Goal: Task Accomplishment & Management: Manage account settings

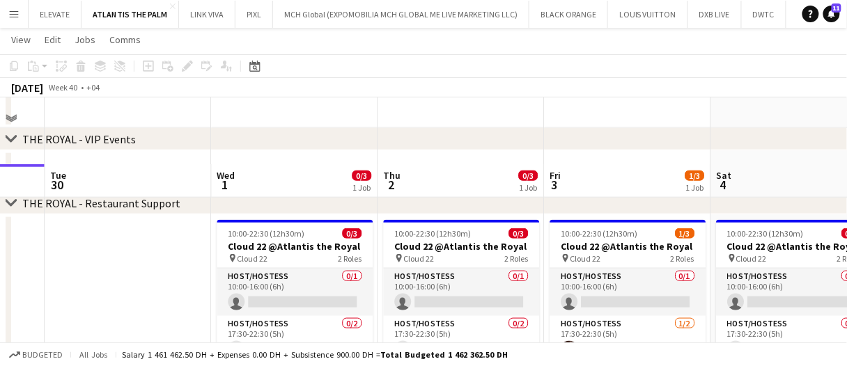
scroll to position [348, 0]
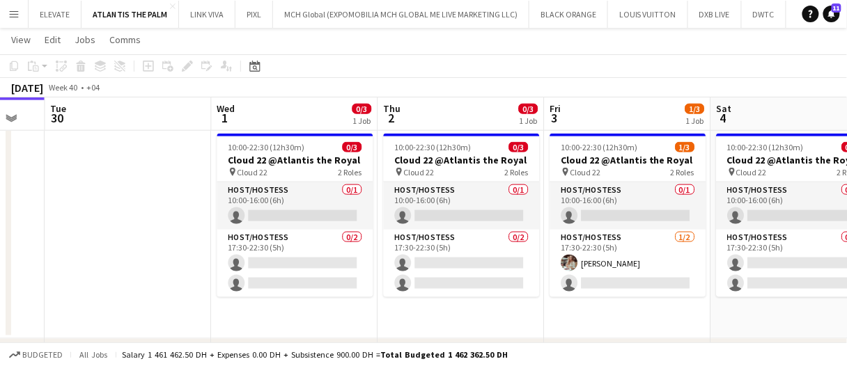
drag, startPoint x: 153, startPoint y: 258, endPoint x: 81, endPoint y: 277, distance: 74.2
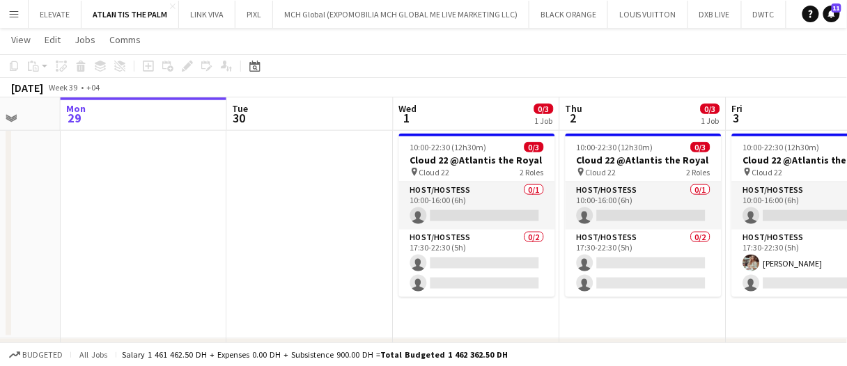
scroll to position [0, 429]
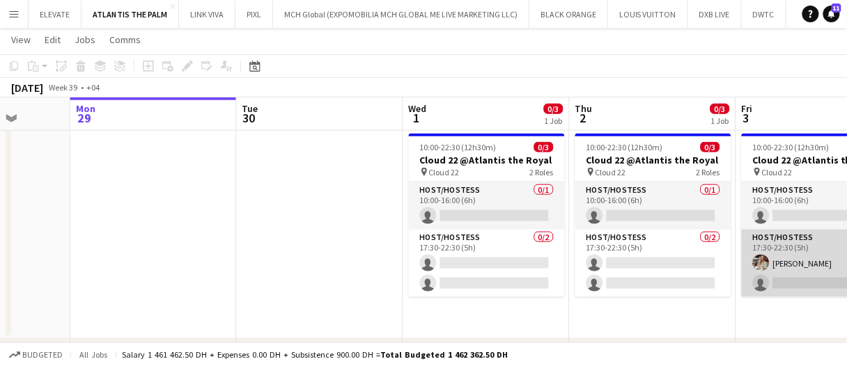
click at [774, 270] on app-card-role "Host/Hostess 1/2 17:30-22:30 (5h) Maryna Tsypar single-neutral-actions" at bounding box center [820, 264] width 156 height 68
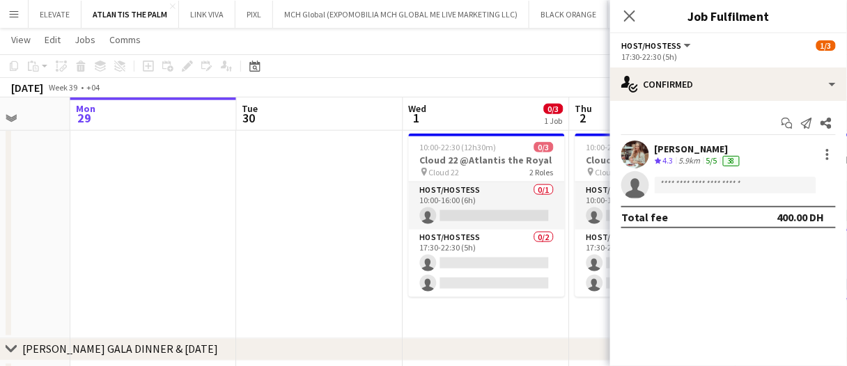
click at [496, 348] on div "chevron-right NYE GALA DINNER & RAMADAN" at bounding box center [423, 350] width 847 height 22
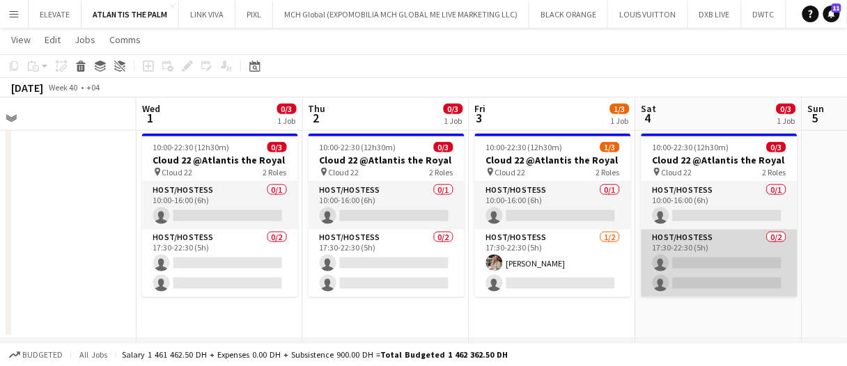
click at [703, 276] on app-card-role "Host/Hostess 0/2 17:30-22:30 (5h) single-neutral-actions single-neutral-actions" at bounding box center [719, 264] width 156 height 68
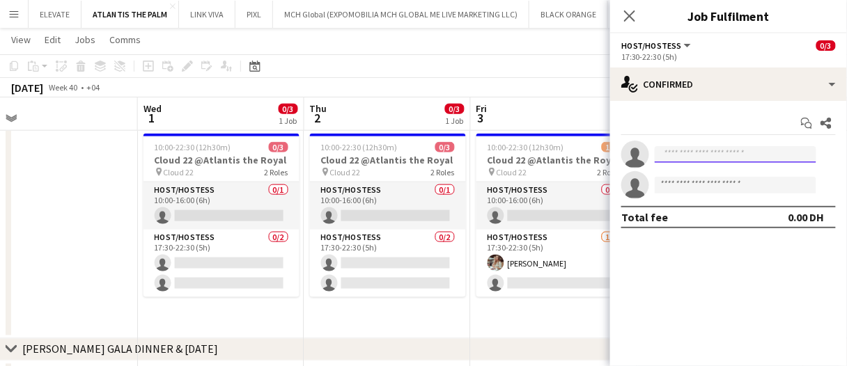
click at [718, 152] on input at bounding box center [736, 154] width 162 height 17
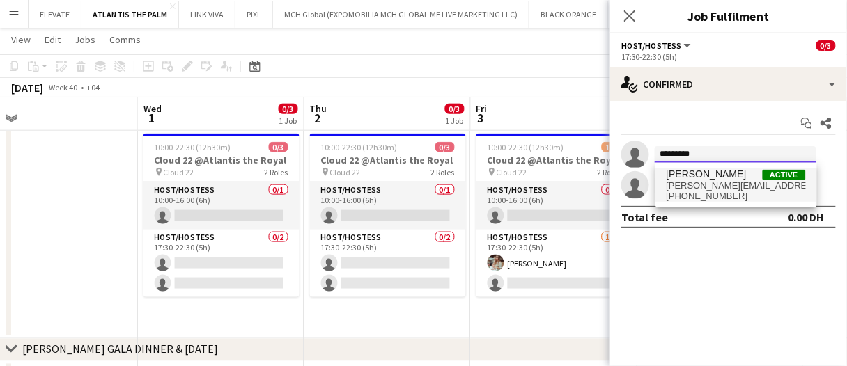
type input "*********"
click at [696, 178] on span "maria margherita" at bounding box center [706, 175] width 80 height 12
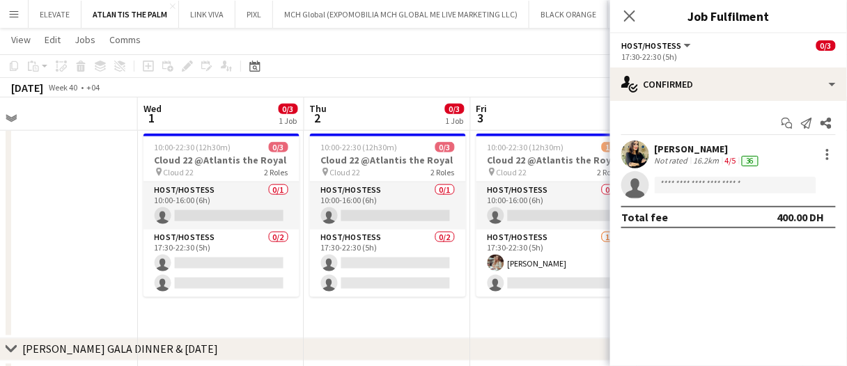
click at [522, 326] on app-date-cell "10:00-22:30 (12h30m) 1/3 Cloud 22 @Atlantis the Royal pin Cloud 22 2 Roles Host…" at bounding box center [554, 233] width 166 height 211
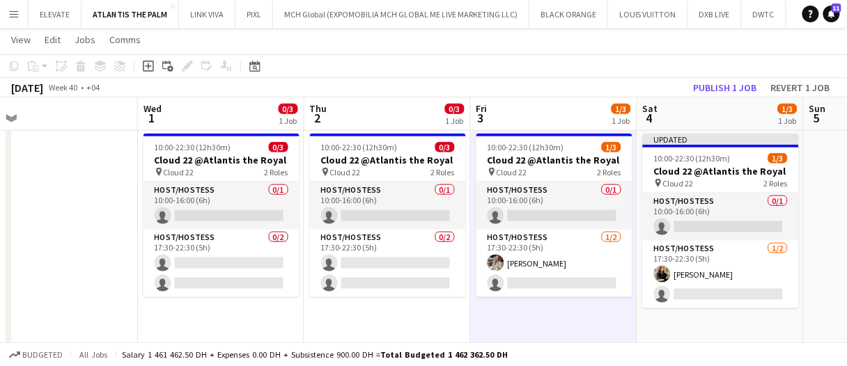
click at [522, 325] on app-date-cell "10:00-22:30 (12h30m) 1/3 Cloud 22 @Atlantis the Royal pin Cloud 22 2 Roles Host…" at bounding box center [554, 239] width 166 height 222
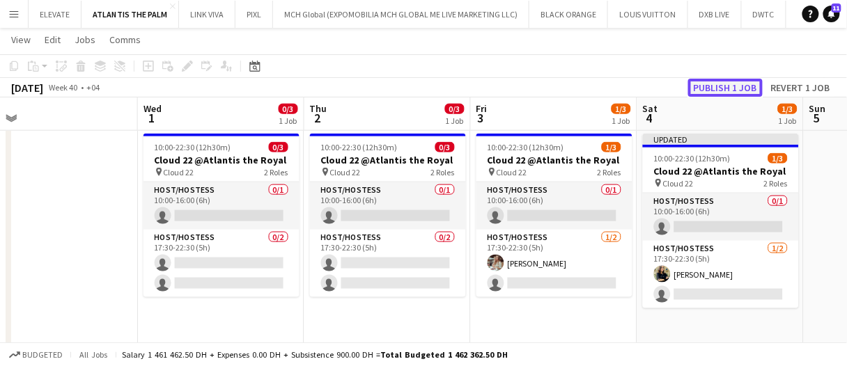
click at [721, 90] on button "Publish 1 job" at bounding box center [725, 88] width 75 height 18
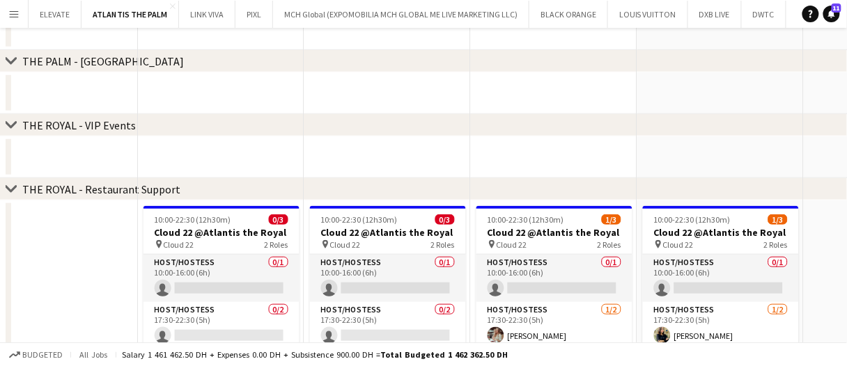
scroll to position [279, 0]
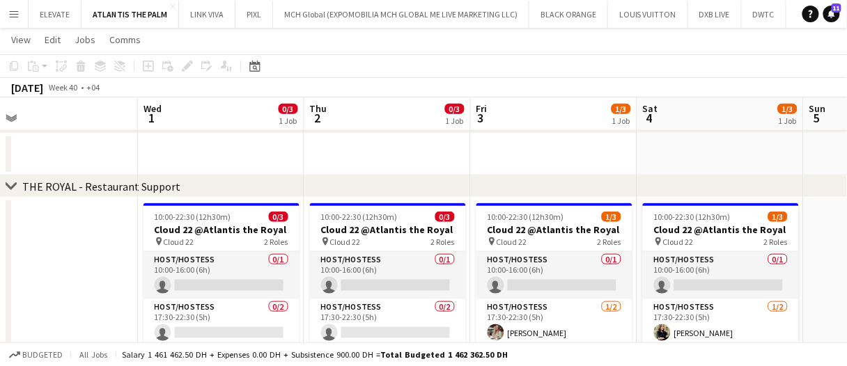
drag, startPoint x: 258, startPoint y: 157, endPoint x: 279, endPoint y: 162, distance: 20.6
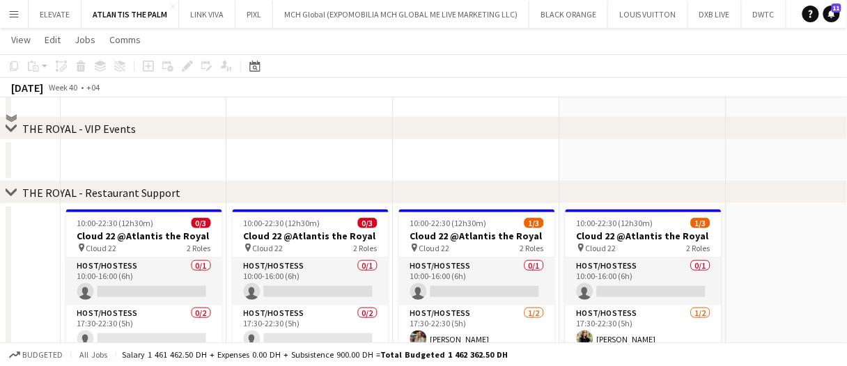
scroll to position [209, 0]
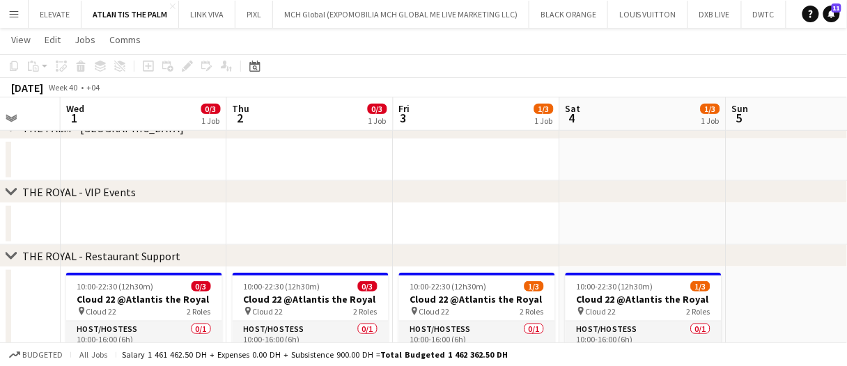
drag, startPoint x: 367, startPoint y: 223, endPoint x: 306, endPoint y: 196, distance: 66.8
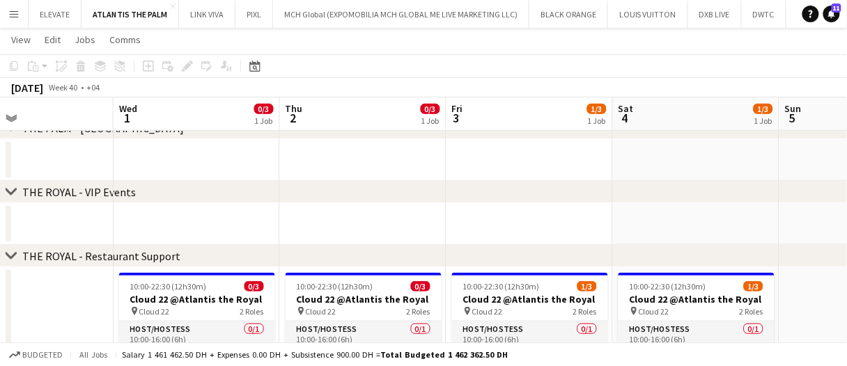
drag, startPoint x: 311, startPoint y: 224, endPoint x: 363, endPoint y: 221, distance: 52.3
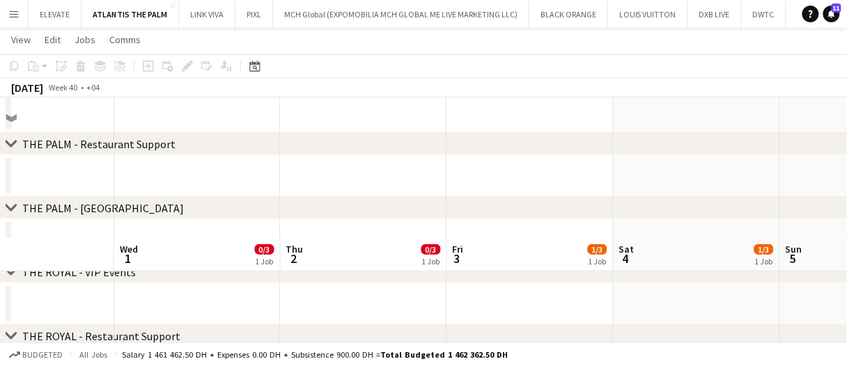
scroll to position [338, 0]
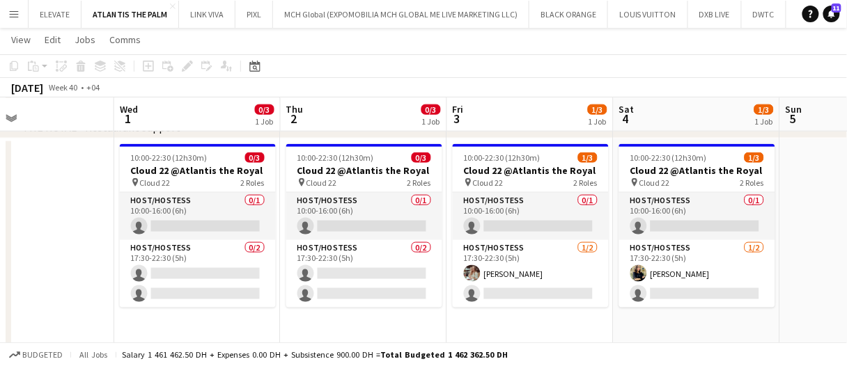
drag, startPoint x: 219, startPoint y: 331, endPoint x: 252, endPoint y: 334, distance: 33.5
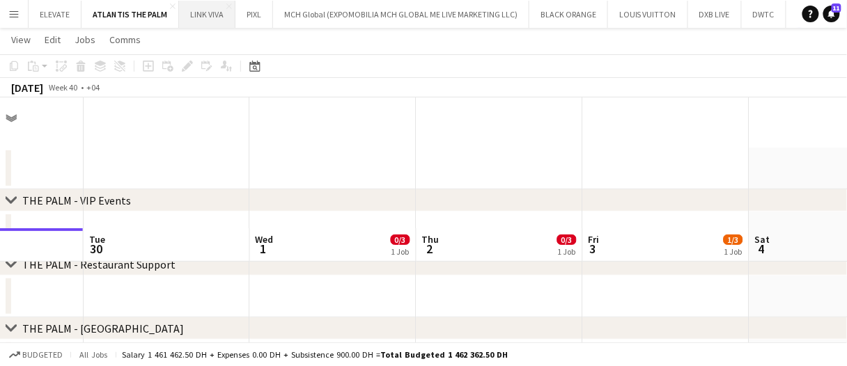
scroll to position [0, 0]
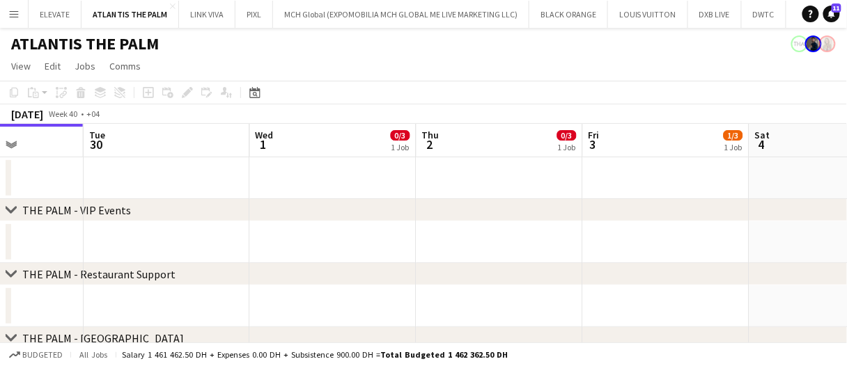
click at [366, 255] on app-date-cell at bounding box center [333, 242] width 166 height 42
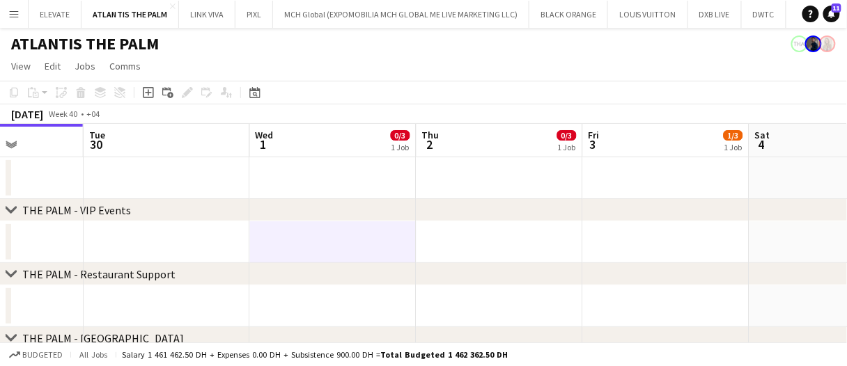
click at [366, 255] on app-date-cell at bounding box center [333, 242] width 166 height 42
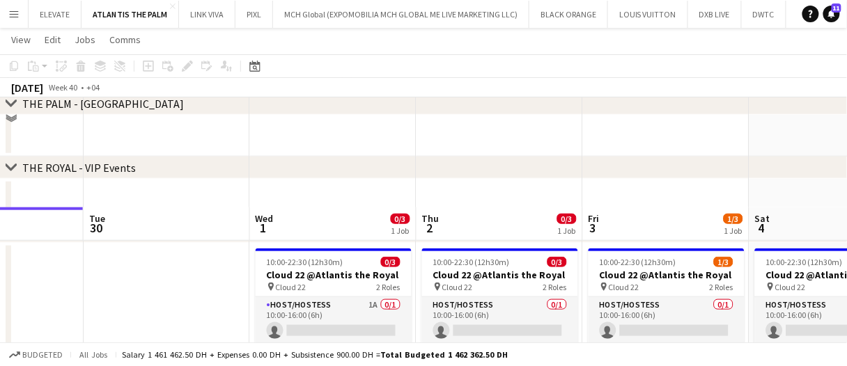
scroll to position [348, 0]
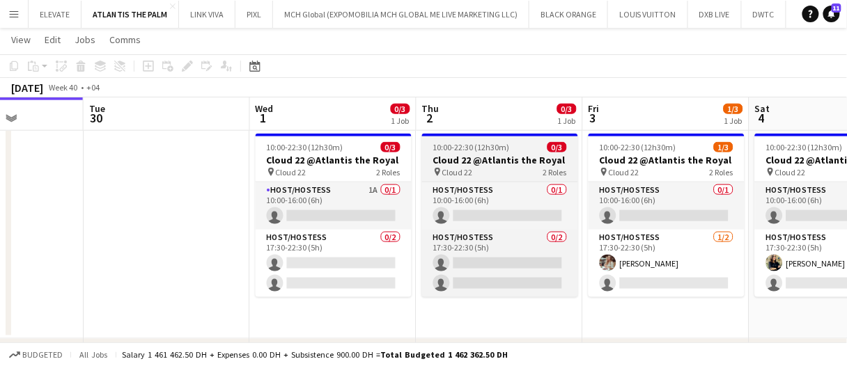
drag, startPoint x: 348, startPoint y: 217, endPoint x: 570, endPoint y: 142, distance: 233.7
click at [348, 217] on app-card-role "Host/Hostess 1A 0/1 10:00-16:00 (6h) single-neutral-actions" at bounding box center [334, 205] width 156 height 47
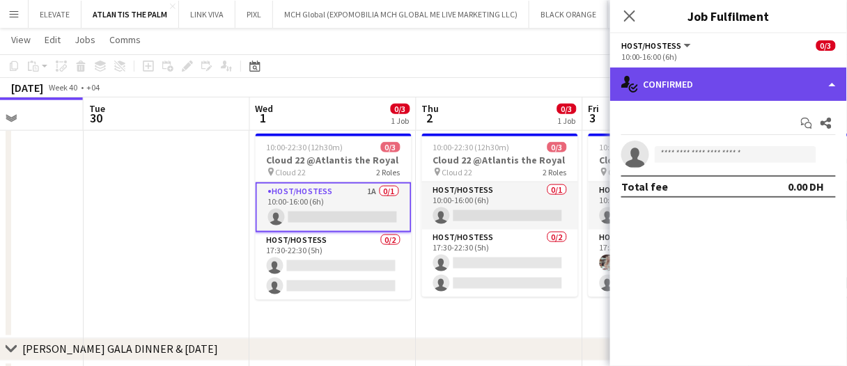
click at [724, 79] on div "single-neutral-actions-check-2 Confirmed" at bounding box center [728, 84] width 237 height 33
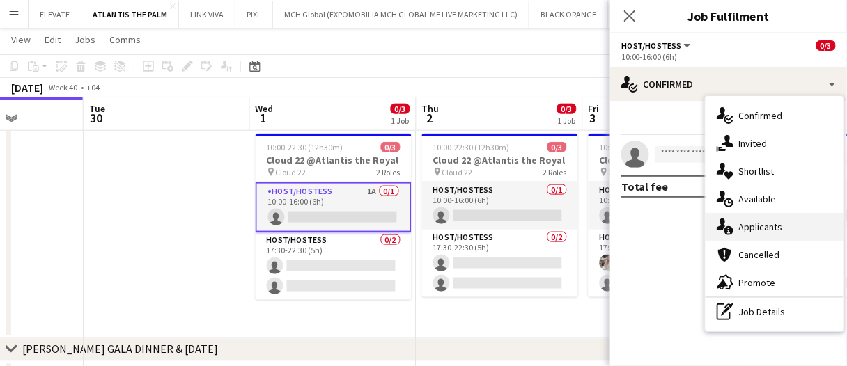
click at [788, 228] on div "single-neutral-actions-information Applicants" at bounding box center [774, 227] width 138 height 28
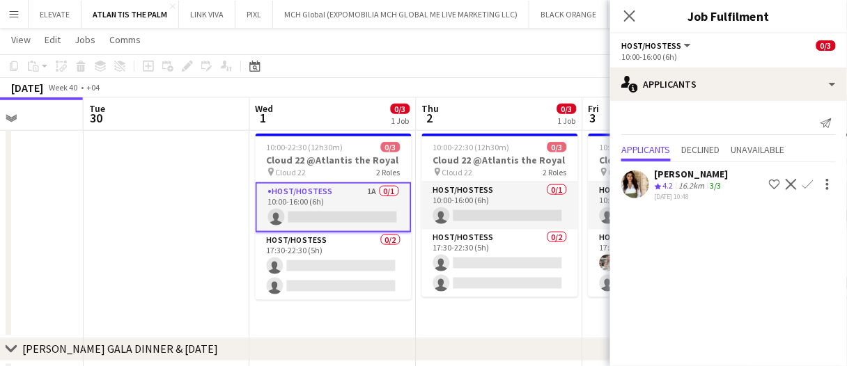
click at [153, 235] on app-date-cell at bounding box center [167, 233] width 166 height 211
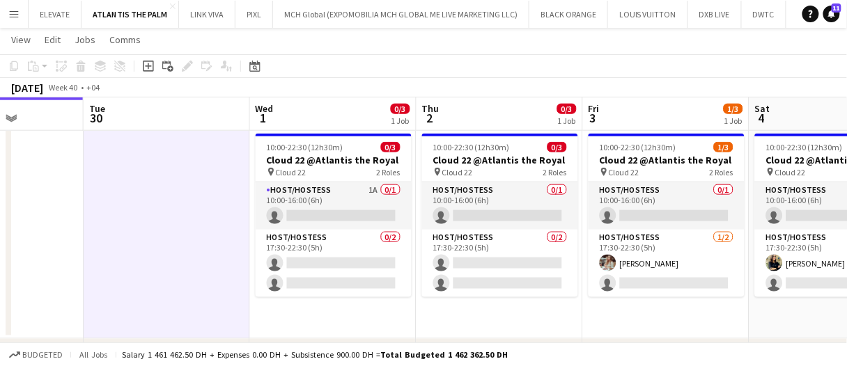
drag, startPoint x: 175, startPoint y: 226, endPoint x: 176, endPoint y: 151, distance: 75.2
click at [176, 226] on app-date-cell at bounding box center [167, 233] width 166 height 211
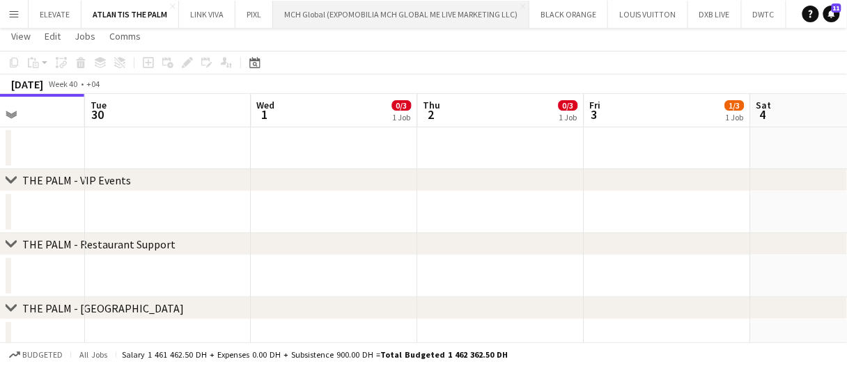
scroll to position [0, 0]
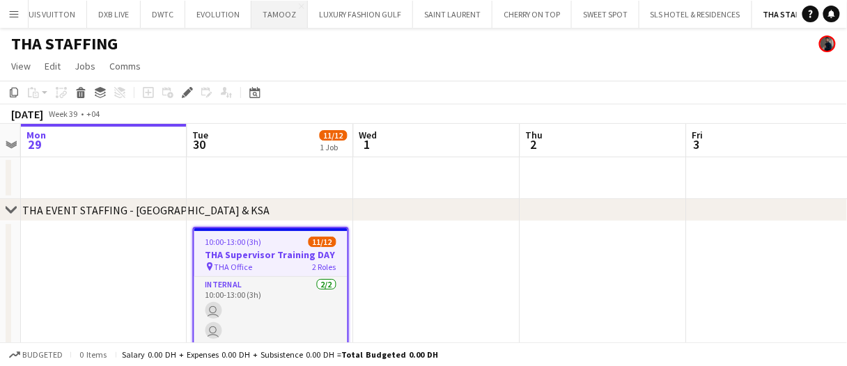
scroll to position [0, 599]
click at [266, 182] on app-date-cell at bounding box center [270, 178] width 166 height 42
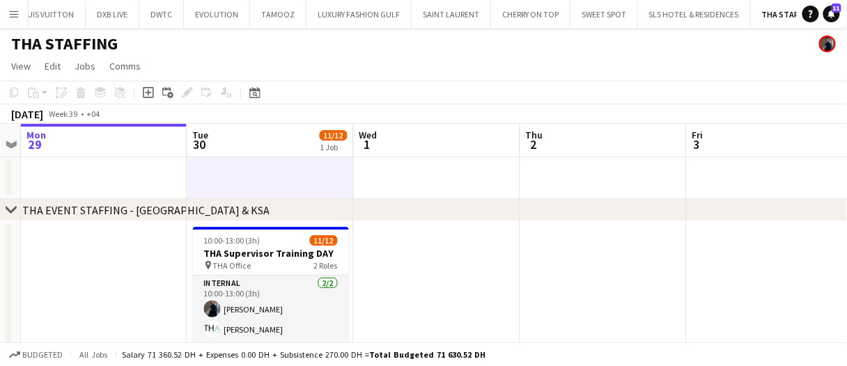
drag, startPoint x: 266, startPoint y: 182, endPoint x: 309, endPoint y: 182, distance: 43.2
click at [266, 182] on app-date-cell at bounding box center [270, 178] width 166 height 42
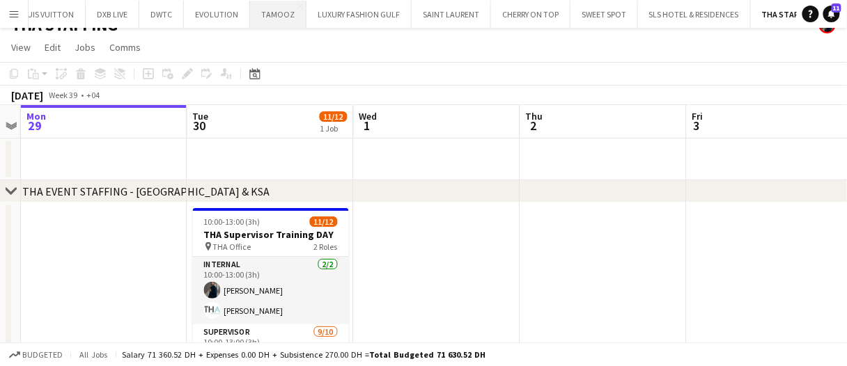
scroll to position [0, 0]
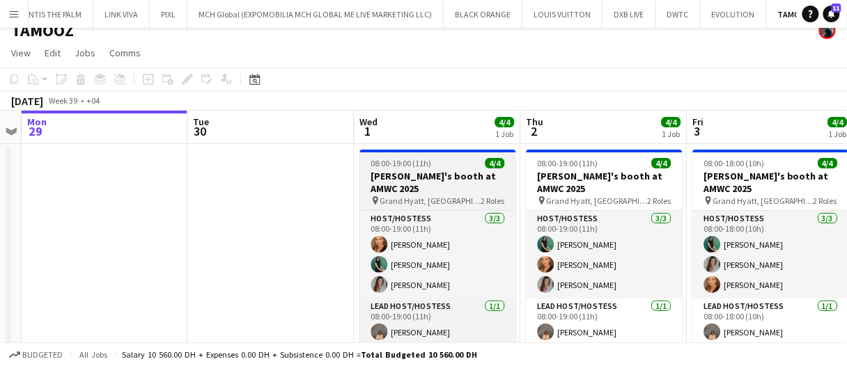
scroll to position [44, 0]
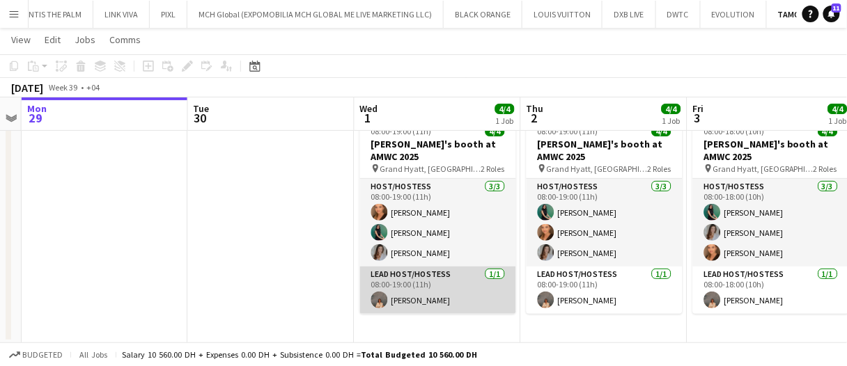
click at [421, 306] on app-card-role "Lead Host/Hostess 1/1 08:00-19:00 (11h) Kristina Kukec" at bounding box center [438, 290] width 156 height 47
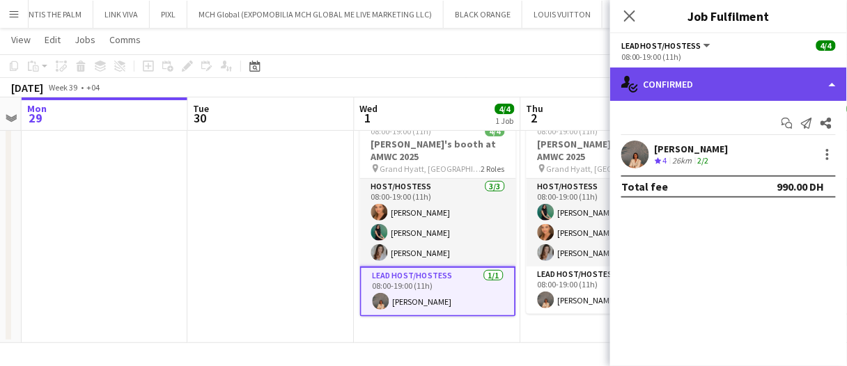
click at [688, 70] on div "single-neutral-actions-check-2 Confirmed" at bounding box center [728, 84] width 237 height 33
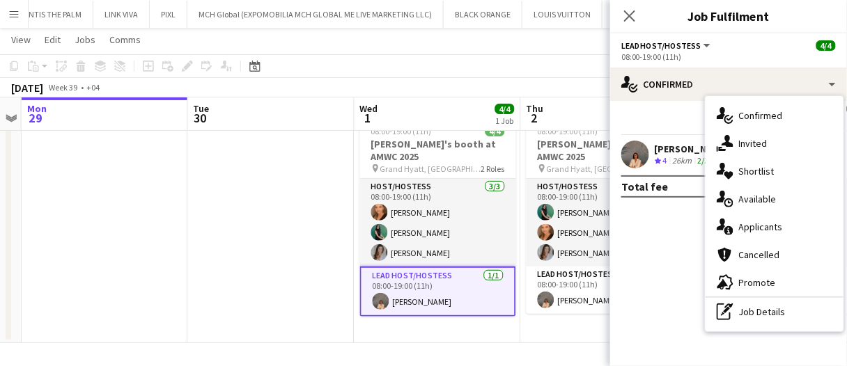
click at [789, 178] on div "single-neutral-actions-heart Shortlist" at bounding box center [774, 171] width 138 height 28
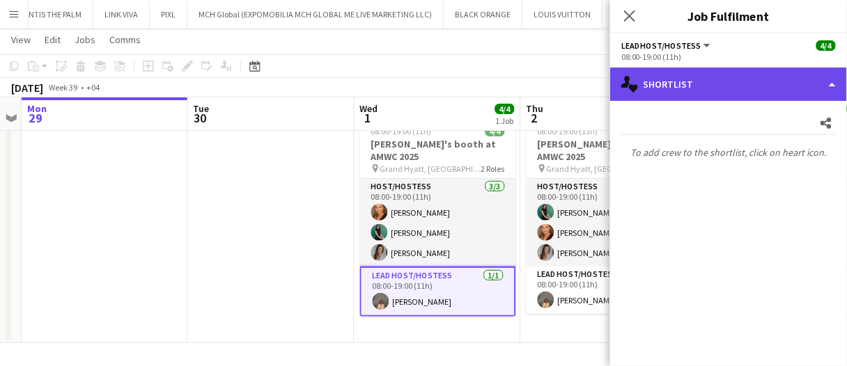
click at [717, 77] on div "single-neutral-actions-heart Shortlist" at bounding box center [728, 84] width 237 height 33
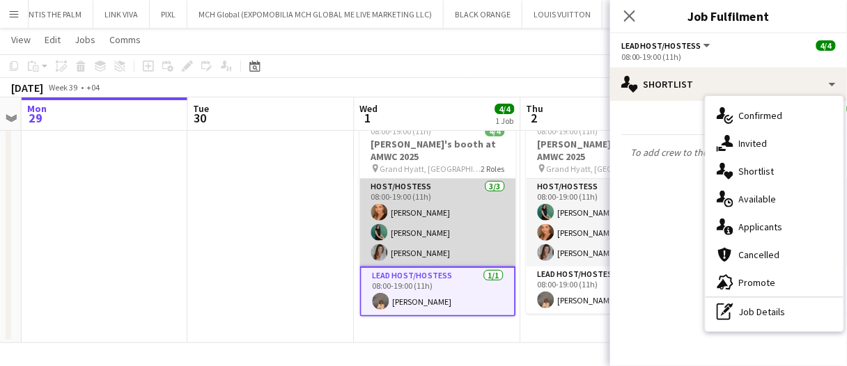
click at [465, 223] on app-card-role "Host/Hostess 3/3 08:00-19:00 (11h) Maryna Demchenko Zineb Seghier Camila Rossato" at bounding box center [438, 223] width 156 height 88
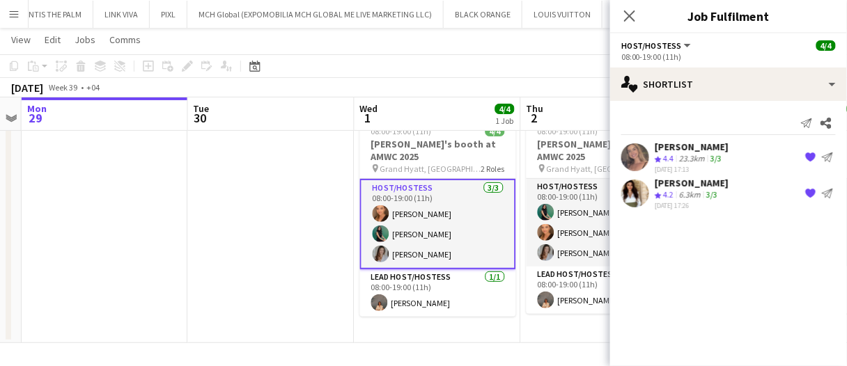
click at [653, 152] on div "Roberta Lobato Crew rating 4.4 23.3km 3/3 15-08-2025 17:13 {{ spriteTitle }} Se…" at bounding box center [728, 157] width 237 height 33
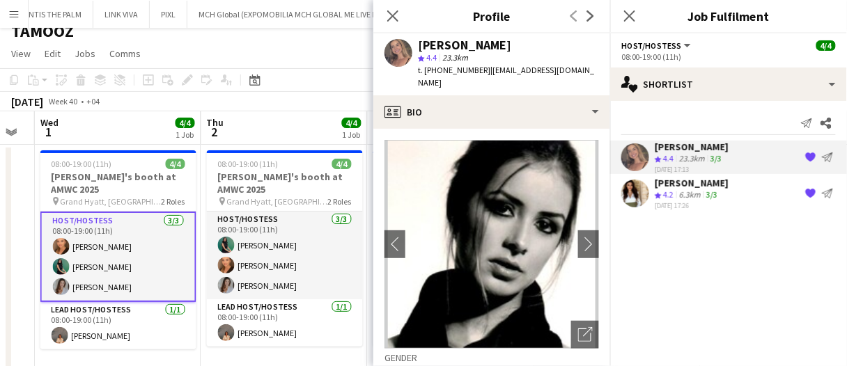
scroll to position [0, 0]
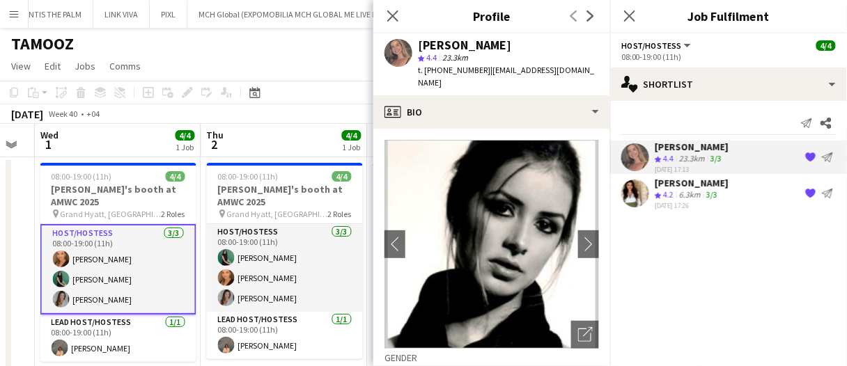
click at [314, 112] on div "October 2025 Week 40 • +04" at bounding box center [423, 113] width 847 height 19
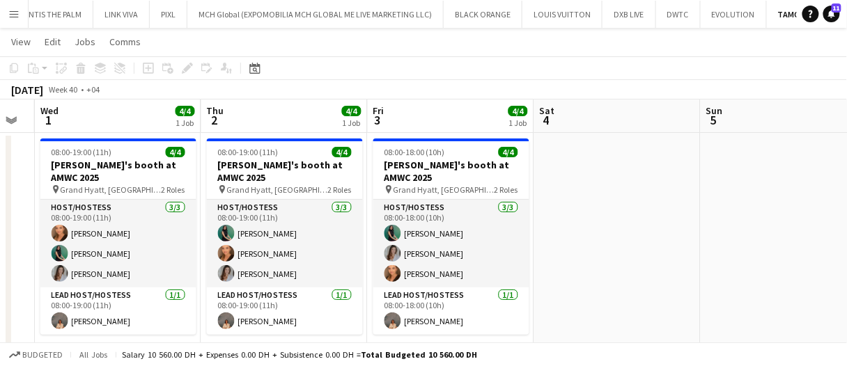
scroll to position [44, 0]
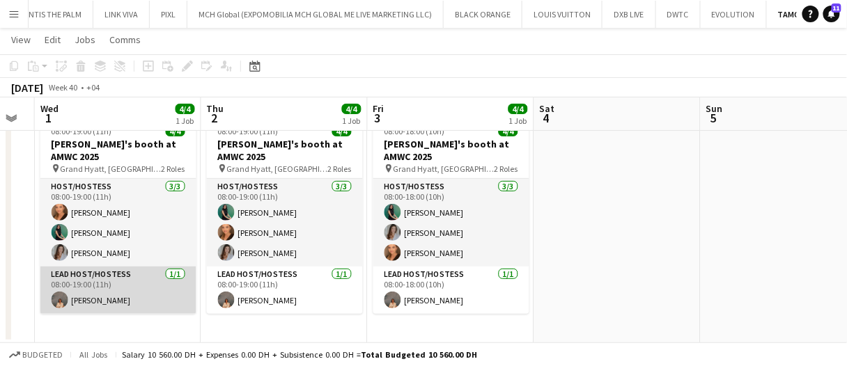
click at [162, 290] on app-card-role "Lead Host/Hostess 1/1 08:00-19:00 (11h) Kristina Kukec" at bounding box center [118, 290] width 156 height 47
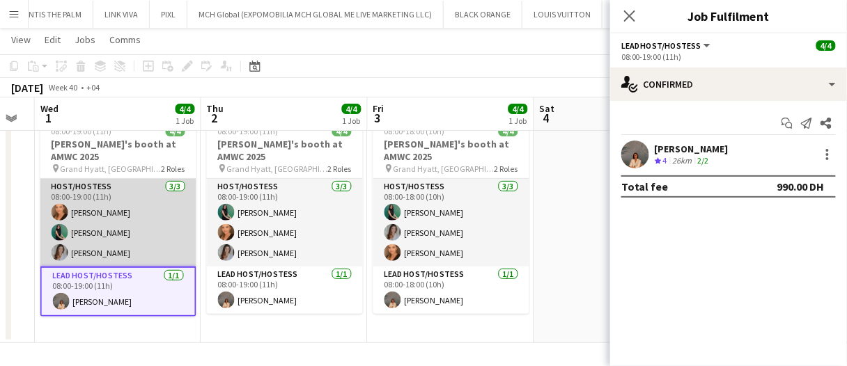
click at [130, 228] on app-card-role "Host/Hostess 3/3 08:00-19:00 (11h) Maryna Demchenko Zineb Seghier Camila Rossato" at bounding box center [118, 223] width 156 height 88
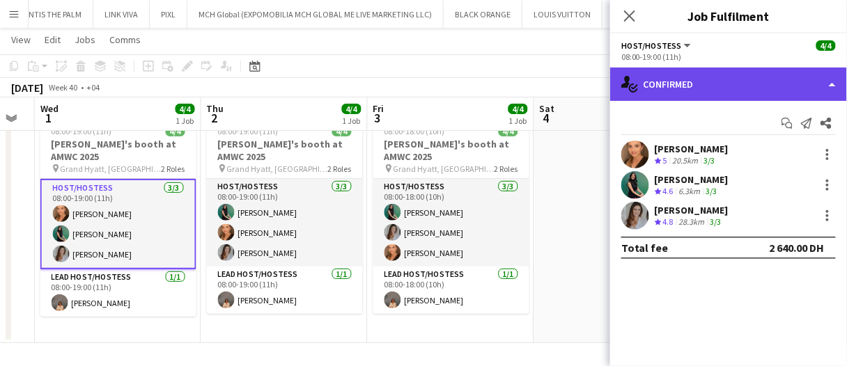
click at [699, 85] on div "single-neutral-actions-check-2 Confirmed" at bounding box center [728, 84] width 237 height 33
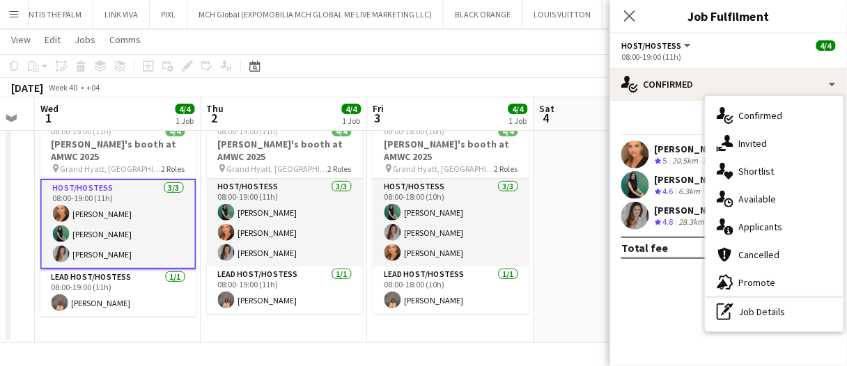
click at [767, 233] on span "Applicants" at bounding box center [761, 227] width 44 height 13
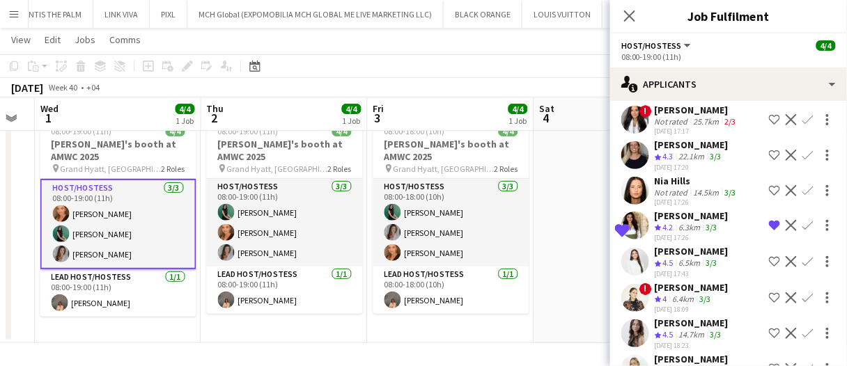
scroll to position [487, 0]
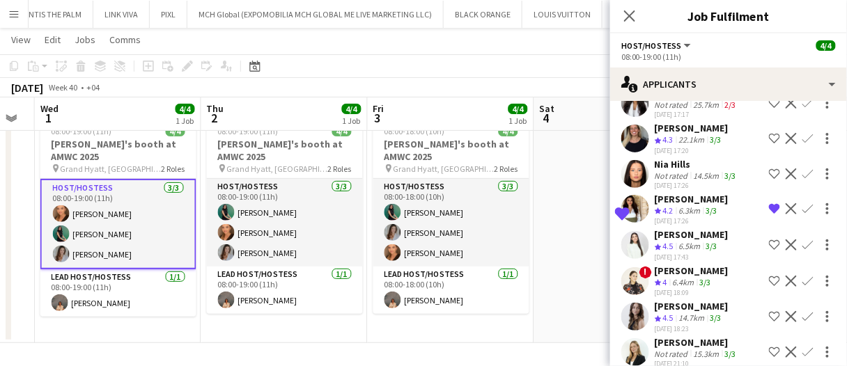
click at [769, 240] on app-icon "Shortlist crew" at bounding box center [774, 245] width 11 height 11
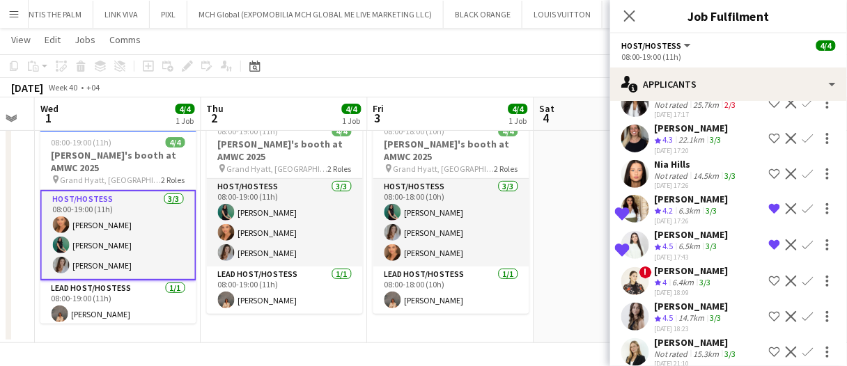
scroll to position [557, 0]
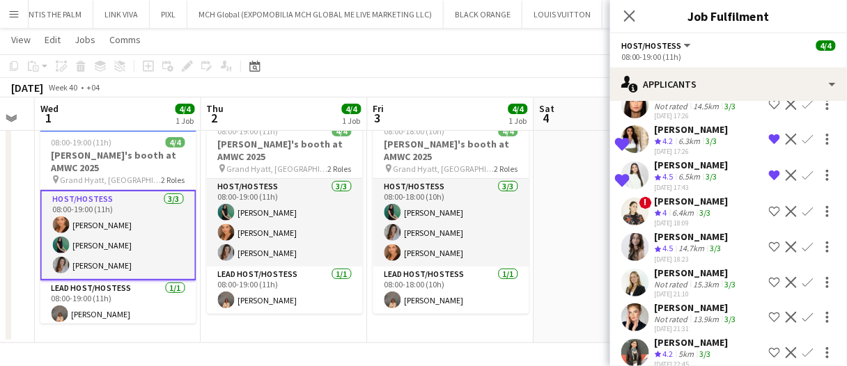
click at [769, 245] on app-icon "Shortlist crew" at bounding box center [774, 247] width 11 height 11
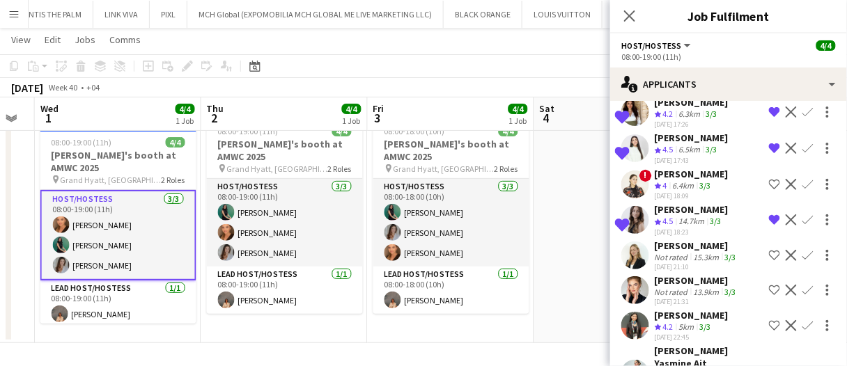
scroll to position [477, 0]
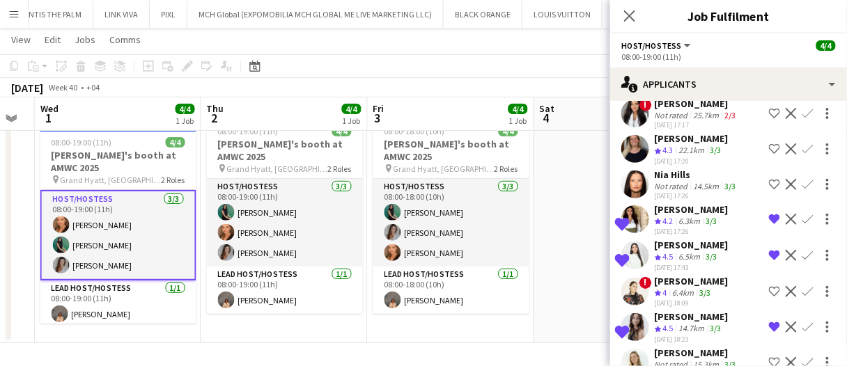
click at [694, 251] on div "6.5km" at bounding box center [689, 257] width 27 height 12
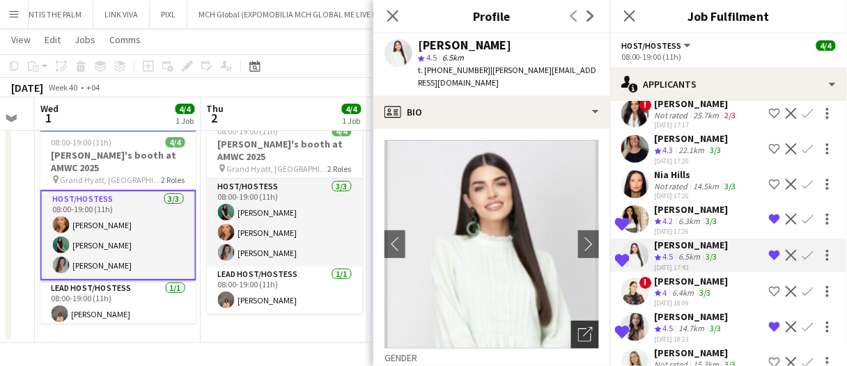
click at [583, 321] on div "Open photos pop-in" at bounding box center [585, 335] width 28 height 28
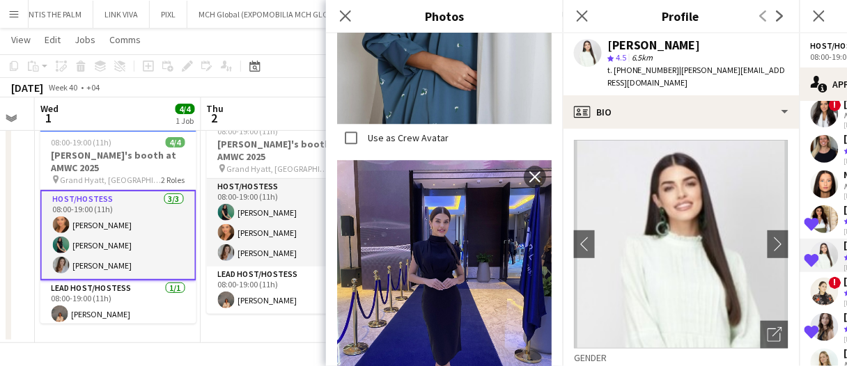
scroll to position [905, 0]
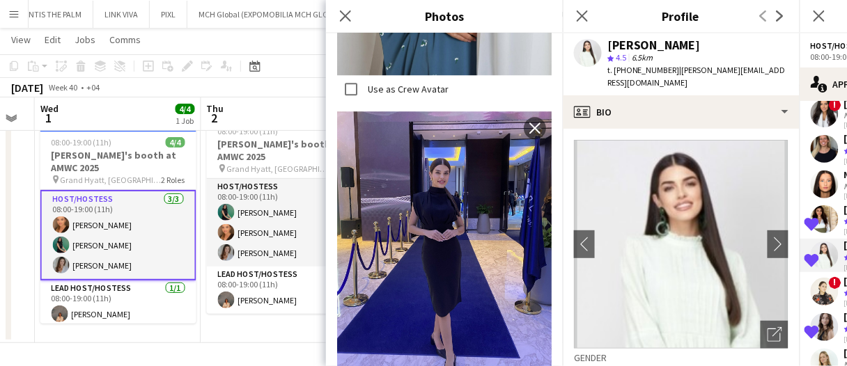
click at [274, 337] on app-date-cell "08:00-19:00 (11h) 4/4 Galderma's booth at AMWC 2025 pin Grand Hyatt, Dubai 2 Ro…" at bounding box center [284, 227] width 166 height 231
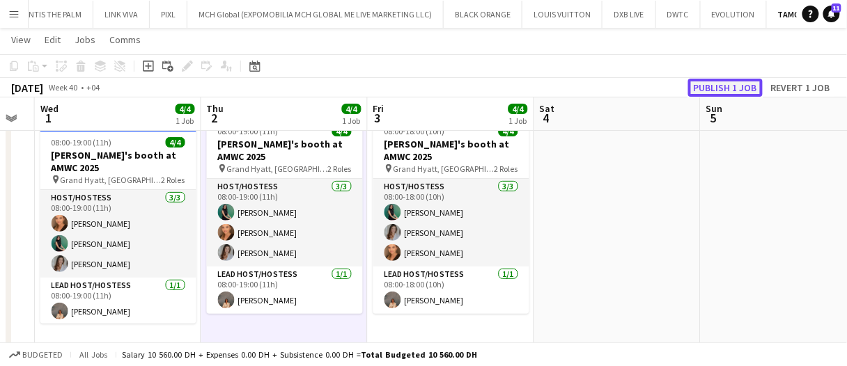
click at [717, 91] on button "Publish 1 job" at bounding box center [725, 88] width 75 height 18
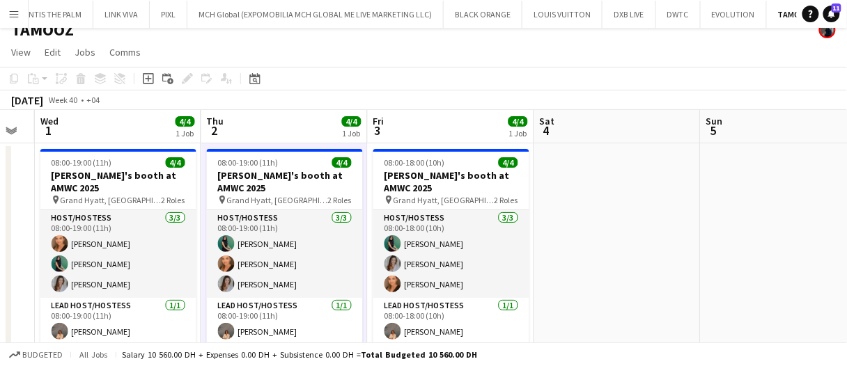
scroll to position [0, 0]
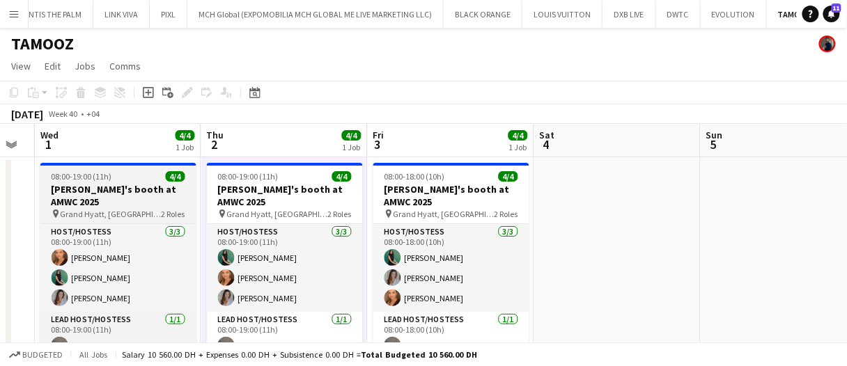
click at [120, 185] on h3 "Galderma's booth at AMWC 2025" at bounding box center [118, 195] width 156 height 25
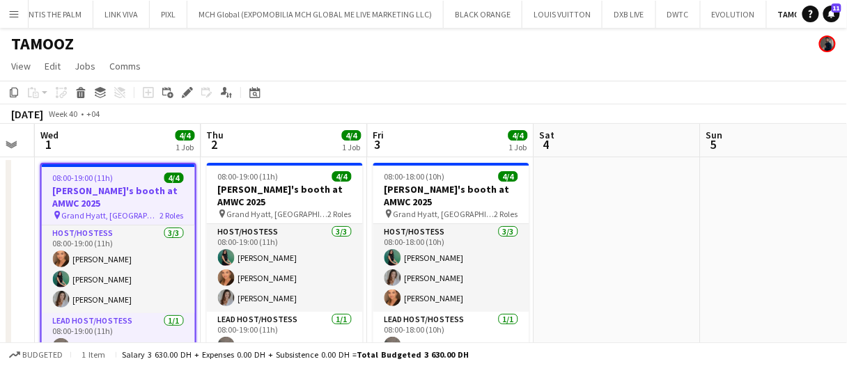
click at [186, 103] on app-toolbar "Copy Paste Paste Ctrl+V Paste with crew Ctrl+Shift+V Paste linked Job Delete Gr…" at bounding box center [423, 93] width 847 height 24
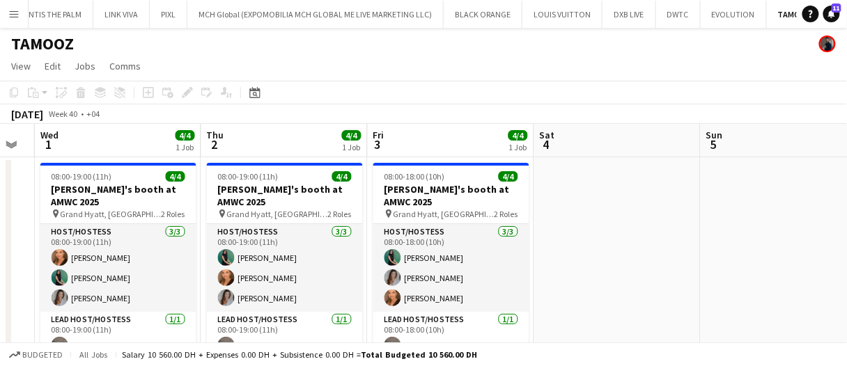
drag, startPoint x: 169, startPoint y: 189, endPoint x: 175, endPoint y: 120, distance: 68.6
click at [169, 189] on h3 "Galderma's booth at AMWC 2025" at bounding box center [118, 195] width 156 height 25
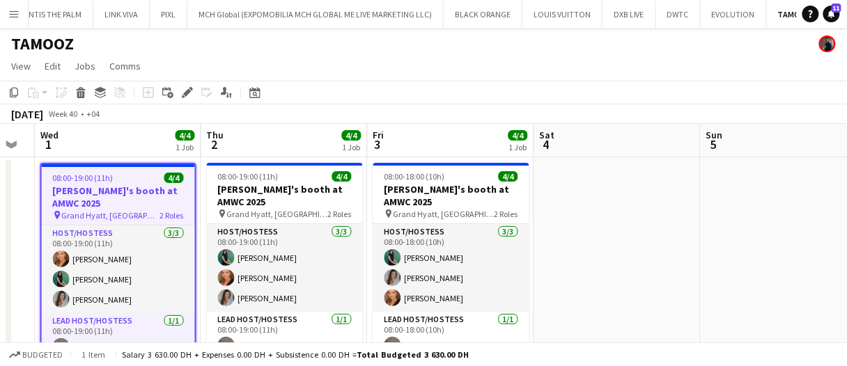
click at [184, 100] on div "Edit" at bounding box center [187, 92] width 17 height 17
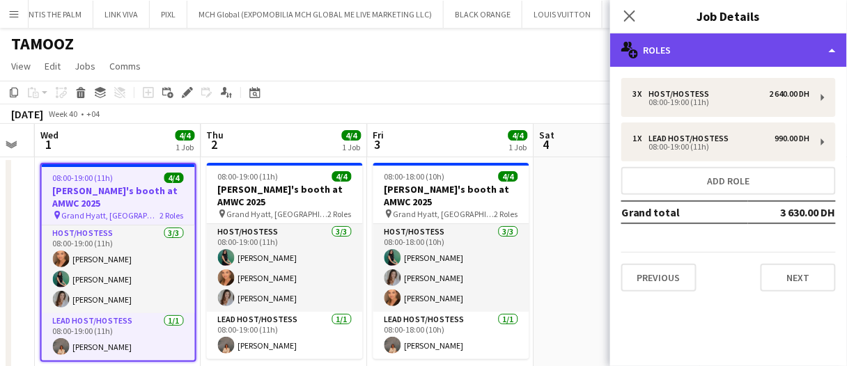
click at [747, 51] on div "multiple-users-add Roles" at bounding box center [728, 49] width 237 height 33
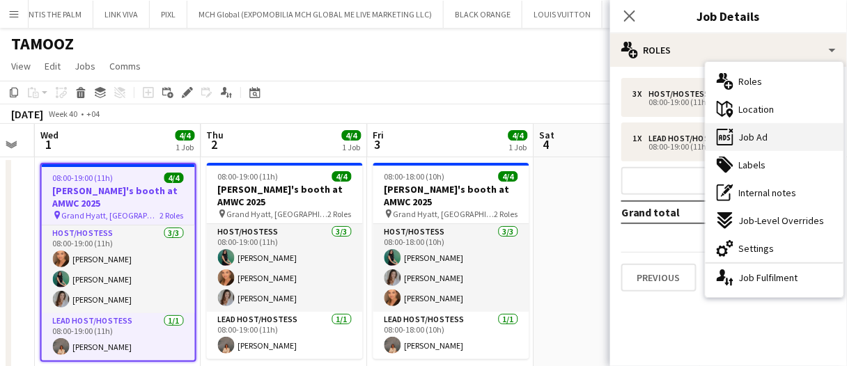
click at [788, 134] on div "ads-window Job Ad" at bounding box center [774, 137] width 138 height 28
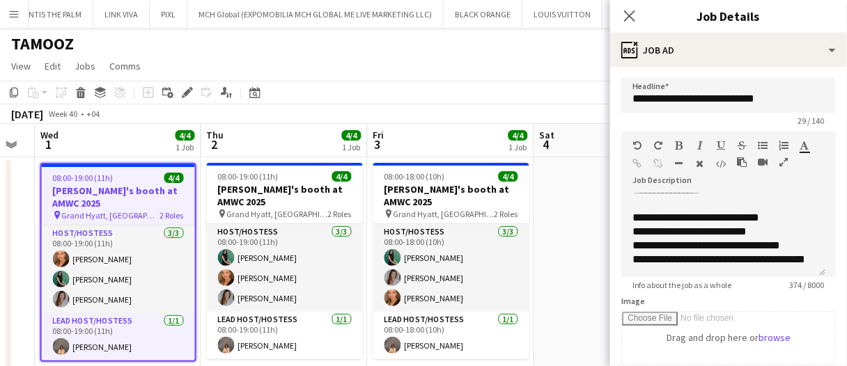
scroll to position [178, 0]
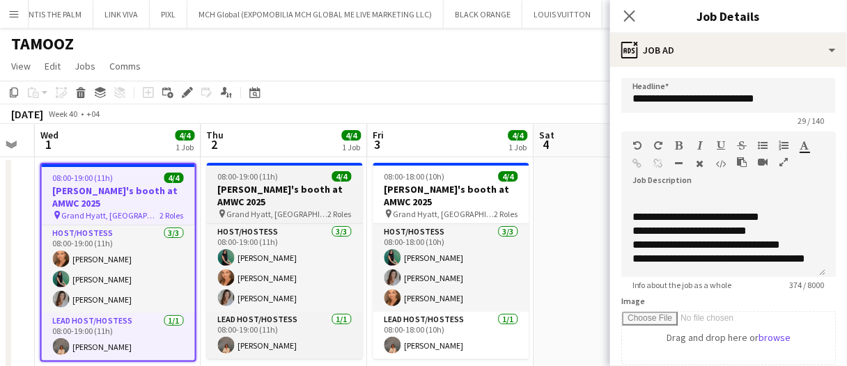
click at [292, 192] on h3 "Galderma's booth at AMWC 2025" at bounding box center [285, 195] width 156 height 25
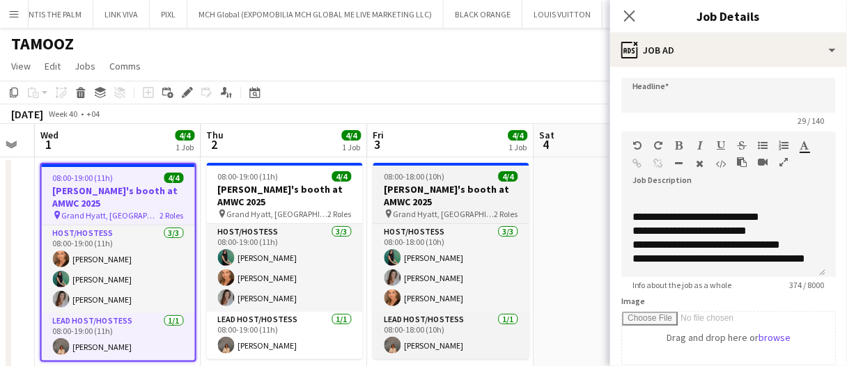
scroll to position [0, 0]
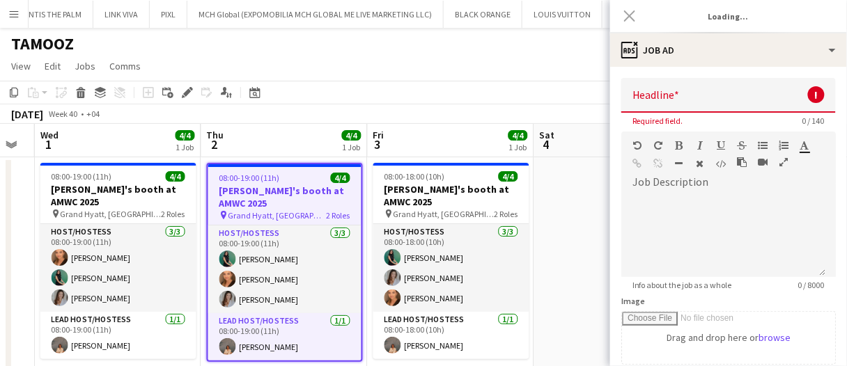
type input "**********"
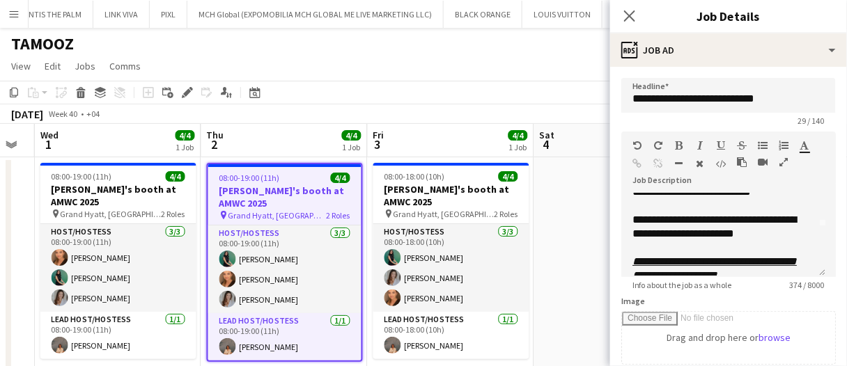
scroll to position [70, 0]
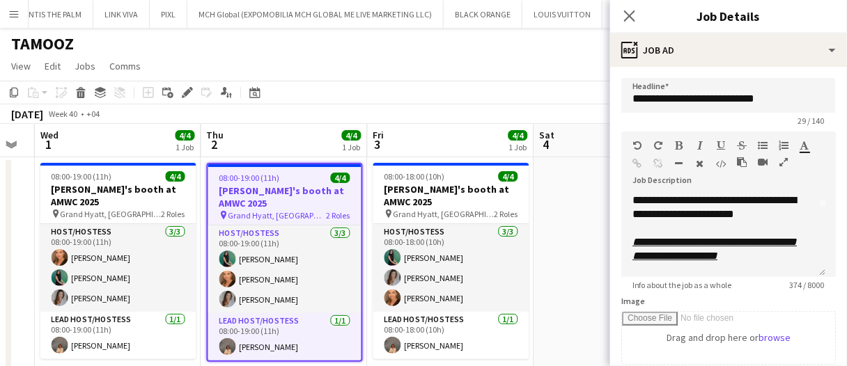
click at [575, 259] on app-date-cell at bounding box center [617, 272] width 166 height 231
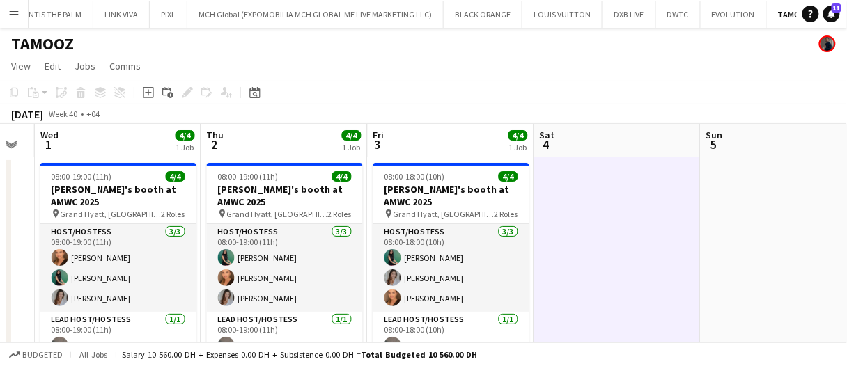
click at [575, 259] on app-date-cell at bounding box center [617, 272] width 166 height 231
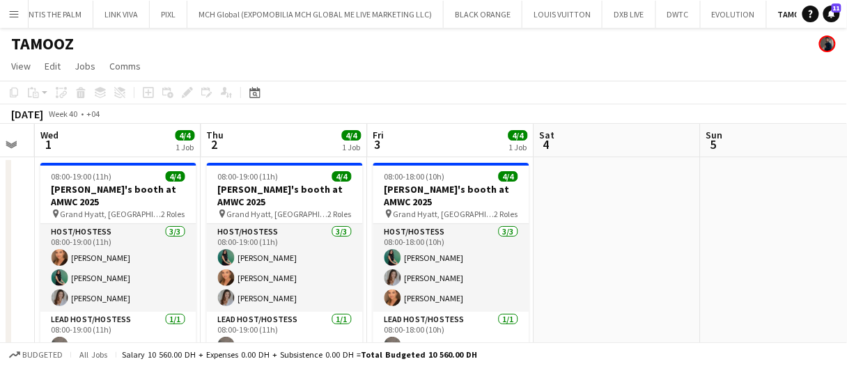
drag, startPoint x: 595, startPoint y: 204, endPoint x: 569, endPoint y: 210, distance: 26.5
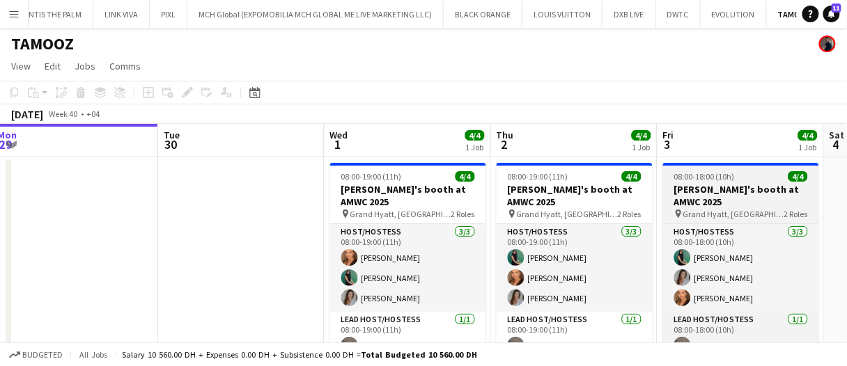
scroll to position [0, 300]
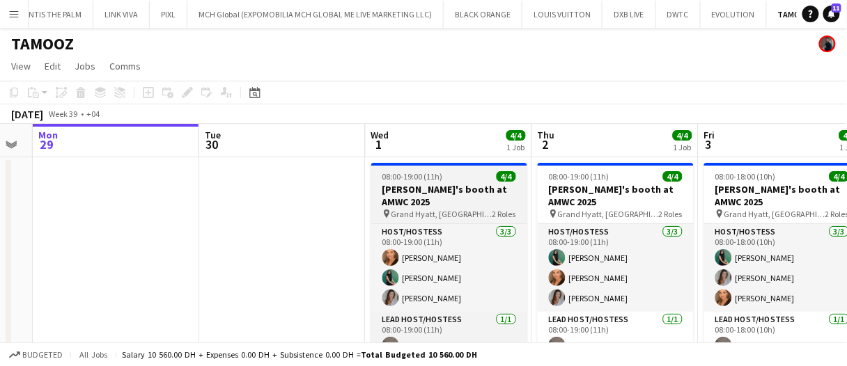
click at [488, 193] on h3 "Galderma's booth at AMWC 2025" at bounding box center [449, 195] width 156 height 25
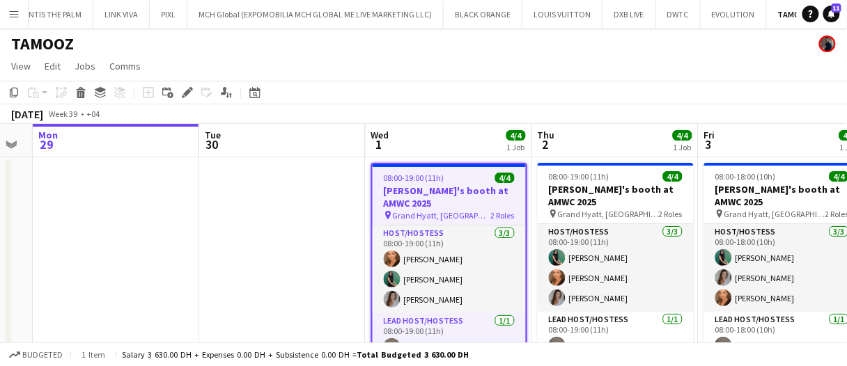
click at [321, 217] on app-date-cell at bounding box center [282, 272] width 166 height 231
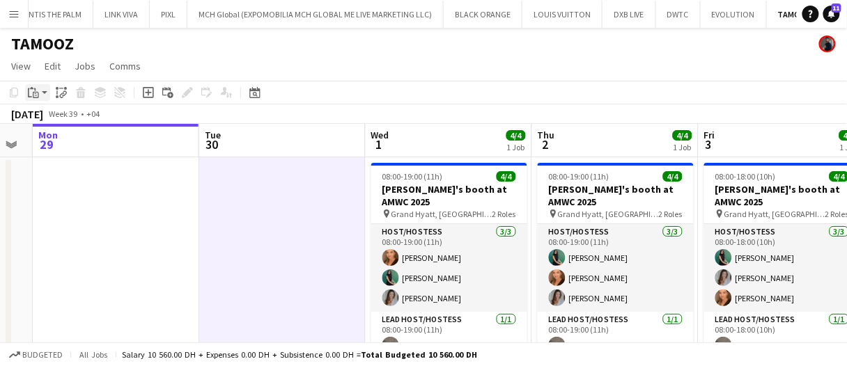
click at [36, 91] on icon "Paste" at bounding box center [33, 92] width 11 height 11
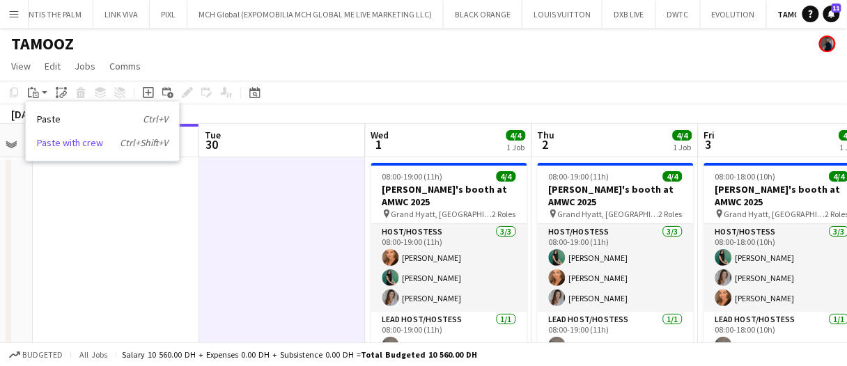
click at [53, 145] on link "Paste with crew Ctrl+Shift+V" at bounding box center [102, 142] width 131 height 13
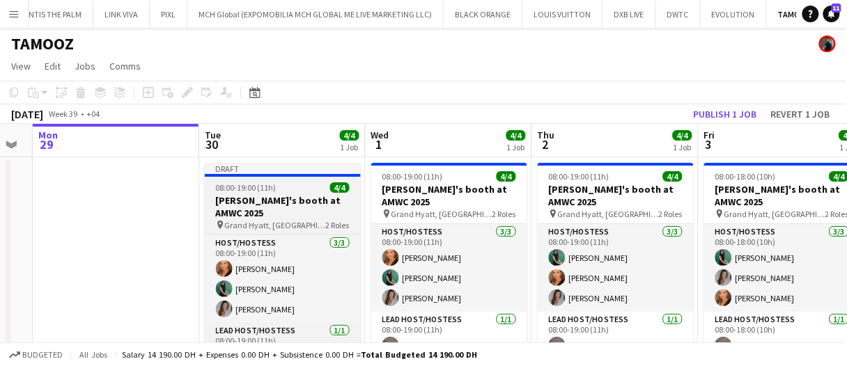
scroll to position [52, 0]
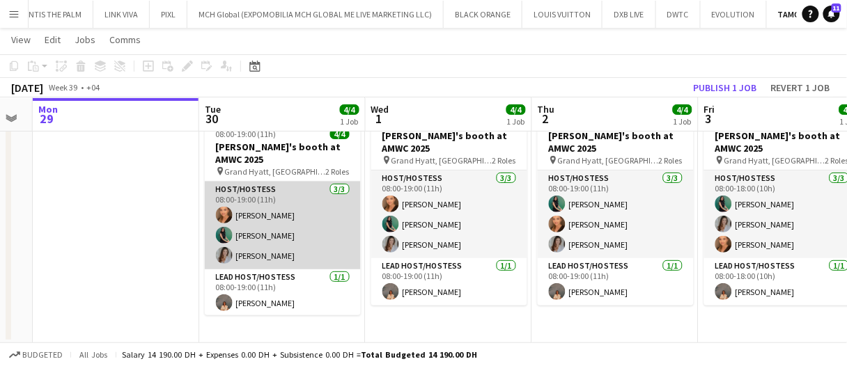
click at [279, 215] on app-card-role "Host/Hostess 3/3 08:00-19:00 (11h) Maryna Demchenko Zineb Seghier Camila Rossato" at bounding box center [283, 226] width 156 height 88
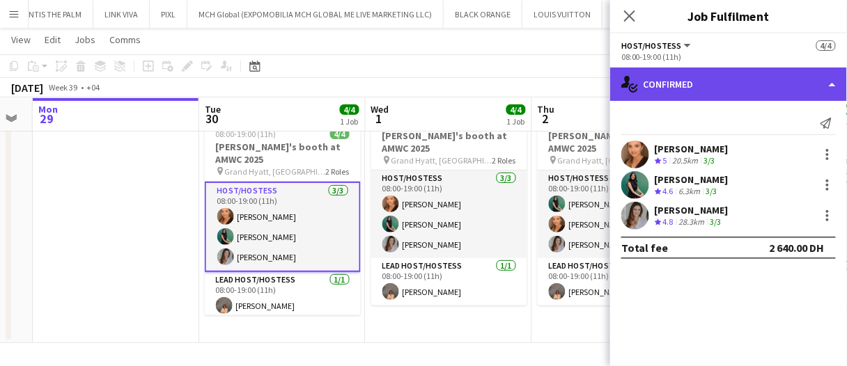
click at [737, 77] on div "single-neutral-actions-check-2 Confirmed" at bounding box center [728, 84] width 237 height 33
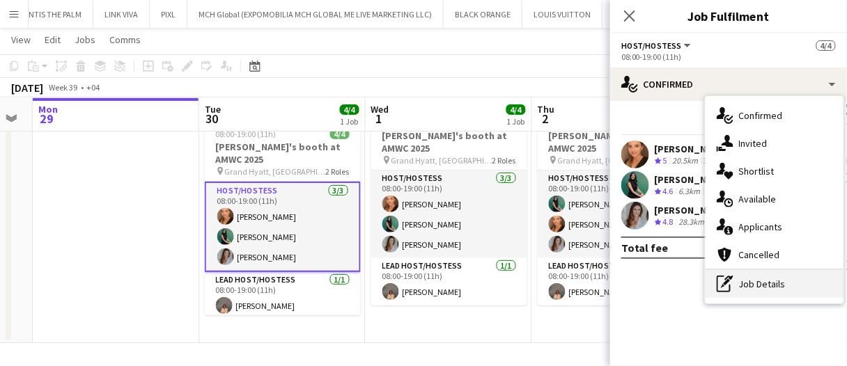
click at [764, 291] on div "pen-write Job Details" at bounding box center [774, 284] width 138 height 28
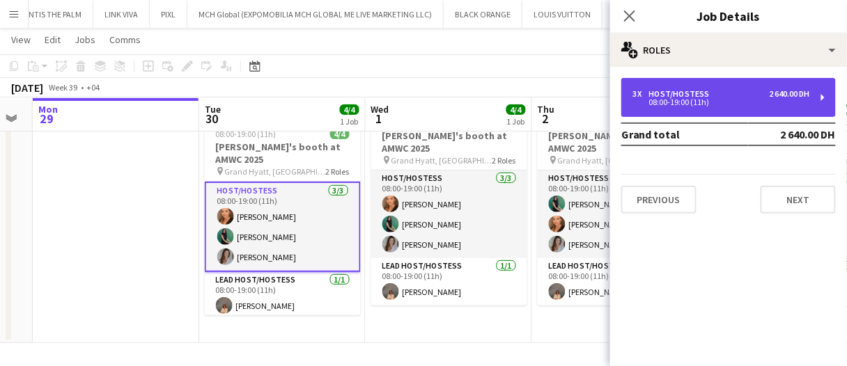
click at [685, 114] on div "3 x Host/Hostess 2 640.00 DH 08:00-19:00 (11h)" at bounding box center [728, 97] width 214 height 39
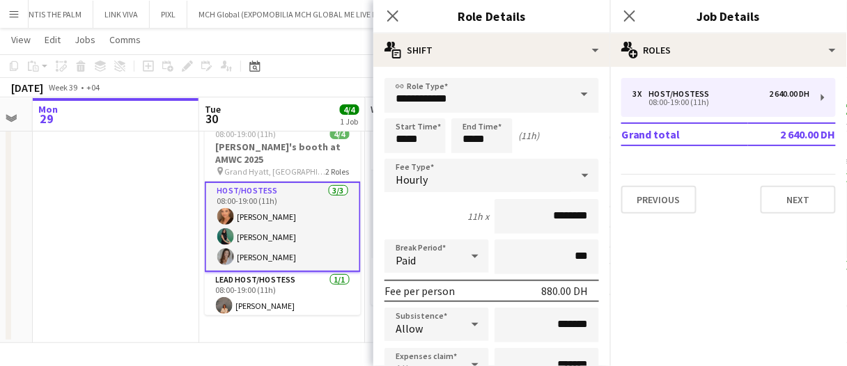
click at [467, 184] on div "Hourly" at bounding box center [477, 175] width 187 height 33
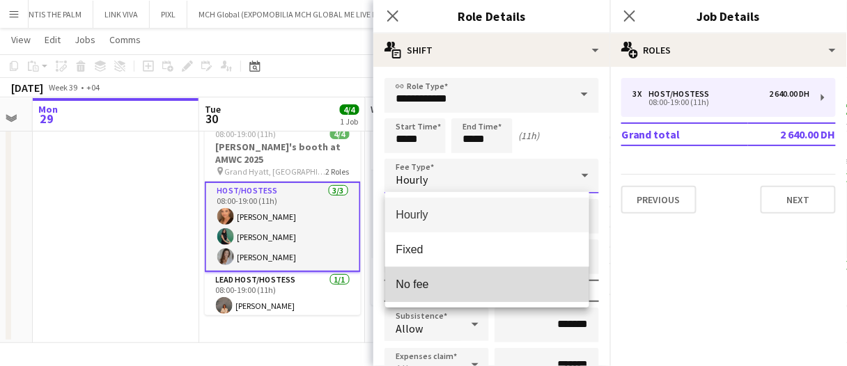
click at [439, 272] on mat-option "No fee" at bounding box center [487, 284] width 204 height 35
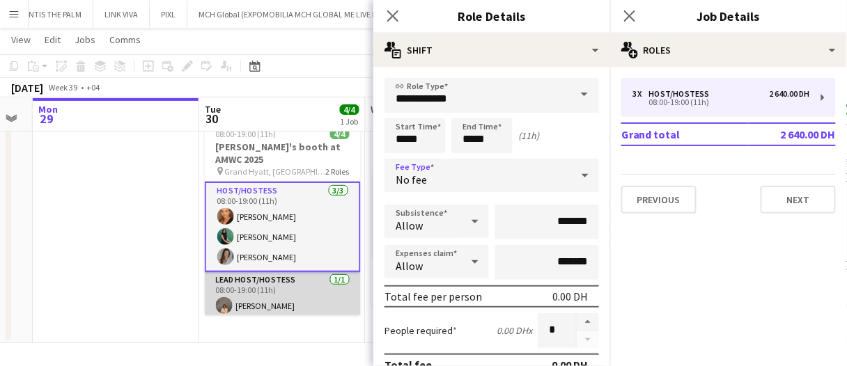
click at [270, 307] on app-card-role "Lead Host/Hostess 1/1 08:00-19:00 (11h) Kristina Kukec" at bounding box center [283, 295] width 156 height 47
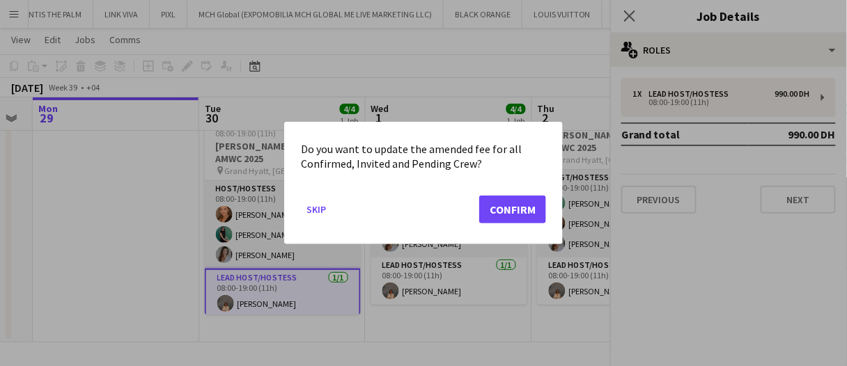
scroll to position [0, 0]
click at [524, 210] on button "Confirm" at bounding box center [512, 210] width 67 height 28
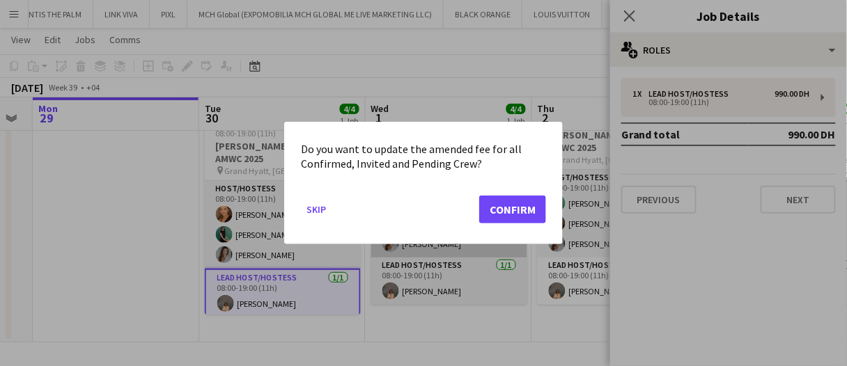
scroll to position [2, 0]
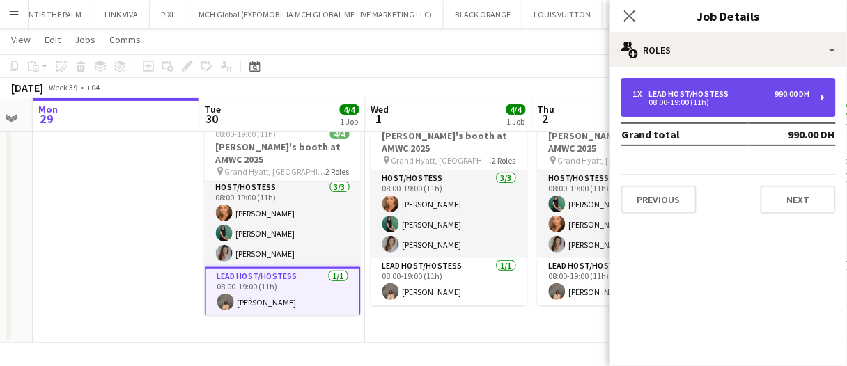
click at [674, 95] on div "Lead Host/Hostess" at bounding box center [692, 94] width 86 height 10
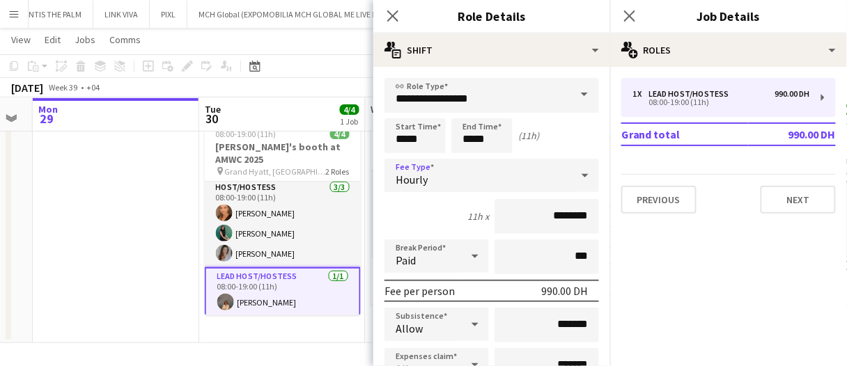
click at [462, 162] on div "Hourly" at bounding box center [477, 175] width 187 height 33
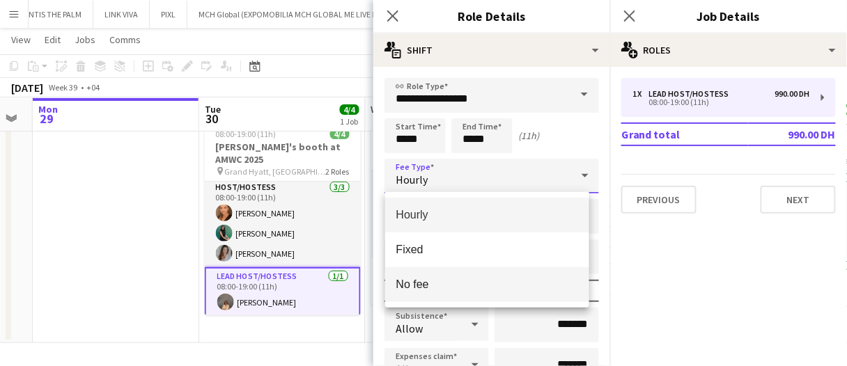
click at [453, 270] on mat-option "No fee" at bounding box center [487, 284] width 204 height 35
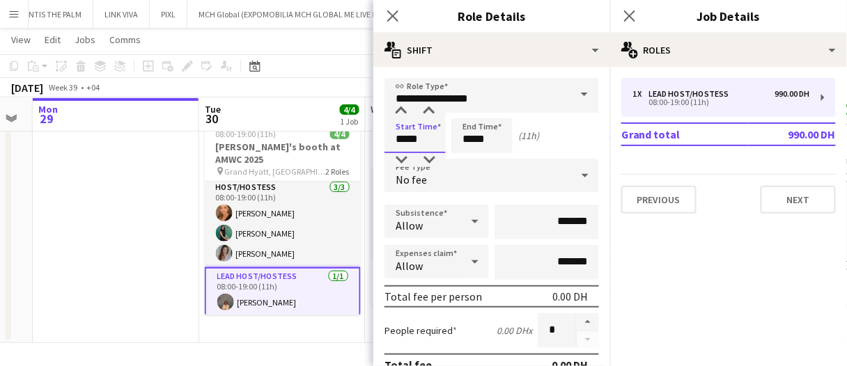
drag, startPoint x: 423, startPoint y: 136, endPoint x: 263, endPoint y: 117, distance: 160.7
click at [265, 118] on body "Menu Boards Boards Boards All jobs Status Workforce Workforce My Workforce Recr…" at bounding box center [423, 157] width 847 height 419
type input "*****"
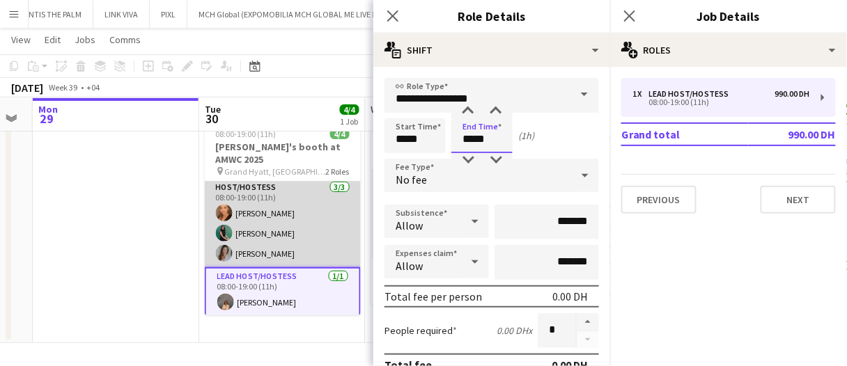
type input "*****"
click at [279, 208] on app-card-role "Host/Hostess 3/3 08:00-19:00 (11h) Maryna Demchenko Zineb Seghier Camila Rossato" at bounding box center [283, 224] width 156 height 88
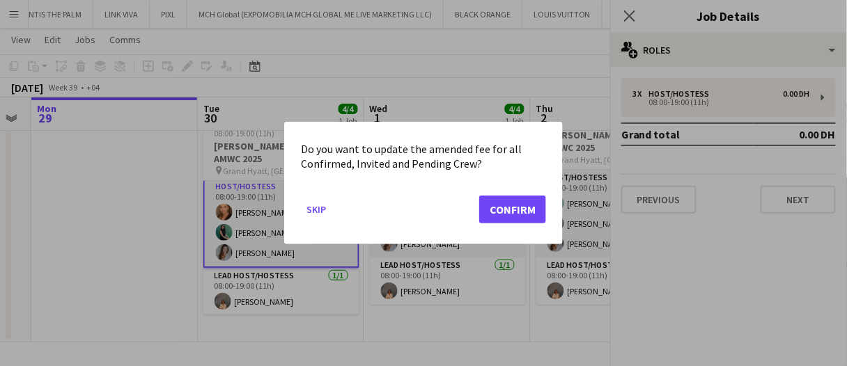
scroll to position [0, 0]
click at [501, 195] on mat-dialog-actions "Skip Confirm" at bounding box center [423, 214] width 245 height 59
click at [501, 204] on button "Confirm" at bounding box center [512, 210] width 67 height 28
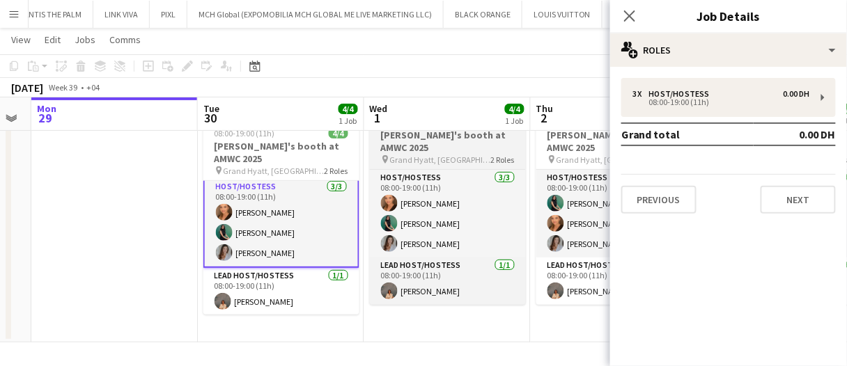
scroll to position [1, 0]
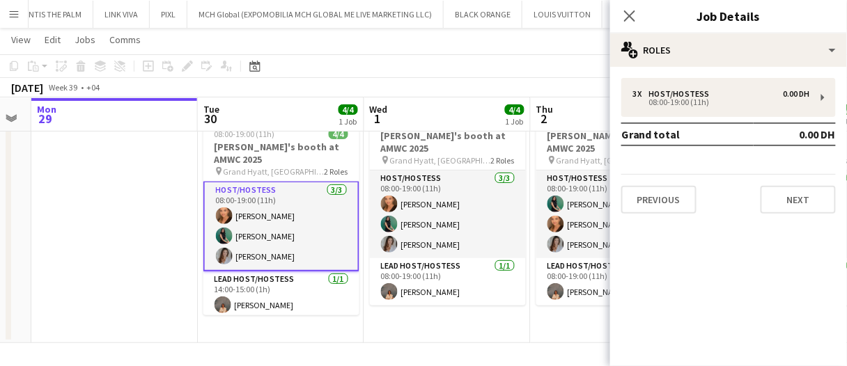
click at [290, 227] on app-card-role "Host/Hostess 3/3 08:00-19:00 (11h) Maryna Demchenko Zineb Seghier Camila Rossato" at bounding box center [281, 226] width 156 height 91
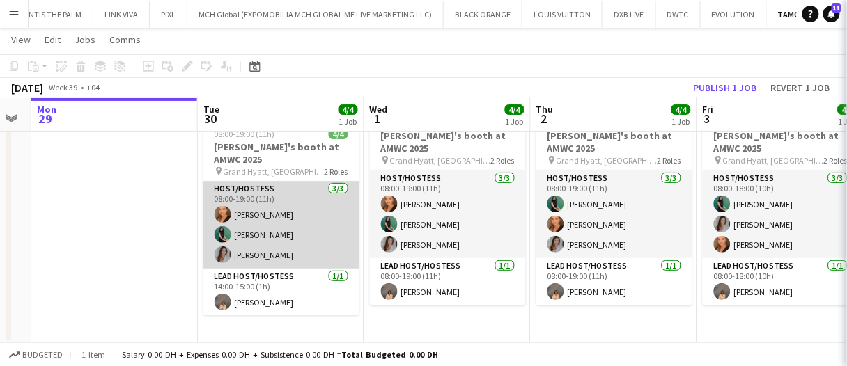
scroll to position [0, 0]
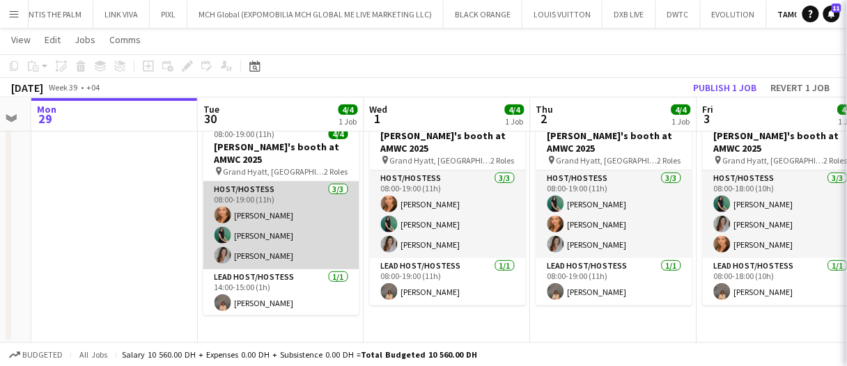
click at [288, 227] on app-card-role "Host/Hostess 3/3 08:00-19:00 (11h) Maryna Demchenko Zineb Seghier Camila Rossato" at bounding box center [281, 226] width 156 height 88
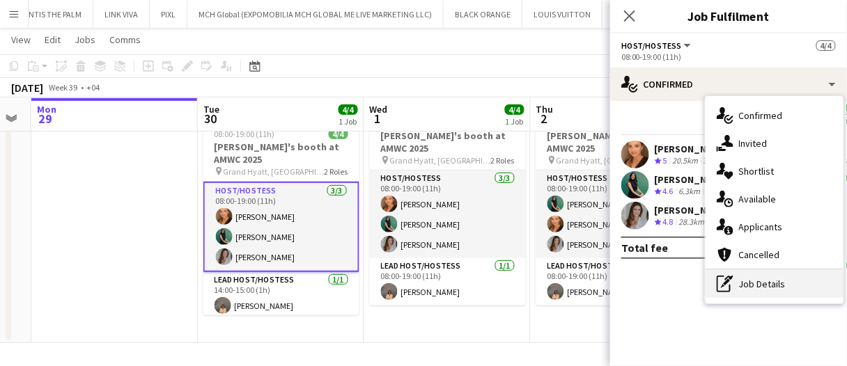
drag, startPoint x: 773, startPoint y: 286, endPoint x: 687, endPoint y: 178, distance: 138.3
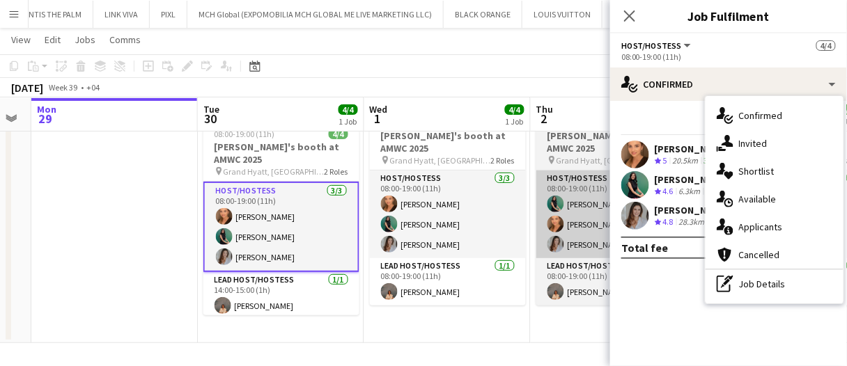
click at [772, 286] on div "pen-write Job Details" at bounding box center [774, 284] width 138 height 28
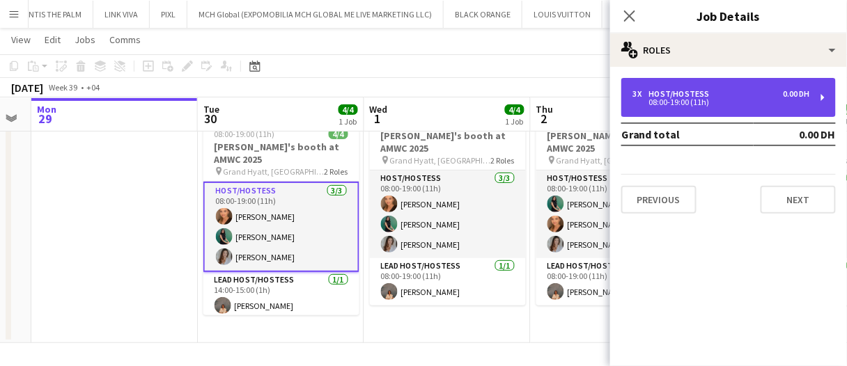
click at [687, 101] on div "08:00-19:00 (11h)" at bounding box center [721, 102] width 178 height 7
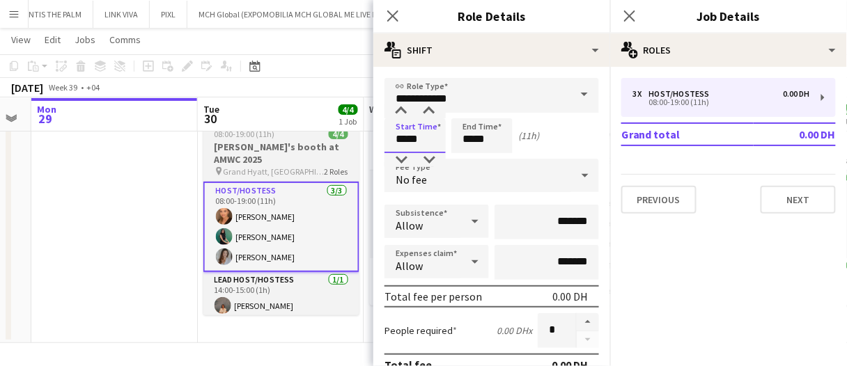
drag, startPoint x: 428, startPoint y: 130, endPoint x: 336, endPoint y: 135, distance: 91.4
click at [339, 137] on body "Menu Boards Boards Boards All jobs Status Workforce Workforce My Workforce Recr…" at bounding box center [423, 157] width 847 height 419
type input "*****"
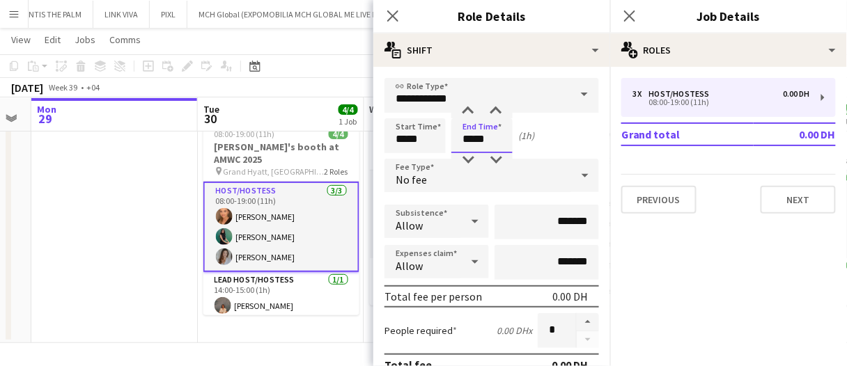
type input "*****"
click at [566, 134] on div "Start Time ***** End Time ***** (1h)" at bounding box center [491, 135] width 214 height 35
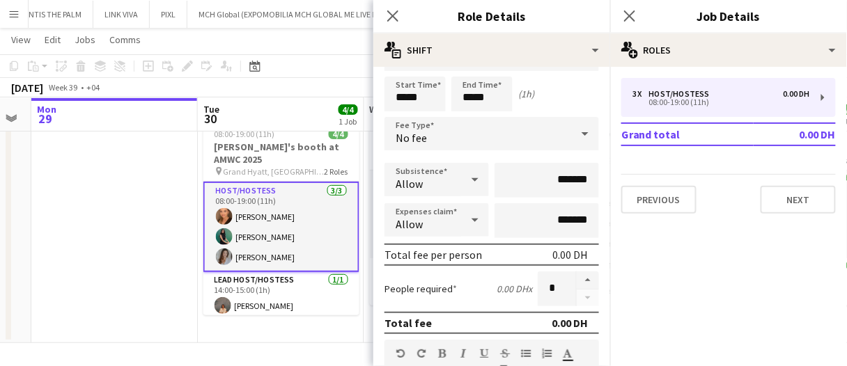
scroll to position [70, 0]
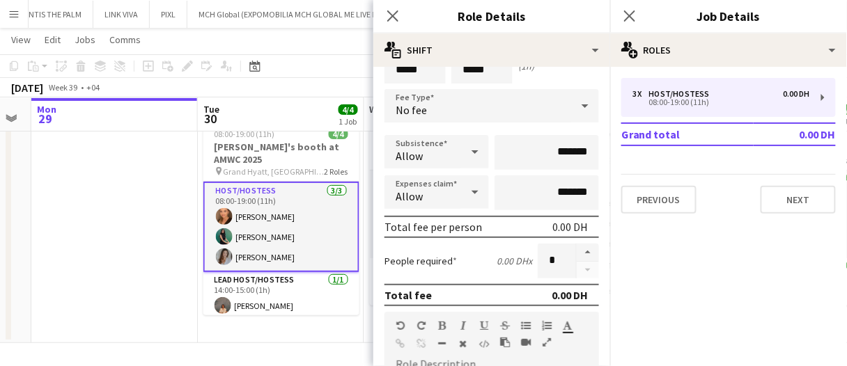
click at [125, 230] on app-date-cell at bounding box center [114, 224] width 166 height 240
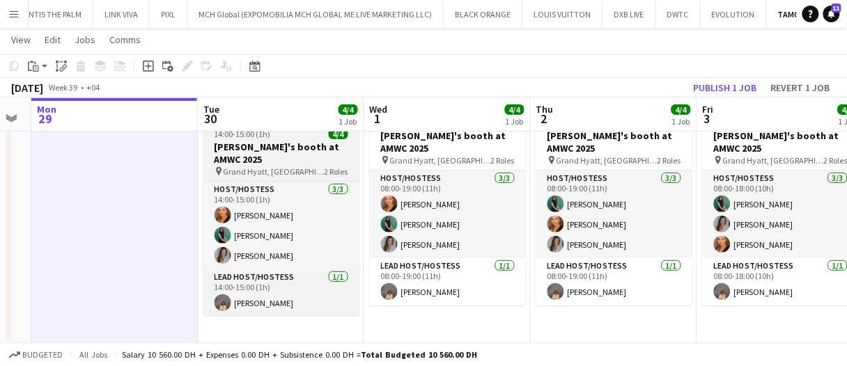
click at [288, 157] on h3 "Galderma's booth at AMWC 2025" at bounding box center [281, 153] width 156 height 25
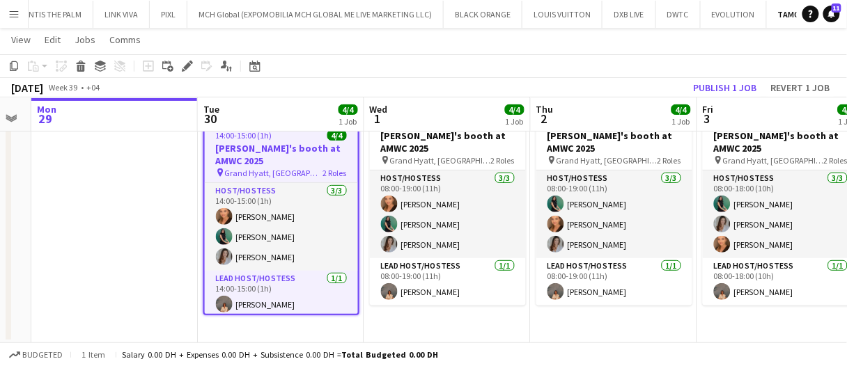
click at [182, 69] on icon at bounding box center [183, 69] width 3 height 3
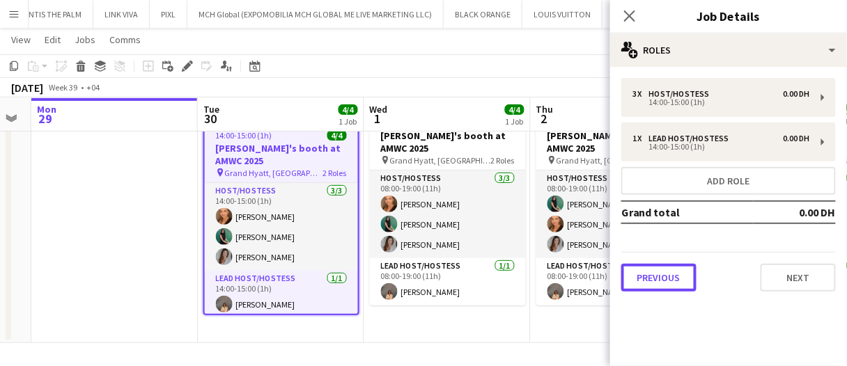
drag, startPoint x: 678, startPoint y: 281, endPoint x: 659, endPoint y: 244, distance: 41.7
click at [678, 280] on button "Previous" at bounding box center [658, 278] width 75 height 28
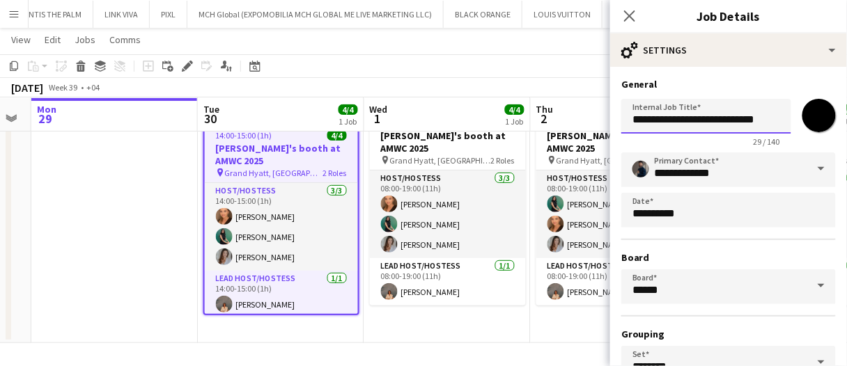
click at [632, 112] on input "**********" at bounding box center [706, 116] width 170 height 35
type input "**********"
click at [553, 90] on div "September 2025 Week 39 • +04 Publish 1 job Revert 1 job" at bounding box center [423, 87] width 847 height 19
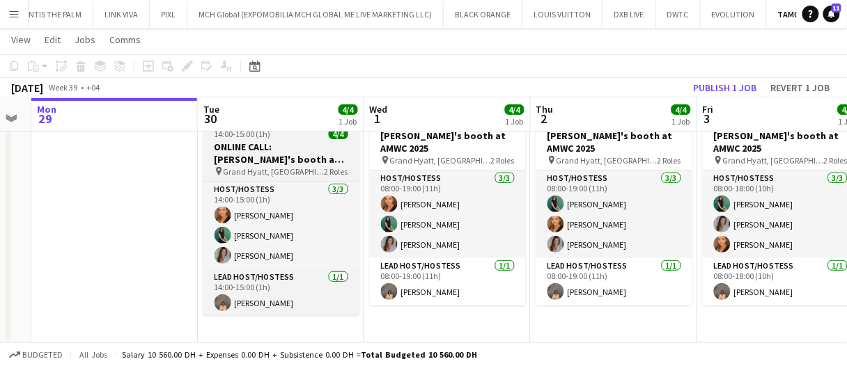
click at [320, 150] on h3 "ONLINE CALL: Galderma's booth at AMWC 2025" at bounding box center [281, 153] width 156 height 25
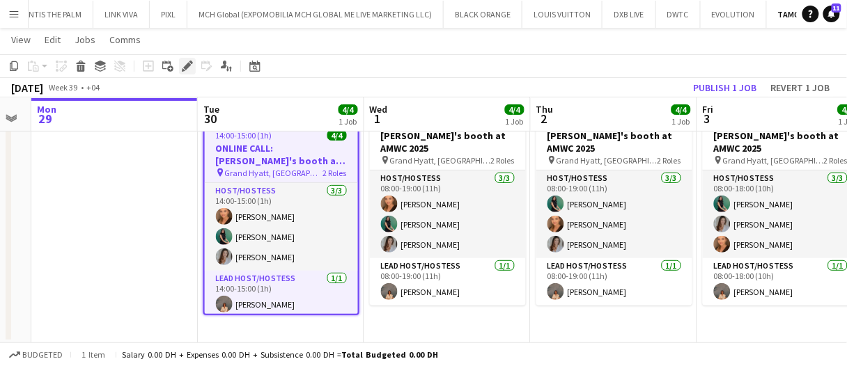
click at [192, 66] on icon "Edit" at bounding box center [187, 66] width 11 height 11
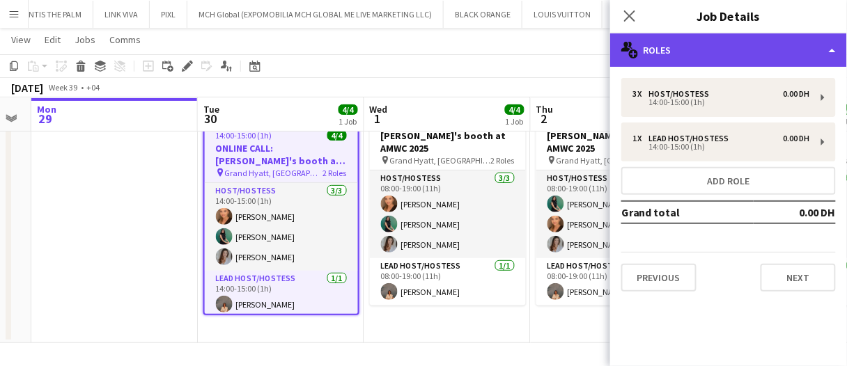
click at [662, 56] on div "multiple-users-add Roles" at bounding box center [728, 49] width 237 height 33
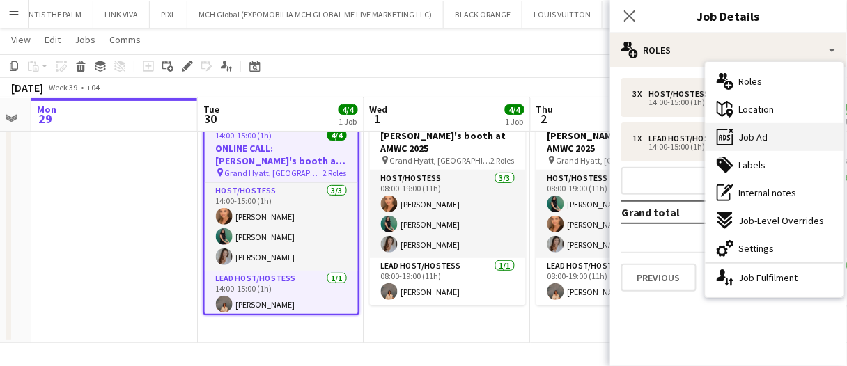
click at [774, 140] on div "ads-window Job Ad" at bounding box center [774, 137] width 138 height 28
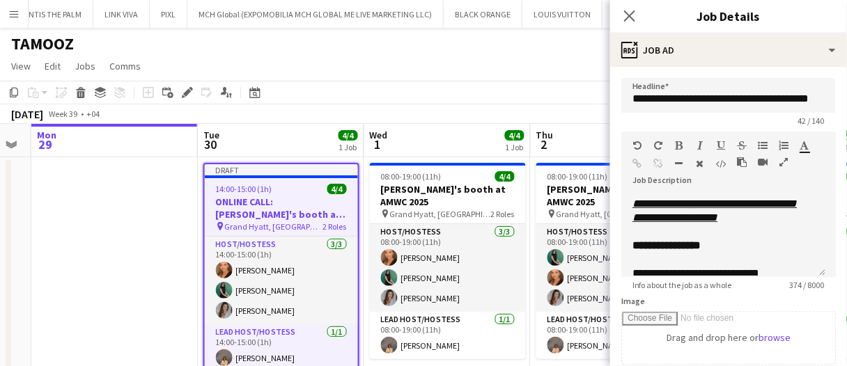
scroll to position [178, 0]
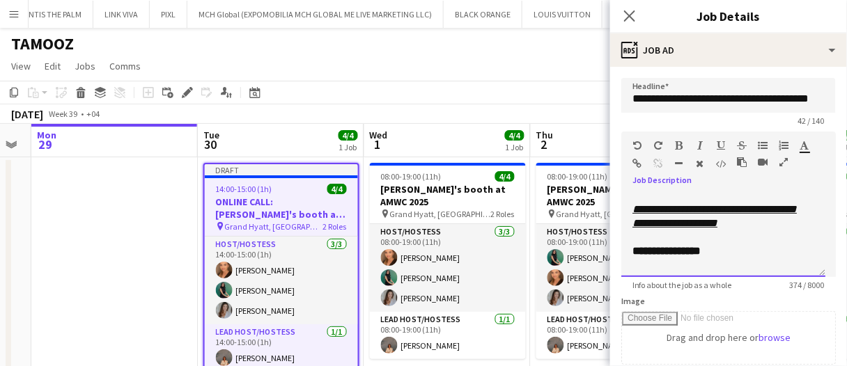
drag, startPoint x: 666, startPoint y: 262, endPoint x: 632, endPoint y: 196, distance: 74.8
click at [632, 194] on div "**********" at bounding box center [723, 236] width 204 height 84
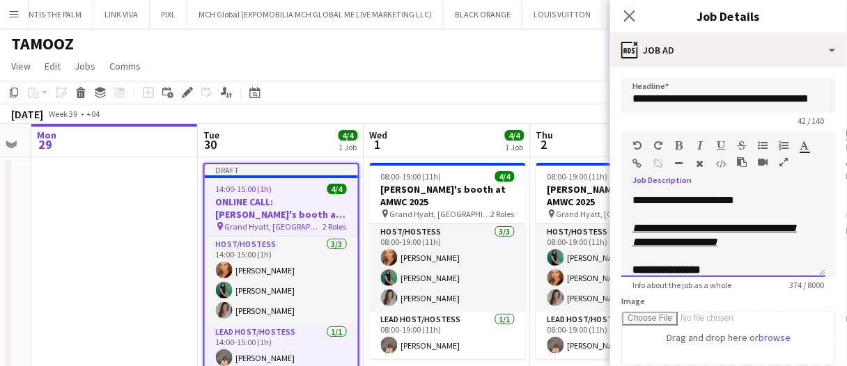
click at [634, 252] on div at bounding box center [723, 256] width 182 height 14
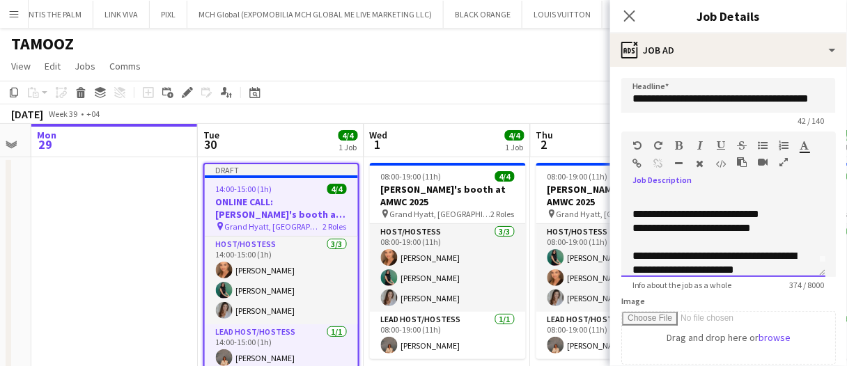
scroll to position [0, 0]
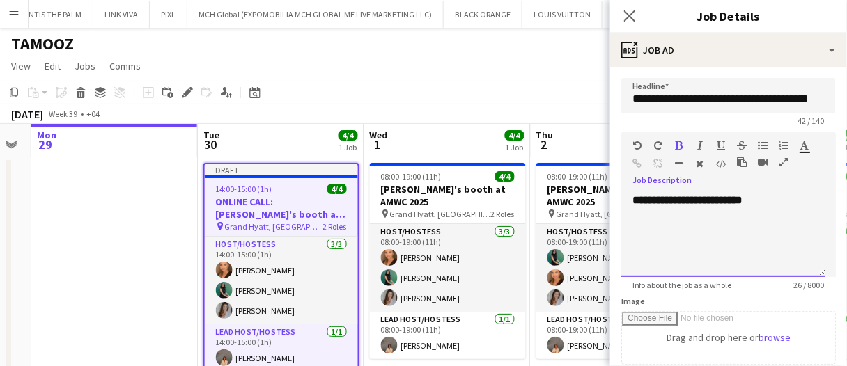
click at [654, 255] on div "**********" at bounding box center [723, 236] width 204 height 84
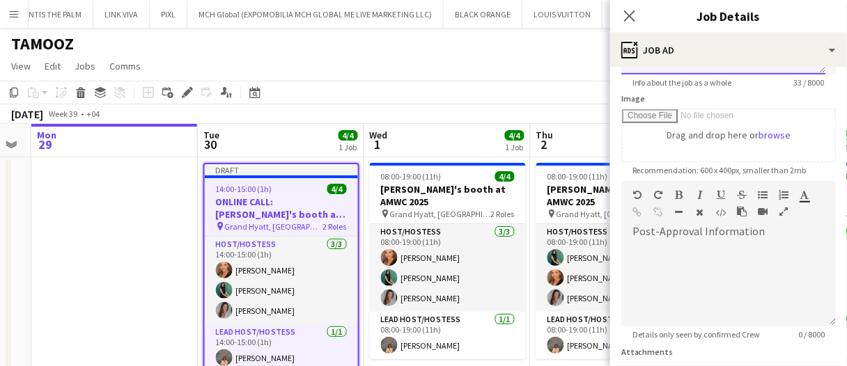
scroll to position [70, 0]
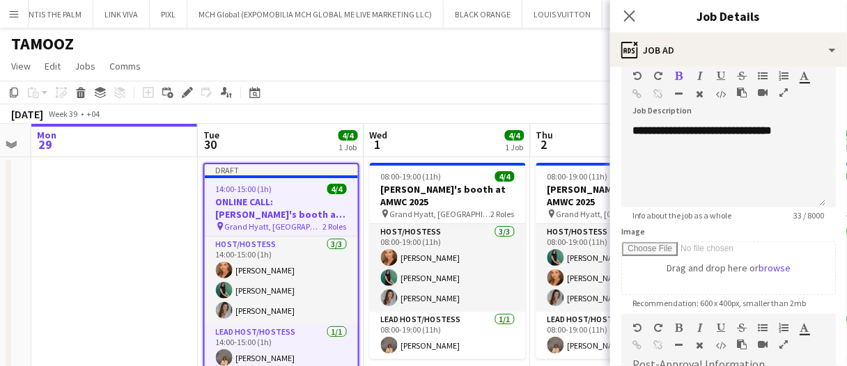
click at [165, 275] on app-date-cell at bounding box center [114, 277] width 166 height 240
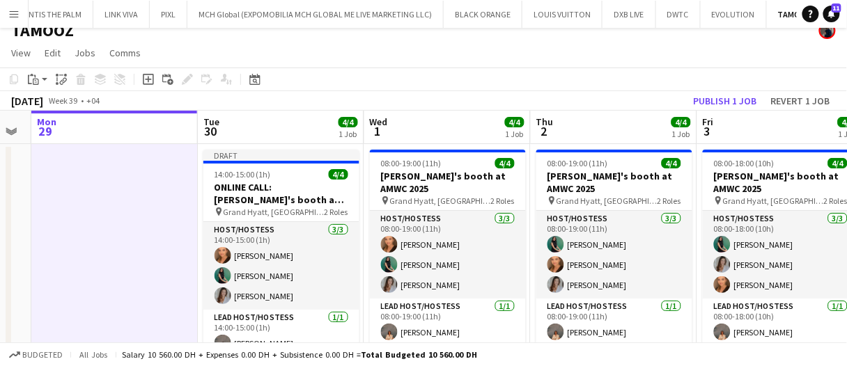
scroll to position [0, 0]
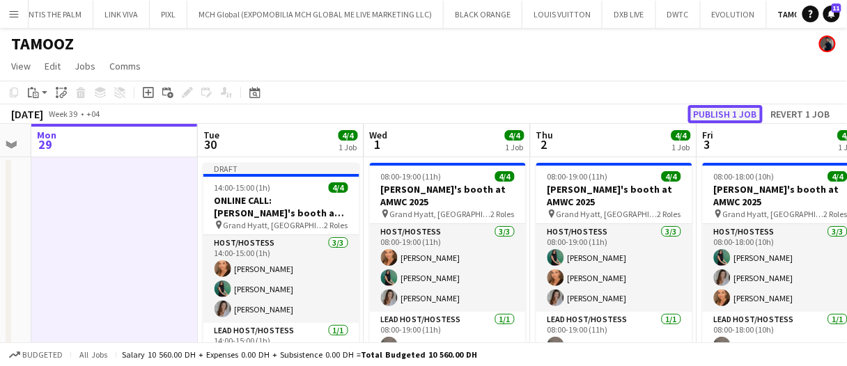
click at [733, 117] on button "Publish 1 job" at bounding box center [725, 114] width 75 height 18
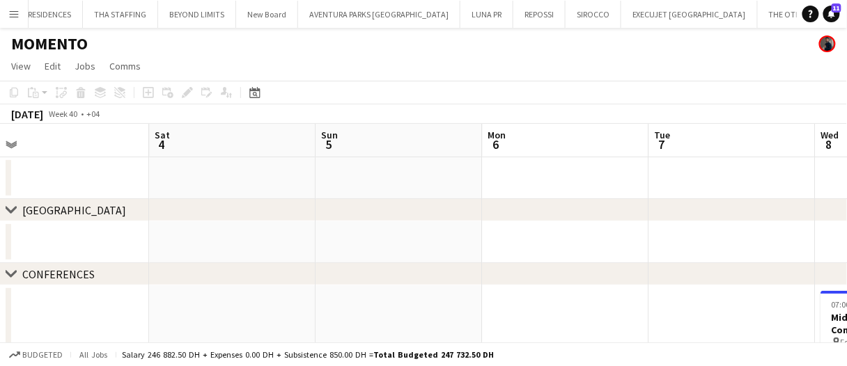
drag, startPoint x: 449, startPoint y: 172, endPoint x: 467, endPoint y: 166, distance: 18.9
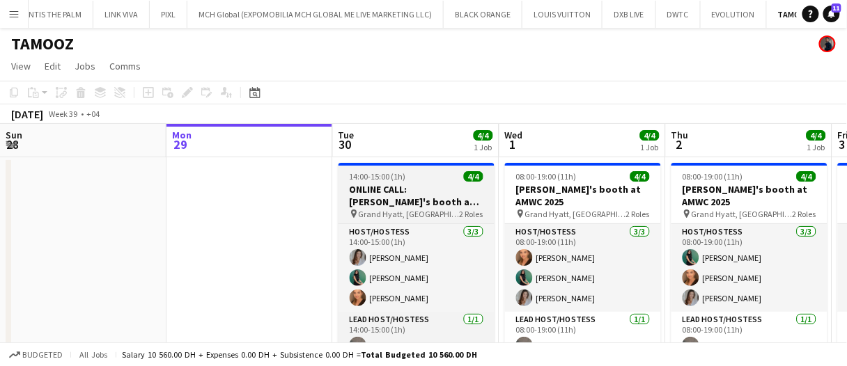
click at [384, 189] on h3 "ONLINE CALL: Galderma's booth at AMWC 2025" at bounding box center [416, 195] width 156 height 25
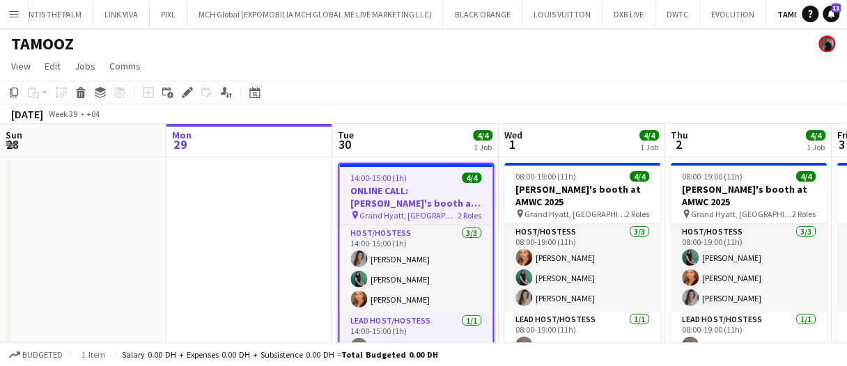
drag, startPoint x: 194, startPoint y: 87, endPoint x: 318, endPoint y: 86, distance: 124.7
click at [192, 87] on div "Edit" at bounding box center [187, 92] width 17 height 17
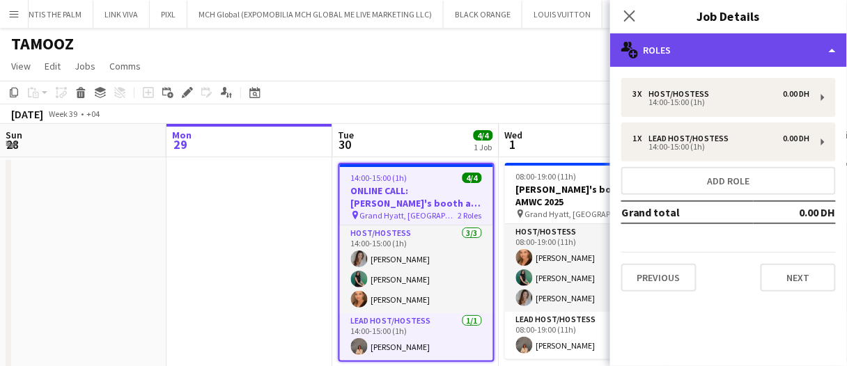
click at [673, 48] on div "multiple-users-add Roles" at bounding box center [728, 49] width 237 height 33
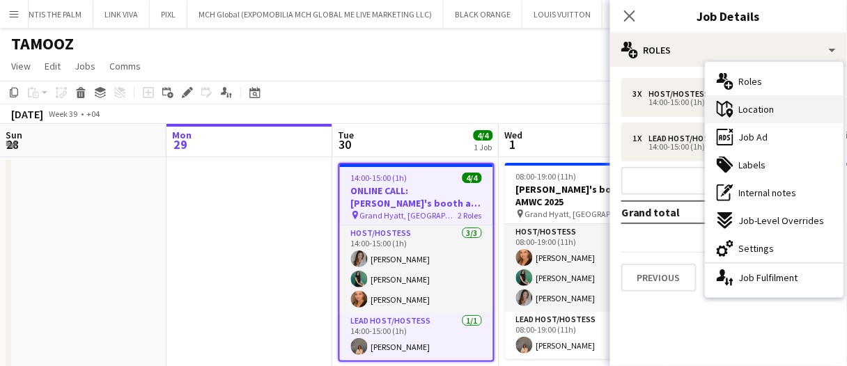
click at [756, 118] on div "maps-pin-1 Location" at bounding box center [774, 109] width 138 height 28
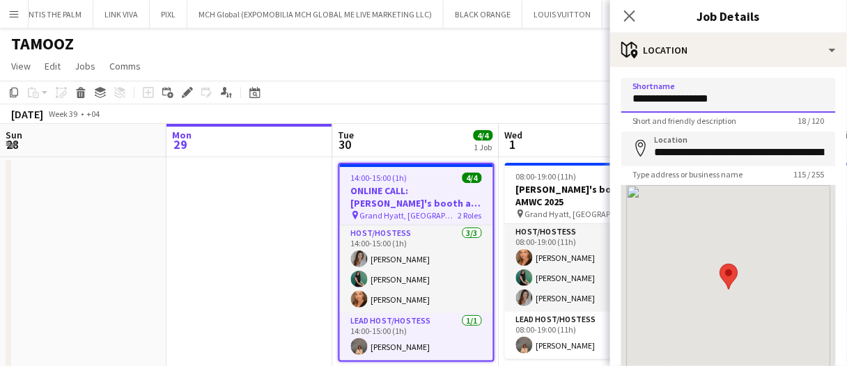
drag, startPoint x: 556, startPoint y: 100, endPoint x: 545, endPoint y: 95, distance: 11.5
click at [547, 97] on body "Menu Boards Boards Boards All jobs Status Workforce Workforce My Workforce Recr…" at bounding box center [423, 206] width 847 height 412
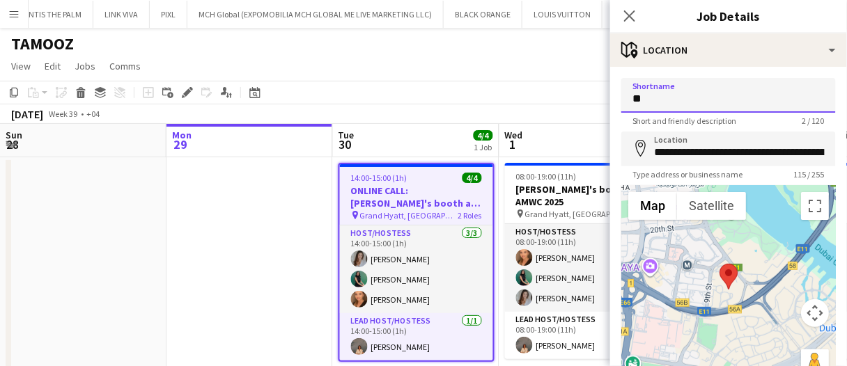
type input "*"
type input "**********"
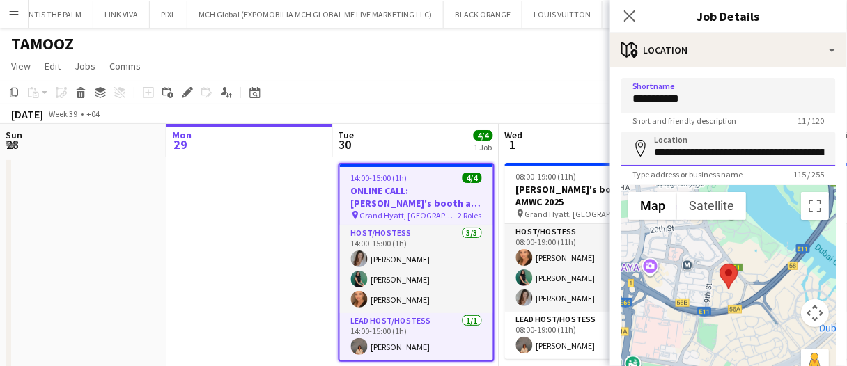
click at [670, 159] on input "**********" at bounding box center [728, 149] width 214 height 35
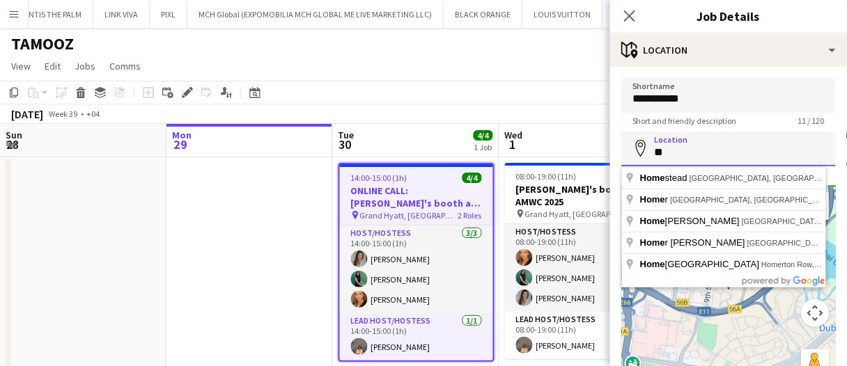
type input "*"
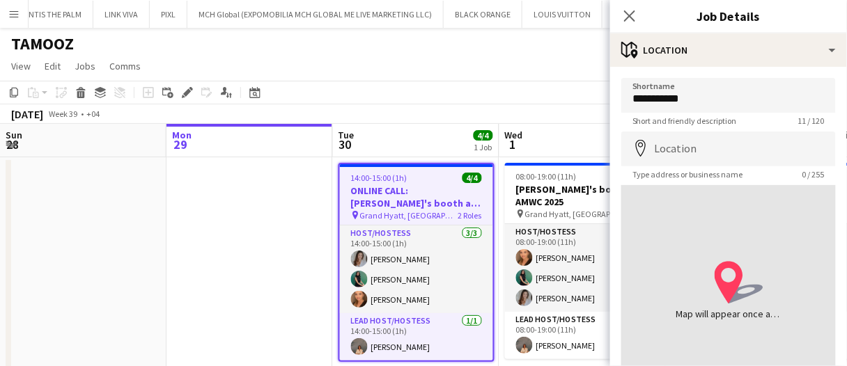
click at [285, 269] on app-date-cell at bounding box center [249, 272] width 166 height 231
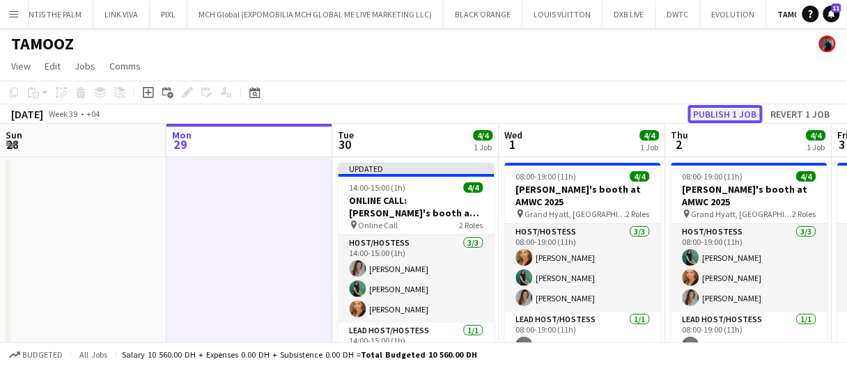
click at [714, 111] on button "Publish 1 job" at bounding box center [725, 114] width 75 height 18
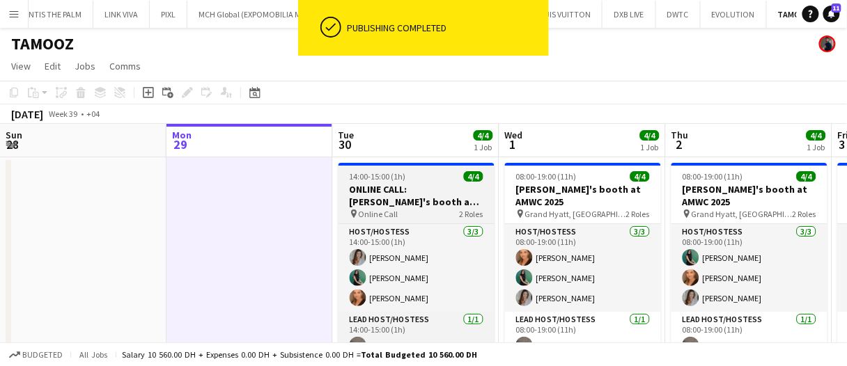
click at [400, 180] on span "14:00-15:00 (1h)" at bounding box center [378, 176] width 56 height 10
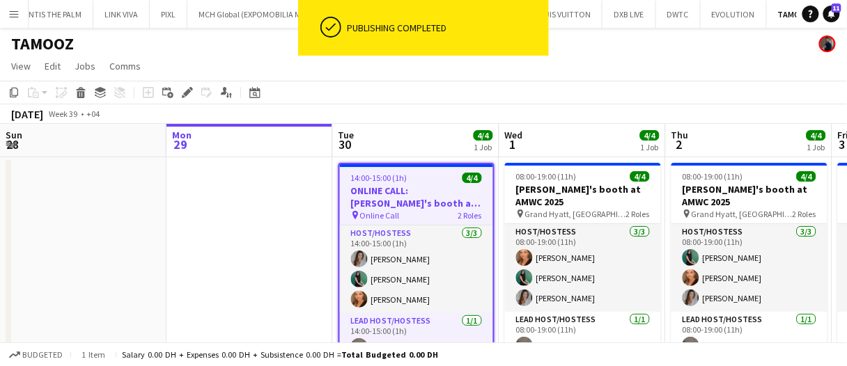
drag, startPoint x: 193, startPoint y: 86, endPoint x: 290, endPoint y: 78, distance: 97.9
click at [193, 86] on div "Edit" at bounding box center [187, 92] width 17 height 17
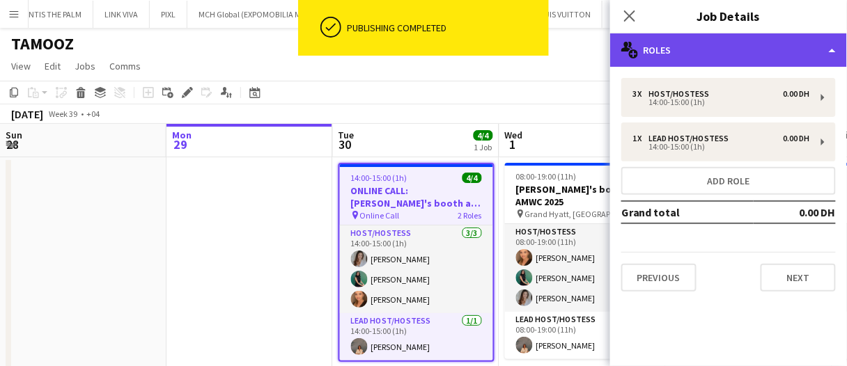
click at [708, 58] on div "multiple-users-add Roles" at bounding box center [728, 49] width 237 height 33
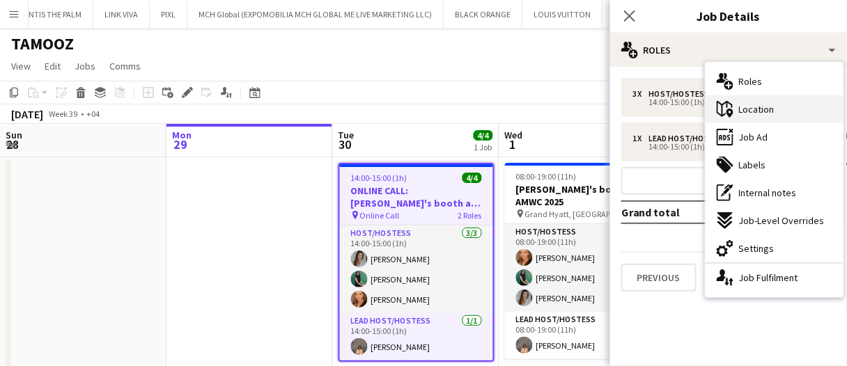
click at [763, 112] on span "Location" at bounding box center [757, 109] width 36 height 13
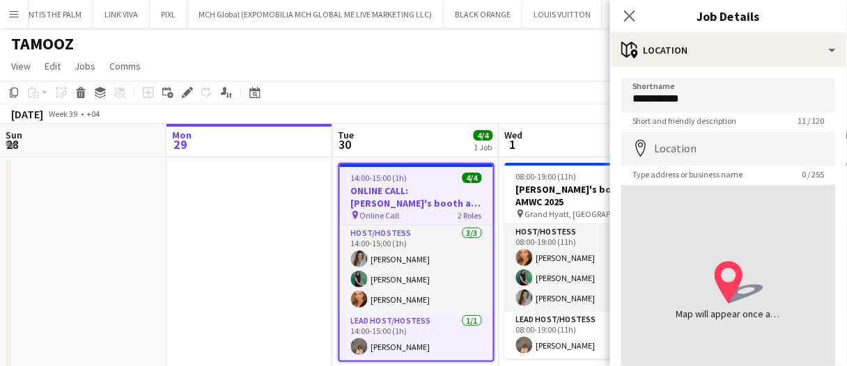
drag, startPoint x: 243, startPoint y: 205, endPoint x: 255, endPoint y: 215, distance: 15.8
click at [243, 205] on app-date-cell at bounding box center [249, 272] width 166 height 231
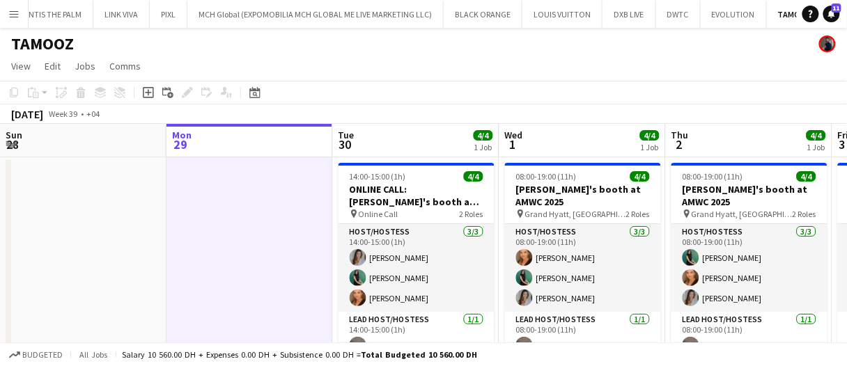
click at [261, 226] on app-date-cell at bounding box center [249, 272] width 166 height 231
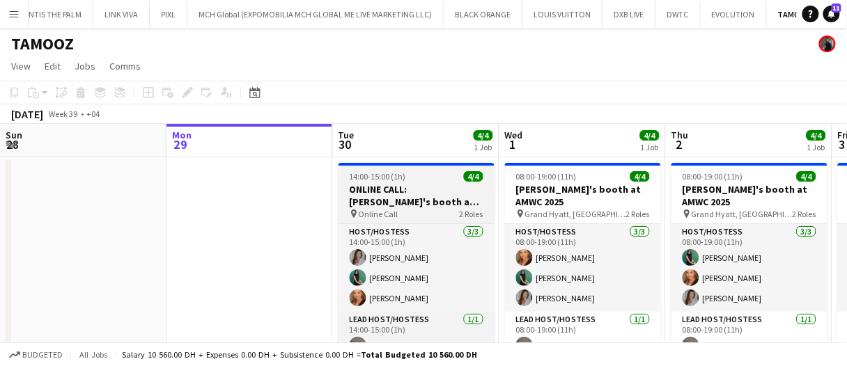
click at [466, 178] on span "4/4" at bounding box center [473, 176] width 19 height 10
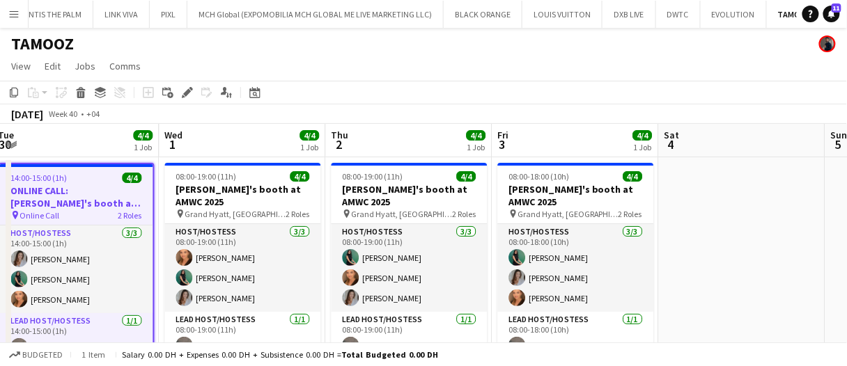
scroll to position [0, 689]
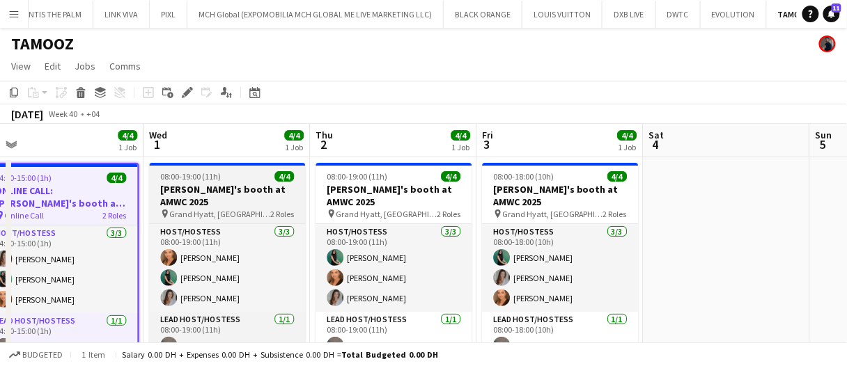
click at [283, 185] on h3 "Galderma's booth at AMWC 2025" at bounding box center [227, 195] width 156 height 25
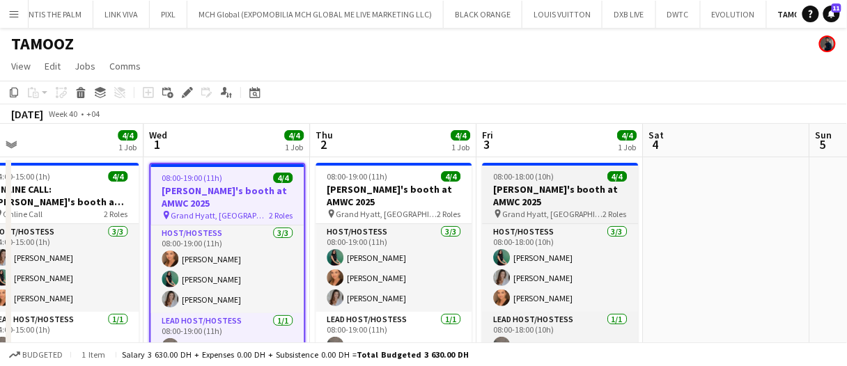
click at [557, 194] on h3 "Galderma's booth at AMWC 2025" at bounding box center [560, 195] width 156 height 25
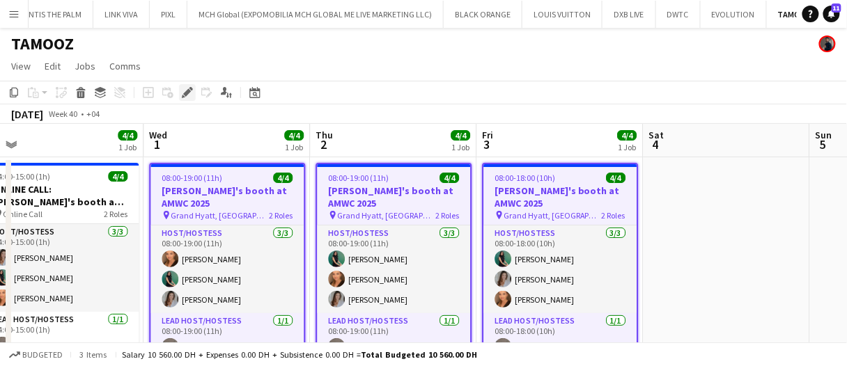
click at [192, 90] on div "Edit" at bounding box center [187, 92] width 17 height 17
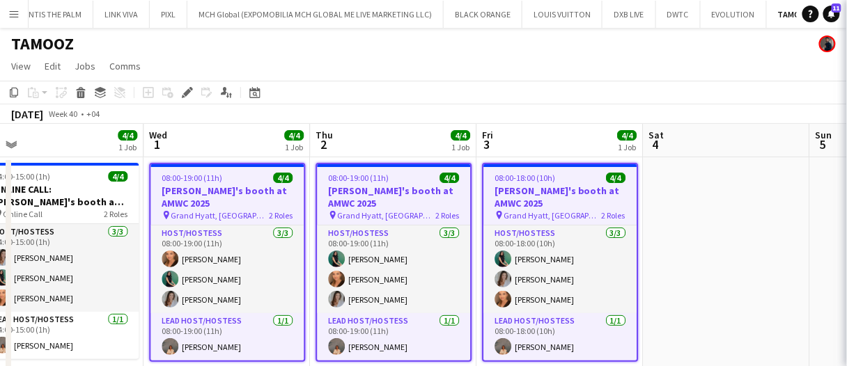
type input "**********"
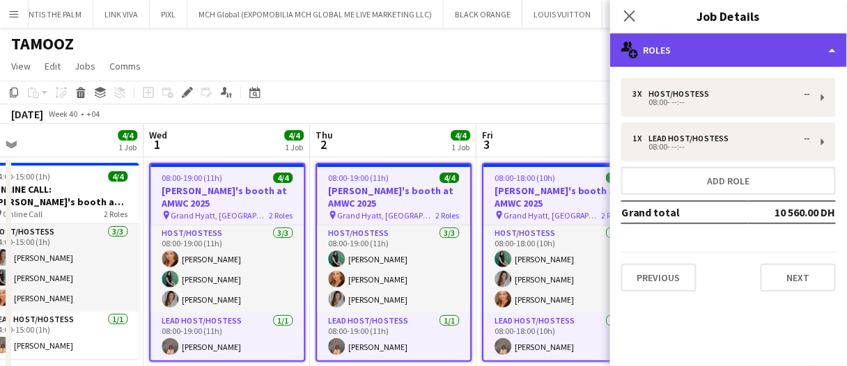
click at [690, 60] on div "multiple-users-add Roles" at bounding box center [728, 49] width 237 height 33
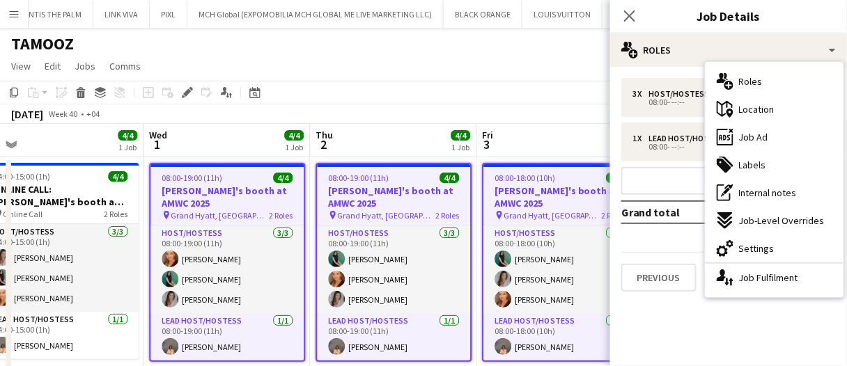
click at [767, 136] on div "ads-window Job Ad" at bounding box center [774, 137] width 138 height 28
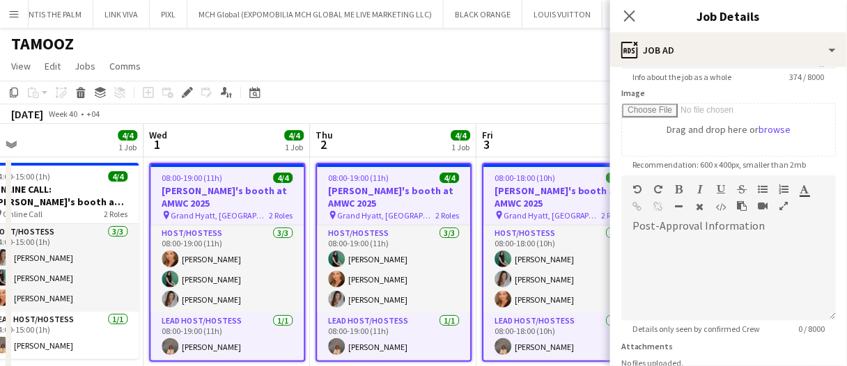
scroll to position [209, 0]
click at [778, 267] on div at bounding box center [728, 279] width 214 height 84
paste div
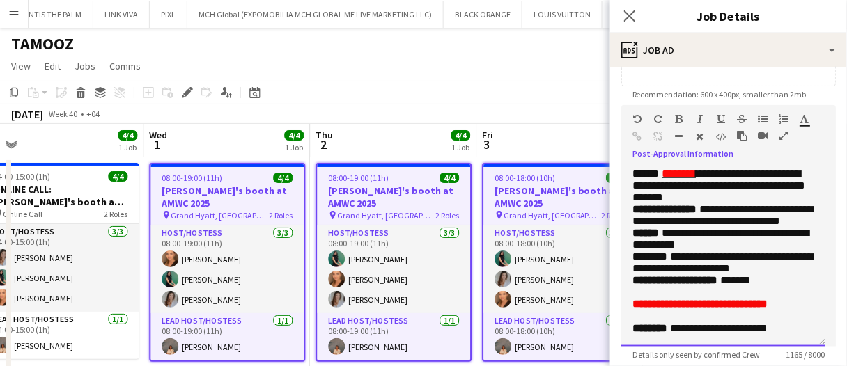
scroll to position [477, 0]
drag, startPoint x: 821, startPoint y: 246, endPoint x: 828, endPoint y: 322, distance: 76.2
click at [827, 349] on form "**********" at bounding box center [728, 147] width 237 height 696
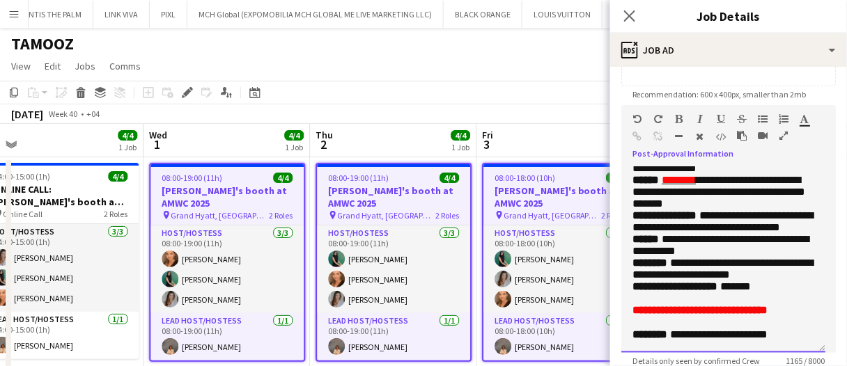
scroll to position [0, 0]
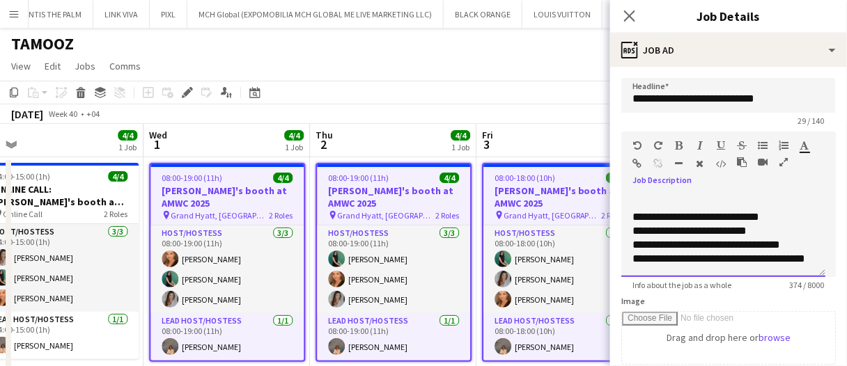
drag, startPoint x: 666, startPoint y: 263, endPoint x: 635, endPoint y: 217, distance: 54.7
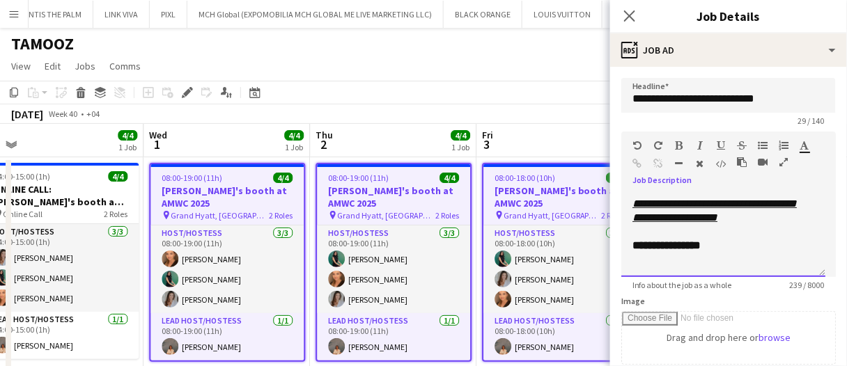
drag, startPoint x: 659, startPoint y: 261, endPoint x: 637, endPoint y: 241, distance: 30.1
click at [637, 241] on div "**********" at bounding box center [723, 236] width 204 height 84
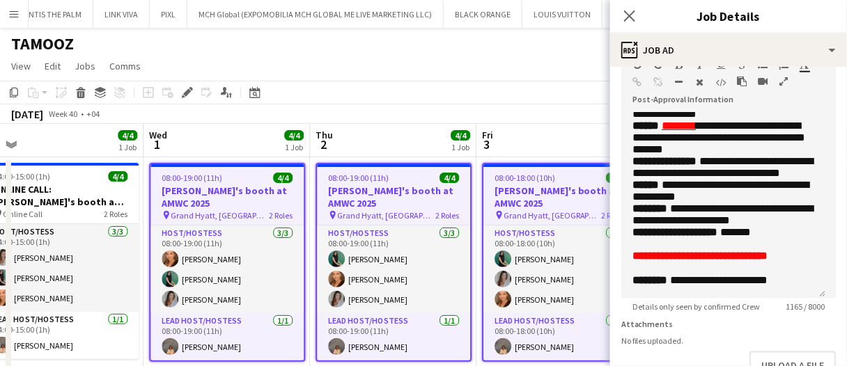
scroll to position [348, 0]
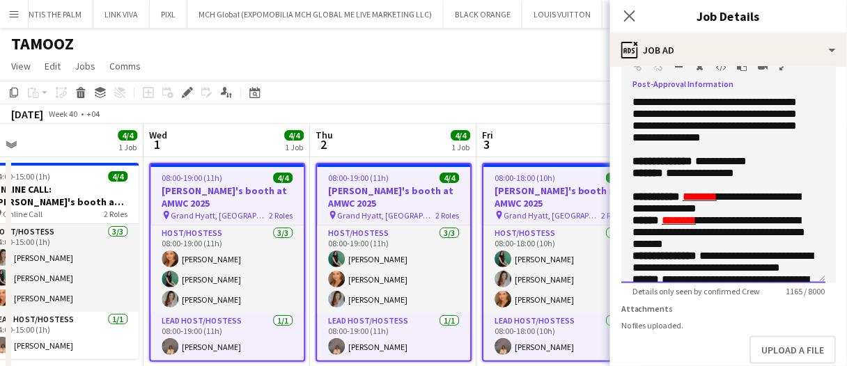
drag, startPoint x: 801, startPoint y: 231, endPoint x: 710, endPoint y: 184, distance: 102.8
click at [715, 155] on p "**********" at bounding box center [723, 78] width 182 height 154
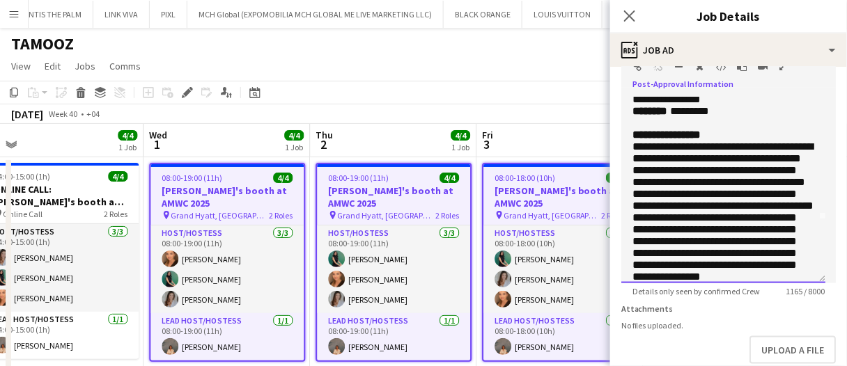
click at [632, 185] on div "**********" at bounding box center [723, 190] width 204 height 186
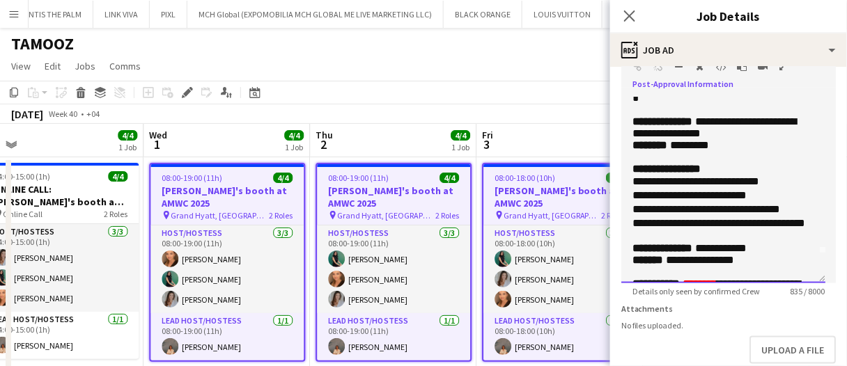
scroll to position [0, 0]
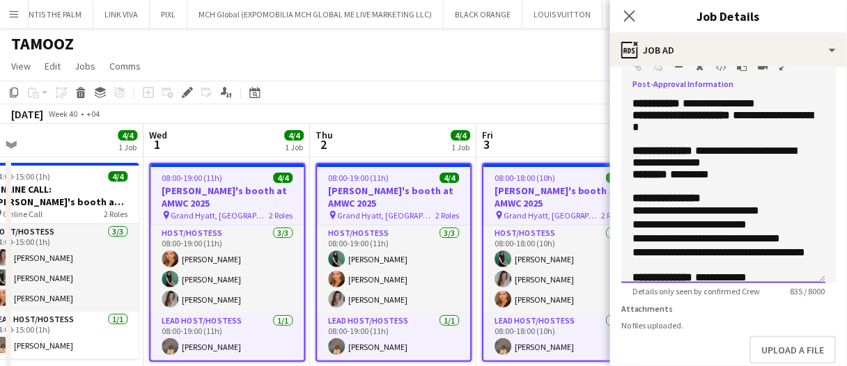
drag, startPoint x: 789, startPoint y: 102, endPoint x: 699, endPoint y: 100, distance: 90.5
click at [699, 100] on p "**********" at bounding box center [723, 103] width 182 height 12
drag, startPoint x: 733, startPoint y: 141, endPoint x: 745, endPoint y: 133, distance: 14.5
click at [745, 133] on p "**********" at bounding box center [723, 127] width 182 height 36
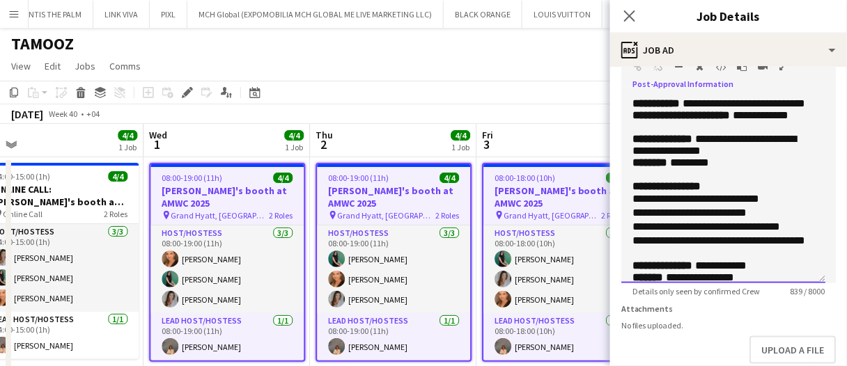
drag, startPoint x: 709, startPoint y: 195, endPoint x: 667, endPoint y: 188, distance: 42.4
click at [667, 157] on p "**********" at bounding box center [723, 145] width 182 height 24
drag, startPoint x: 725, startPoint y: 204, endPoint x: 678, endPoint y: 205, distance: 47.4
click at [678, 169] on p "******** *********" at bounding box center [723, 163] width 182 height 12
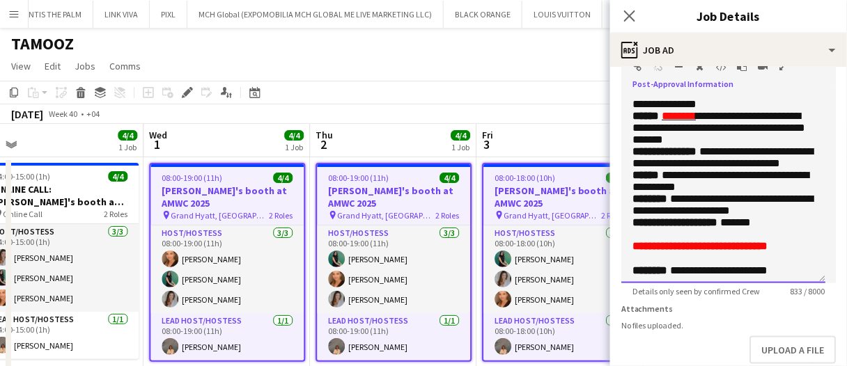
scroll to position [139, 0]
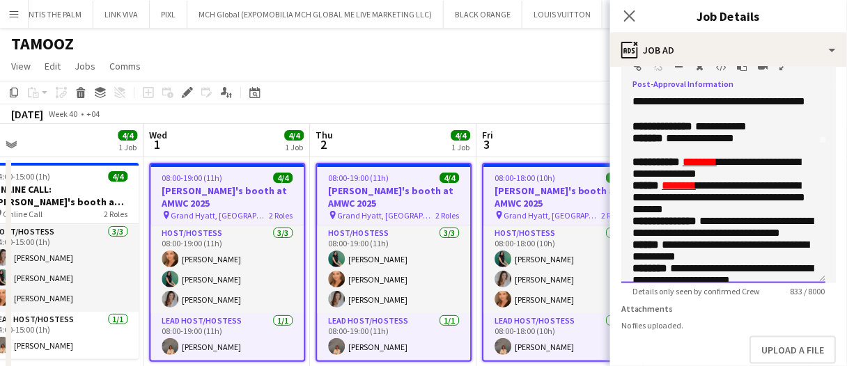
click at [675, 143] on span "**********" at bounding box center [700, 138] width 68 height 10
drag, startPoint x: 754, startPoint y: 203, endPoint x: 795, endPoint y: 208, distance: 41.3
click at [758, 144] on p "**********" at bounding box center [723, 138] width 182 height 12
click at [767, 180] on p "**********" at bounding box center [723, 168] width 182 height 24
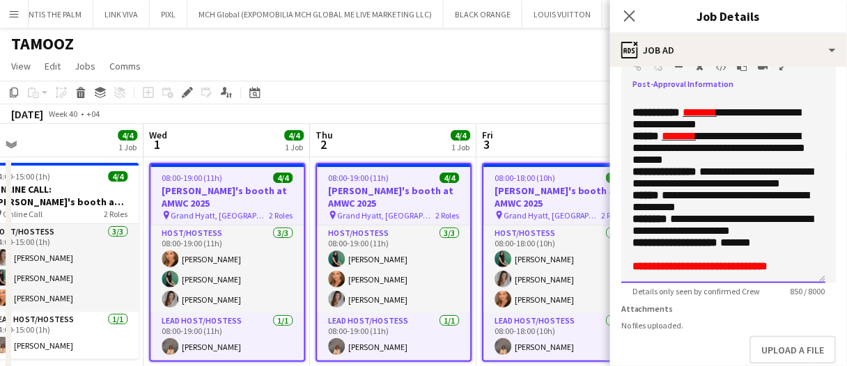
scroll to position [209, 0]
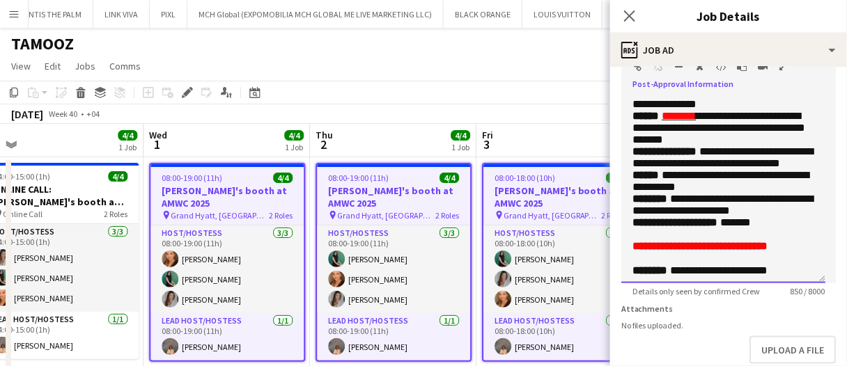
drag, startPoint x: 724, startPoint y: 235, endPoint x: 665, endPoint y: 226, distance: 59.1
click at [665, 146] on p "**********" at bounding box center [723, 128] width 182 height 36
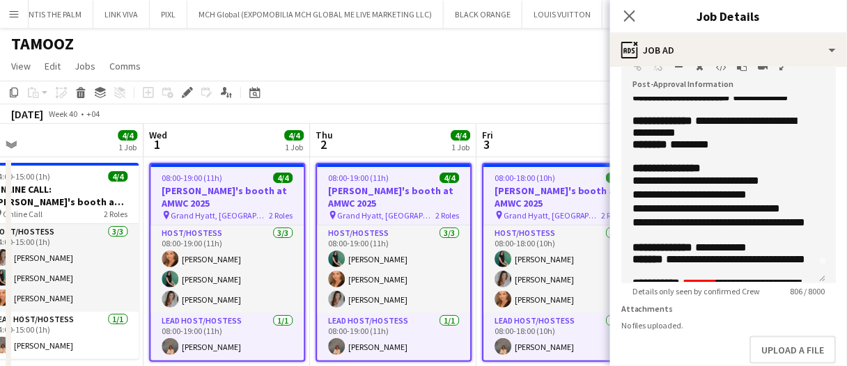
scroll to position [0, 0]
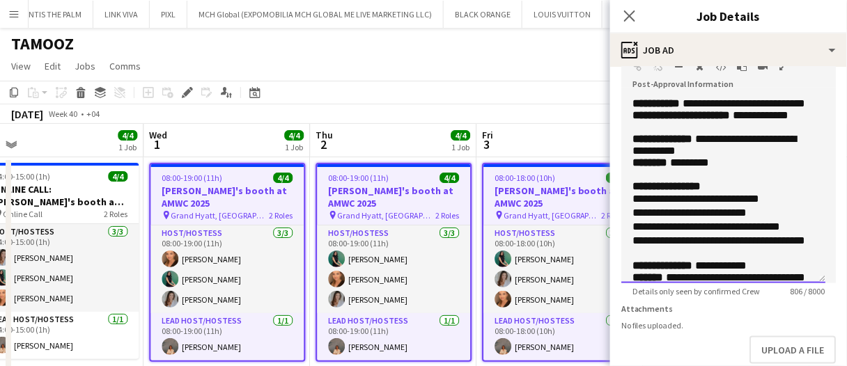
click at [760, 157] on p "**********" at bounding box center [723, 145] width 182 height 24
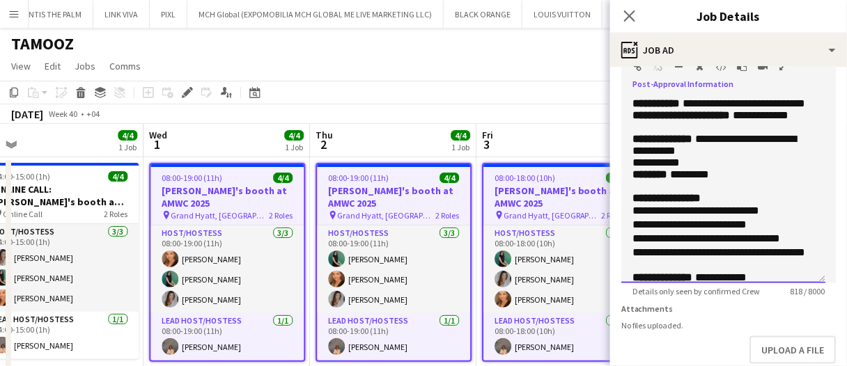
drag, startPoint x: 704, startPoint y: 198, endPoint x: 628, endPoint y: 202, distance: 76.0
click at [628, 202] on div "**********" at bounding box center [723, 190] width 204 height 186
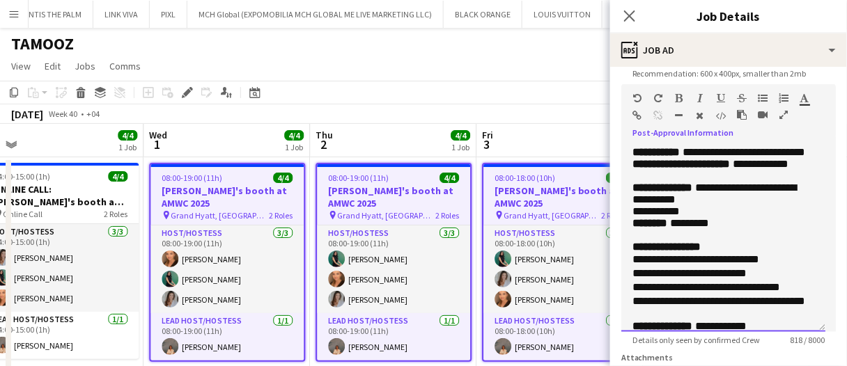
scroll to position [279, 0]
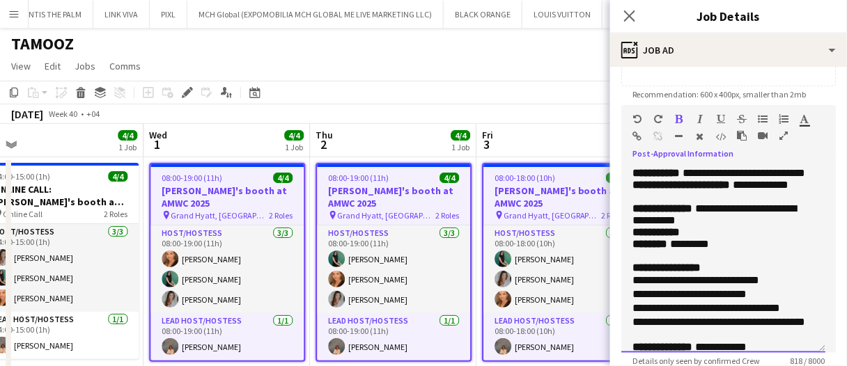
click at [779, 238] on p "**********" at bounding box center [723, 221] width 182 height 36
click at [630, 276] on div "**********" at bounding box center [723, 260] width 204 height 186
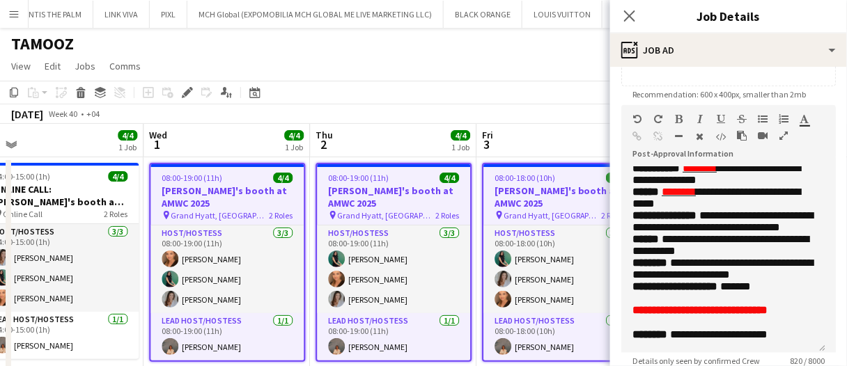
scroll to position [418, 0]
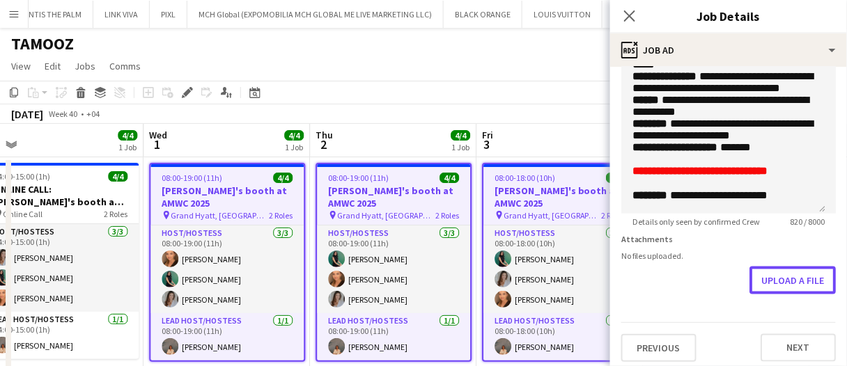
click at [790, 278] on button "Upload a file" at bounding box center [792, 281] width 86 height 28
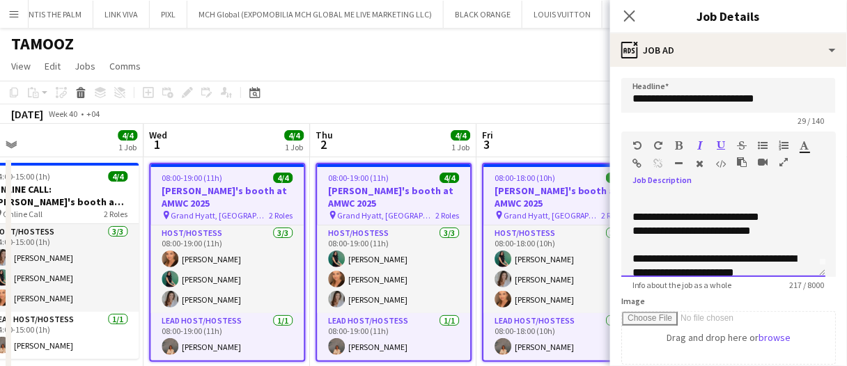
scroll to position [0, 0]
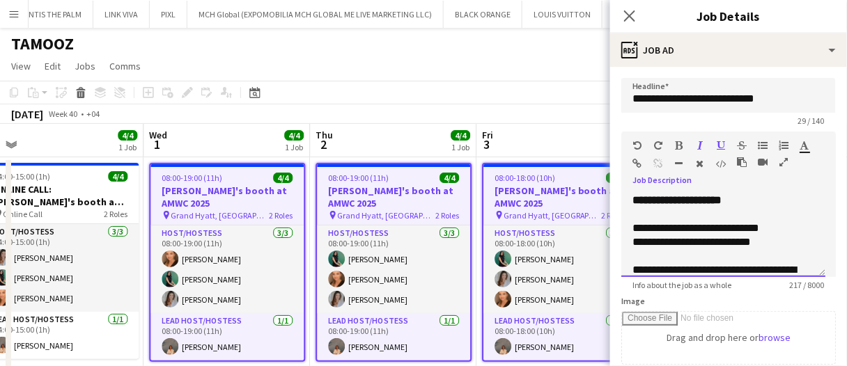
drag, startPoint x: 760, startPoint y: 245, endPoint x: 568, endPoint y: 182, distance: 202.4
click at [568, 182] on body "Menu Boards Boards Boards All jobs Status Workforce Workforce My Workforce Recr…" at bounding box center [423, 206] width 847 height 412
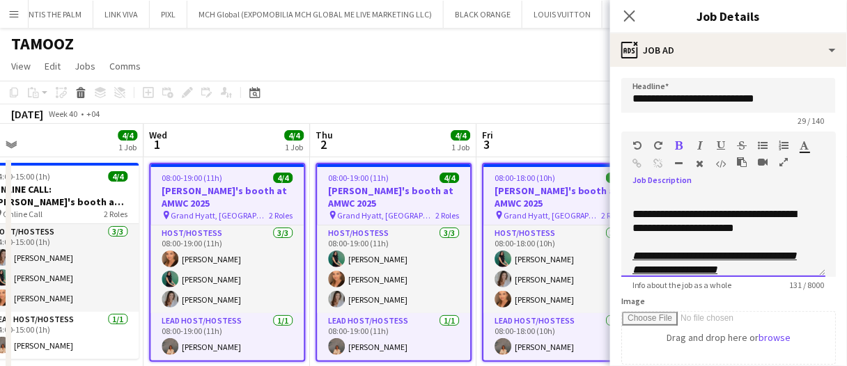
drag, startPoint x: 634, startPoint y: 212, endPoint x: 603, endPoint y: 125, distance: 92.5
click at [603, 125] on body "Menu Boards Boards Boards All jobs Status Workforce Workforce My Workforce Recr…" at bounding box center [423, 206] width 847 height 412
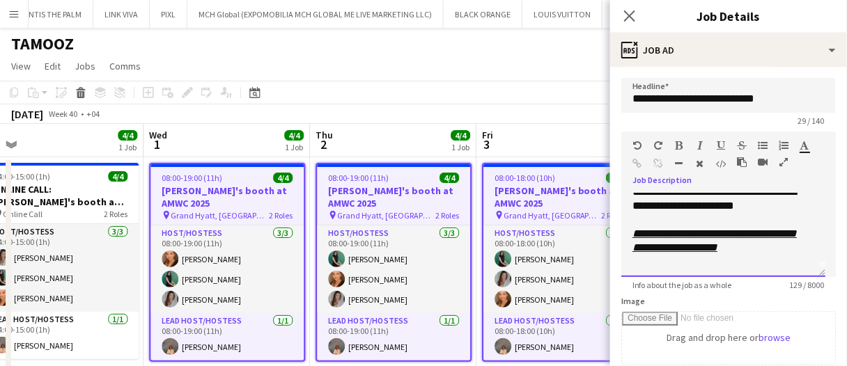
scroll to position [11, 0]
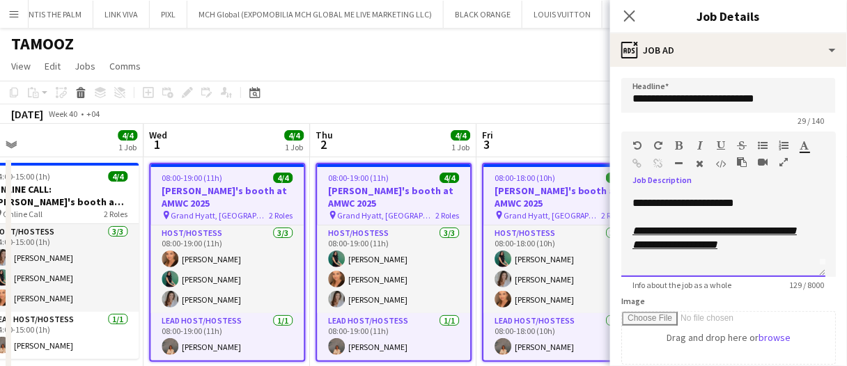
click at [671, 265] on div at bounding box center [723, 259] width 182 height 14
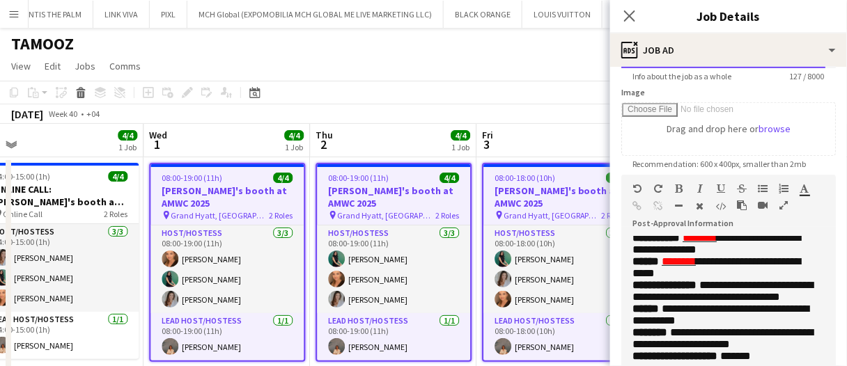
scroll to position [0, 0]
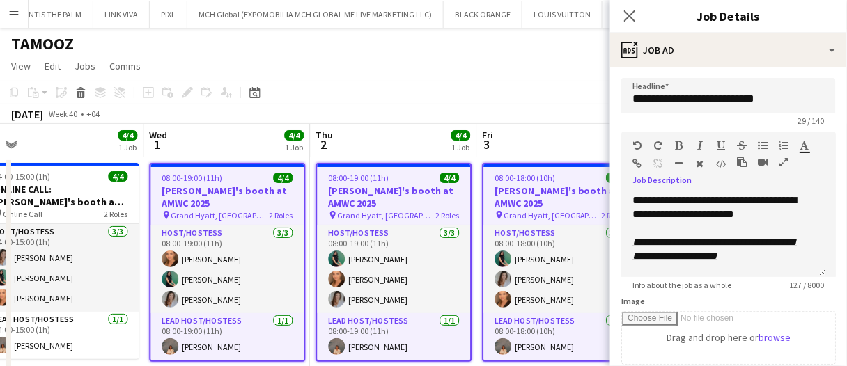
click at [679, 141] on icon "button" at bounding box center [680, 146] width 8 height 10
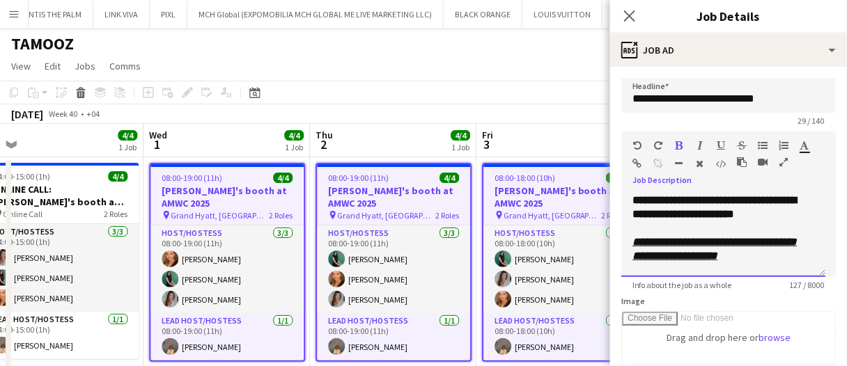
click at [778, 269] on div "**********" at bounding box center [723, 236] width 204 height 84
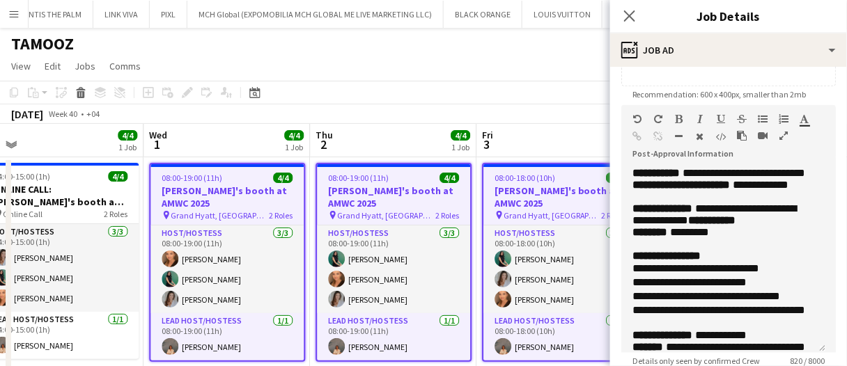
click at [536, 132] on app-board-header-date "Fri 3 4/4 1 Job" at bounding box center [559, 140] width 166 height 33
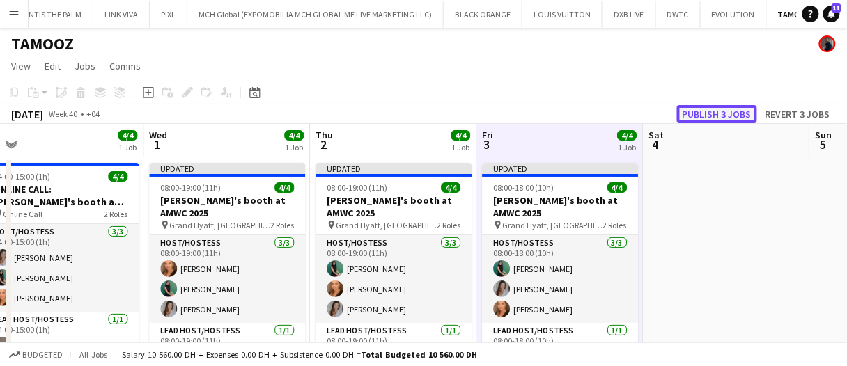
click at [708, 113] on button "Publish 3 jobs" at bounding box center [717, 114] width 80 height 18
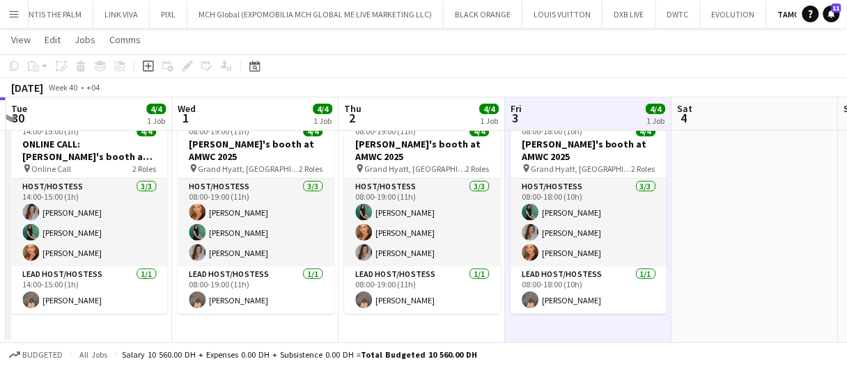
scroll to position [0, 643]
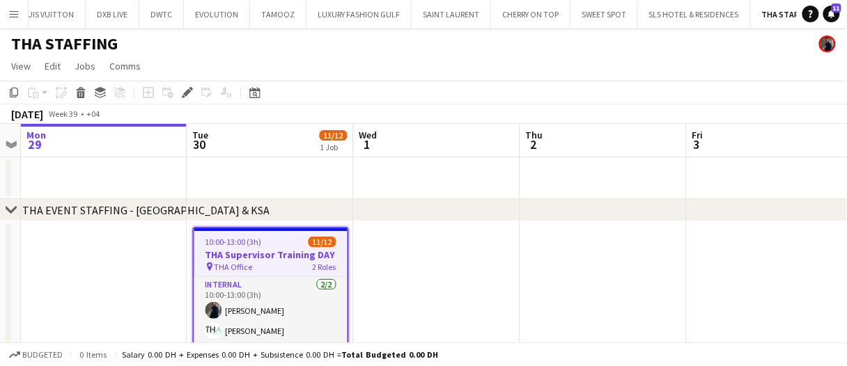
click at [428, 289] on app-date-cell at bounding box center [437, 341] width 166 height 240
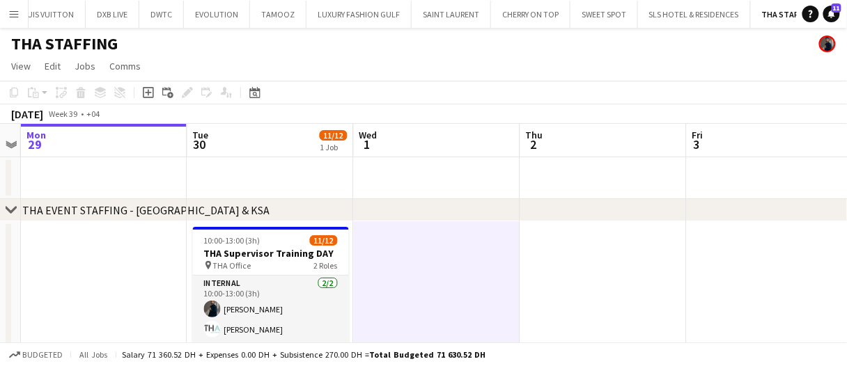
click at [427, 288] on app-date-cell at bounding box center [437, 341] width 166 height 240
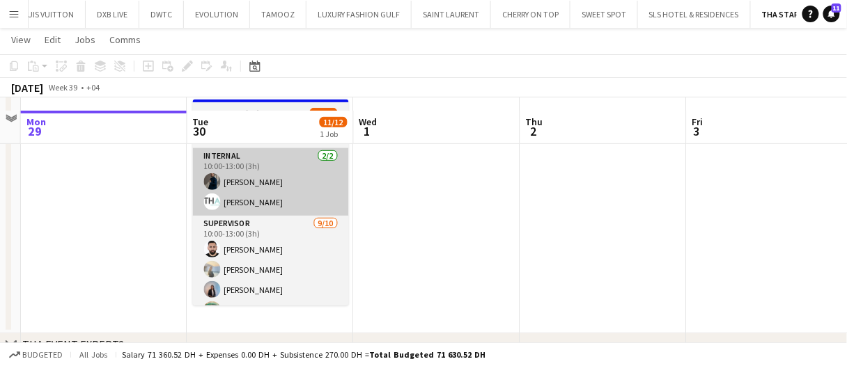
scroll to position [139, 0]
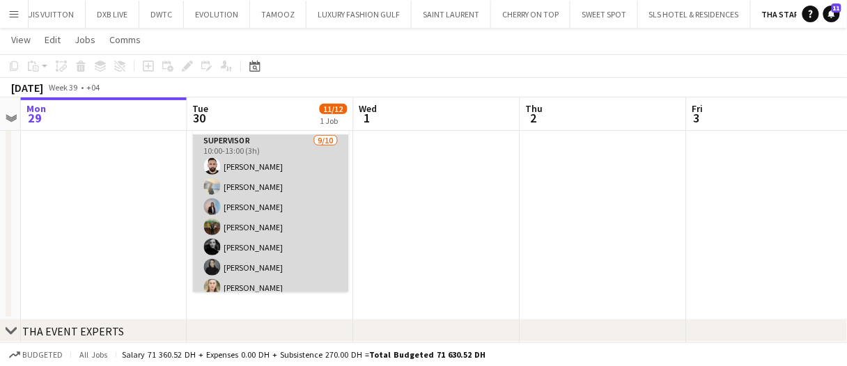
drag, startPoint x: 271, startPoint y: 219, endPoint x: 281, endPoint y: 210, distance: 12.8
click at [271, 220] on app-card-role "Supervisor [DATE] 10:00-13:00 (3h) [PERSON_NAME] [PERSON_NAME] [PERSON_NAME] [P…" at bounding box center [271, 247] width 156 height 229
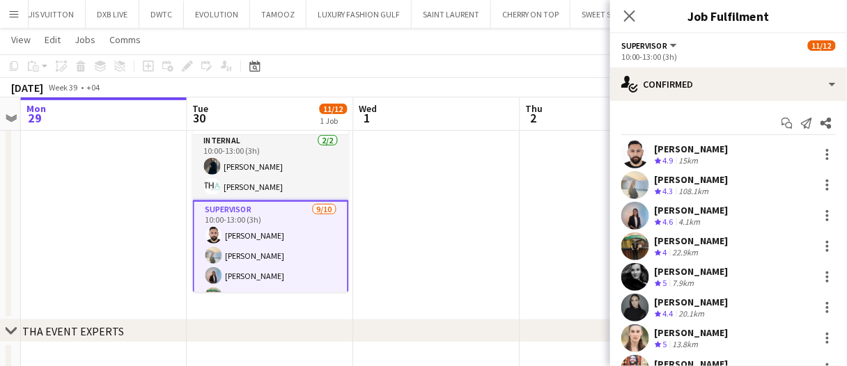
click at [481, 223] on app-date-cell at bounding box center [437, 201] width 166 height 240
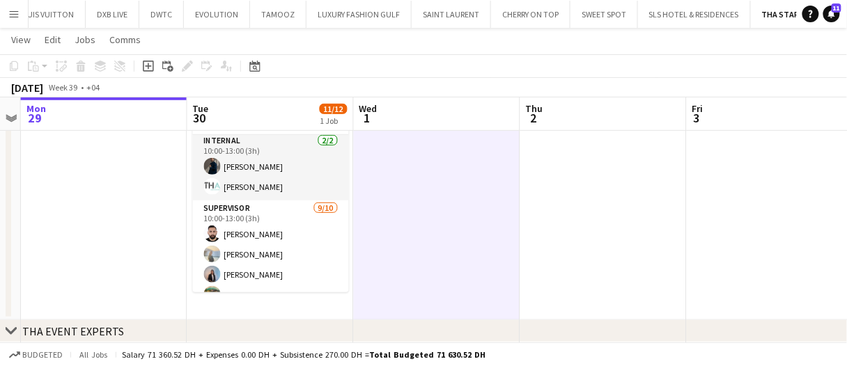
click at [481, 223] on app-date-cell at bounding box center [437, 201] width 166 height 240
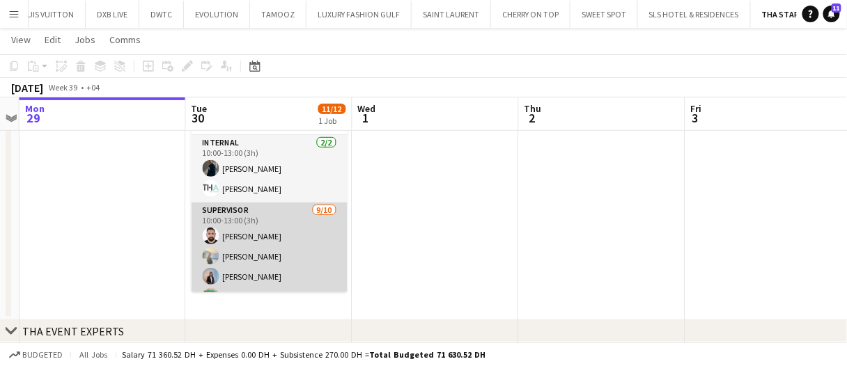
click at [290, 264] on app-card-role "Supervisor [DATE] 10:00-13:00 (3h) [PERSON_NAME] [PERSON_NAME] [PERSON_NAME] [P…" at bounding box center [270, 317] width 156 height 229
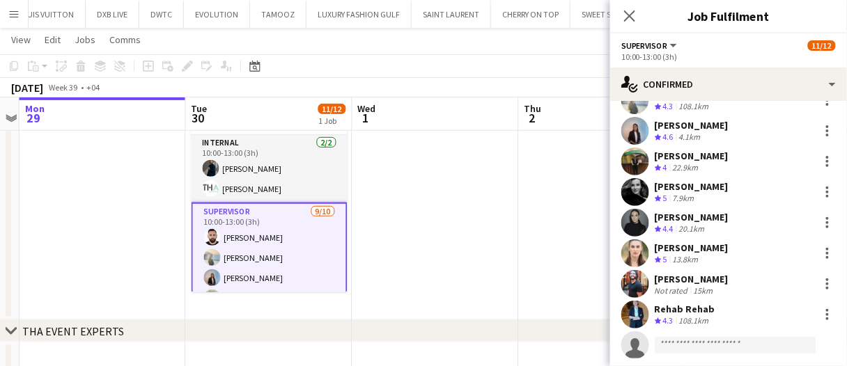
scroll to position [118, 0]
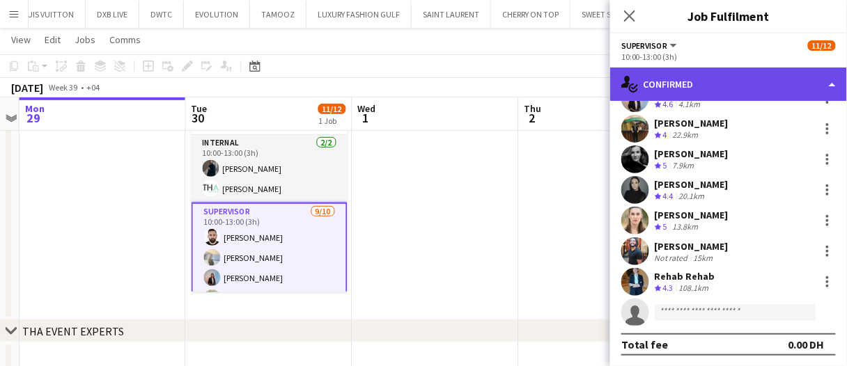
click at [673, 91] on div "single-neutral-actions-check-2 Confirmed" at bounding box center [728, 84] width 237 height 33
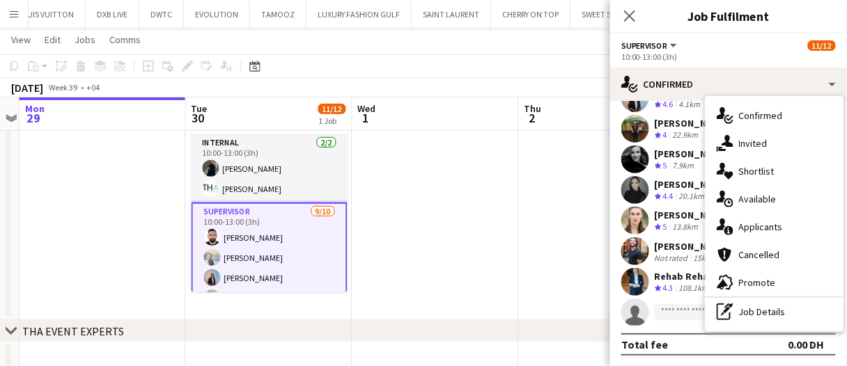
click at [790, 309] on div "pen-write Job Details" at bounding box center [774, 312] width 138 height 28
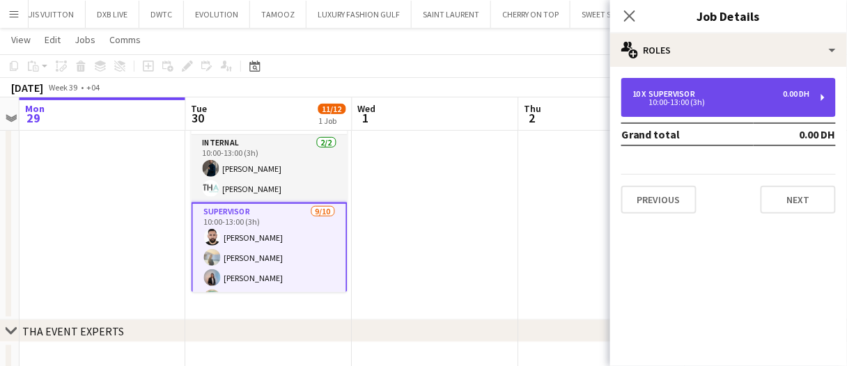
click at [730, 100] on div "10:00-13:00 (3h)" at bounding box center [721, 102] width 178 height 7
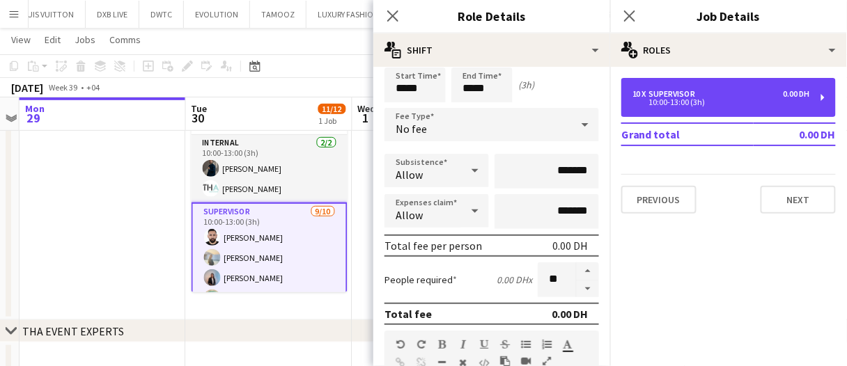
scroll to position [70, 0]
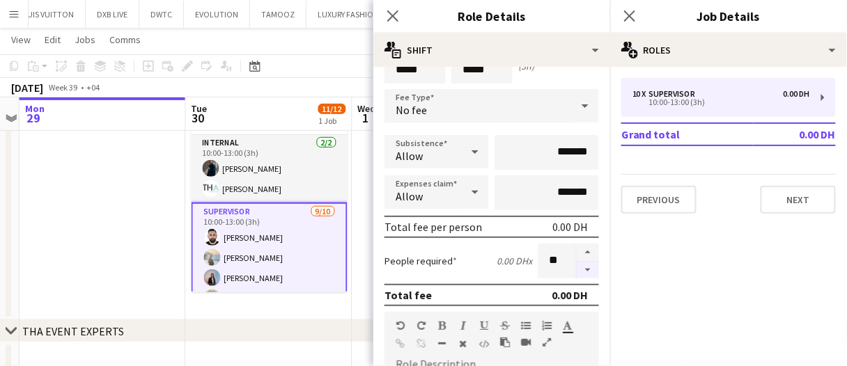
click at [581, 271] on button "button" at bounding box center [588, 270] width 22 height 17
type input "*"
click at [350, 308] on app-date-cell "10:00-13:00 (3h) 11/12 THA Supervisor Training DAY pin THA Office 2 Roles Inter…" at bounding box center [269, 201] width 166 height 240
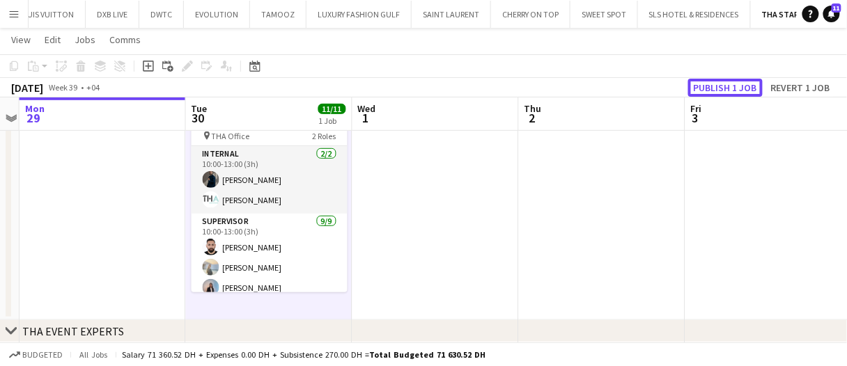
click at [744, 84] on button "Publish 1 job" at bounding box center [725, 88] width 75 height 18
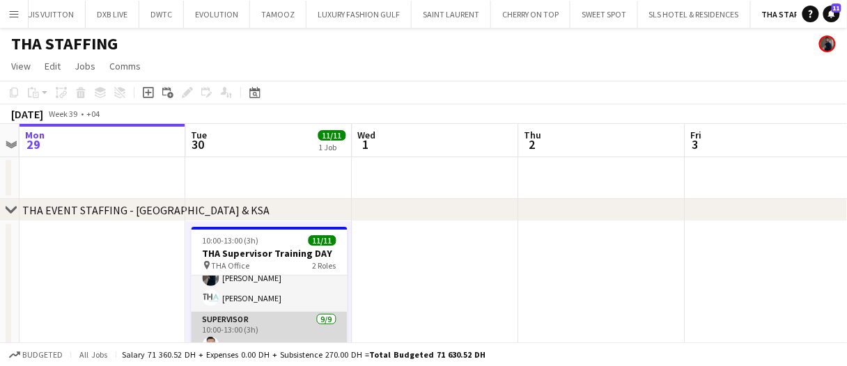
scroll to position [0, 0]
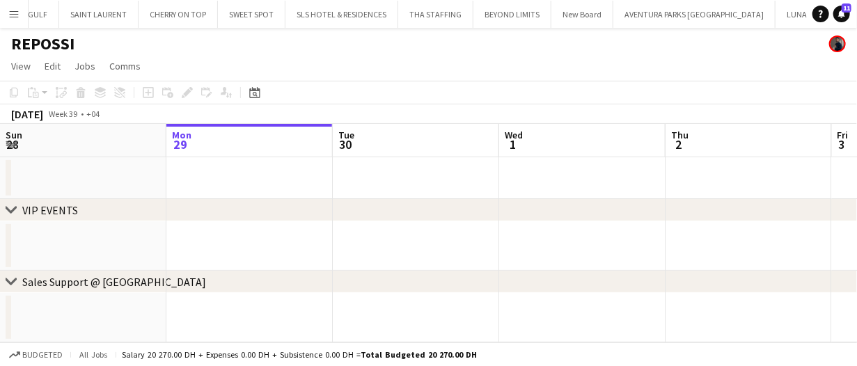
scroll to position [0, 331]
click at [357, 234] on app-date-cell at bounding box center [417, 245] width 166 height 49
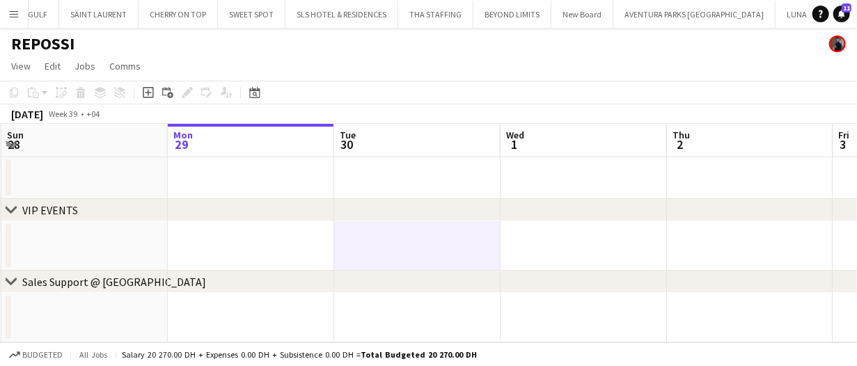
click at [357, 234] on app-date-cell at bounding box center [417, 245] width 166 height 49
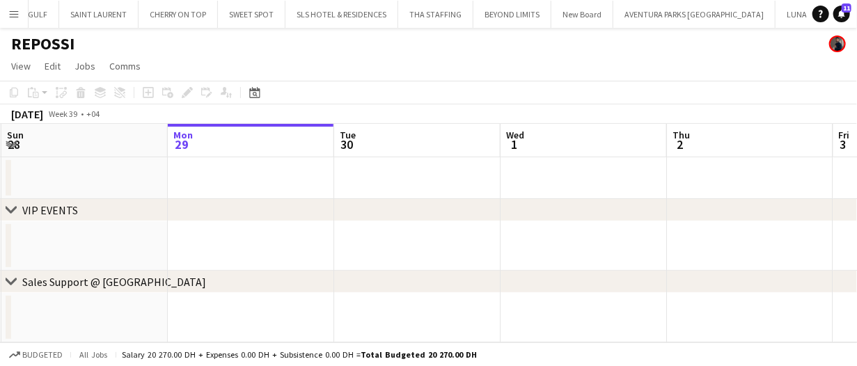
drag, startPoint x: 399, startPoint y: 166, endPoint x: 582, endPoint y: 163, distance: 182.5
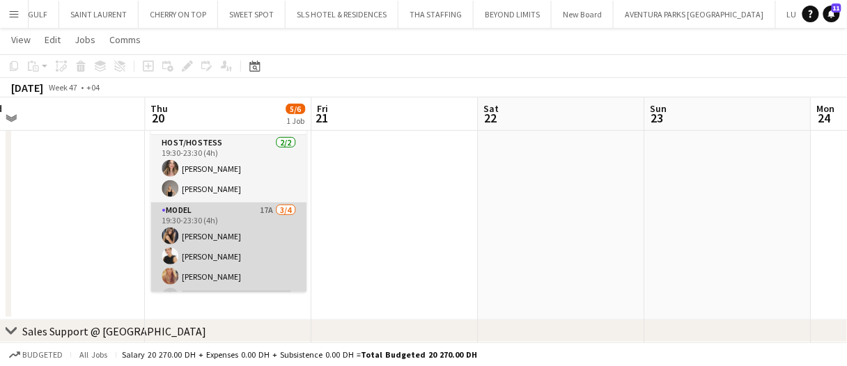
scroll to position [17, 0]
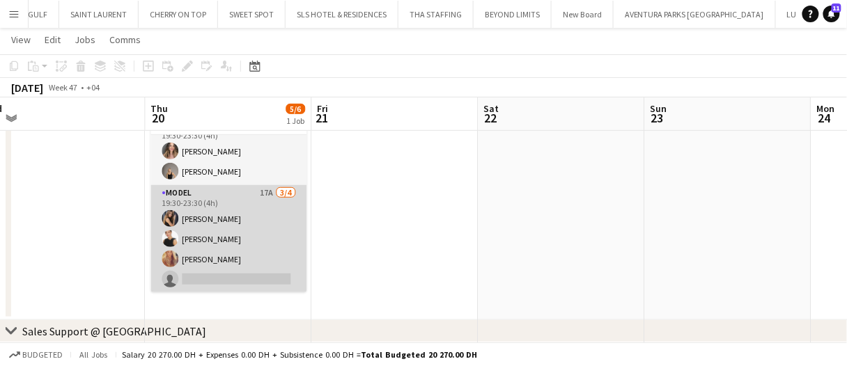
click at [250, 215] on app-card-role "Model 17A 3/4 19:30-23:30 (4h) Juliya Chumachova Shahnoza Azam Jordane Scarpato…" at bounding box center [228, 239] width 156 height 108
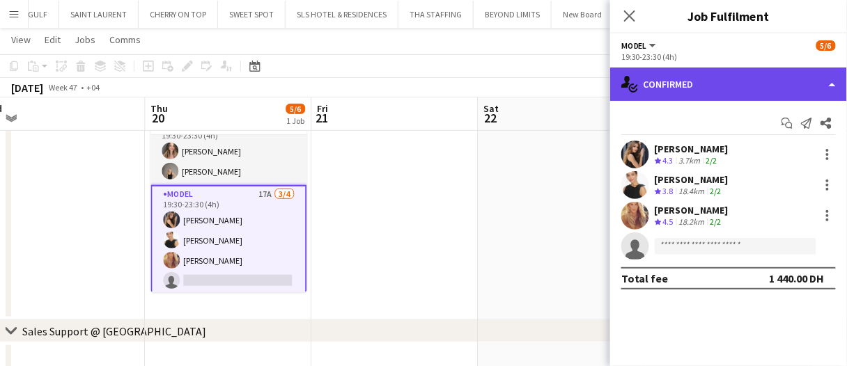
click at [669, 87] on div "single-neutral-actions-check-2 Confirmed" at bounding box center [728, 84] width 237 height 33
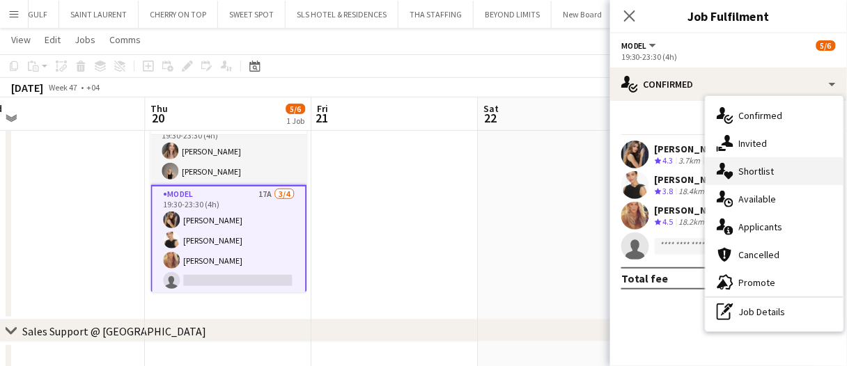
click at [769, 165] on span "Shortlist" at bounding box center [757, 171] width 36 height 13
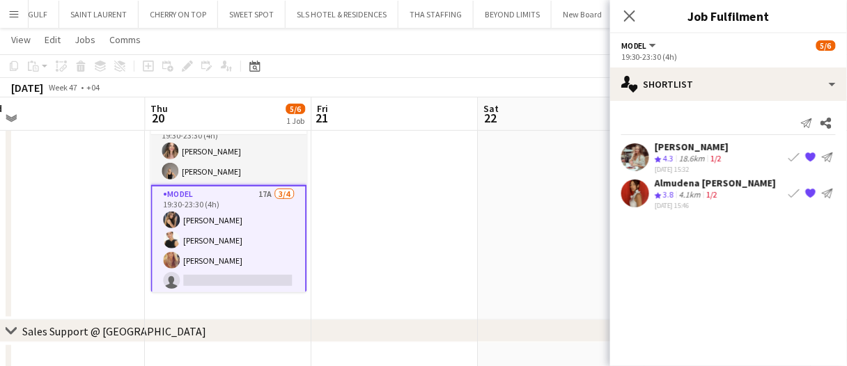
click at [650, 191] on div "Almudena Victoria Palomino Calderón Crew rating 3.8 4.1km 1/2 15-09-2025 15:46 …" at bounding box center [728, 193] width 237 height 33
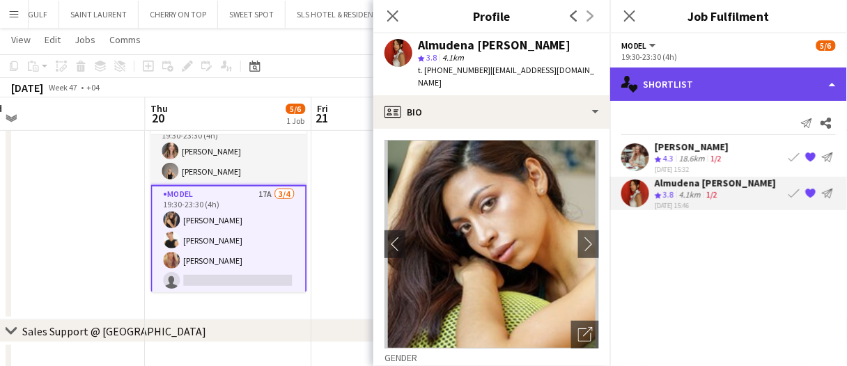
click at [680, 92] on div "single-neutral-actions-heart Shortlist" at bounding box center [728, 84] width 237 height 33
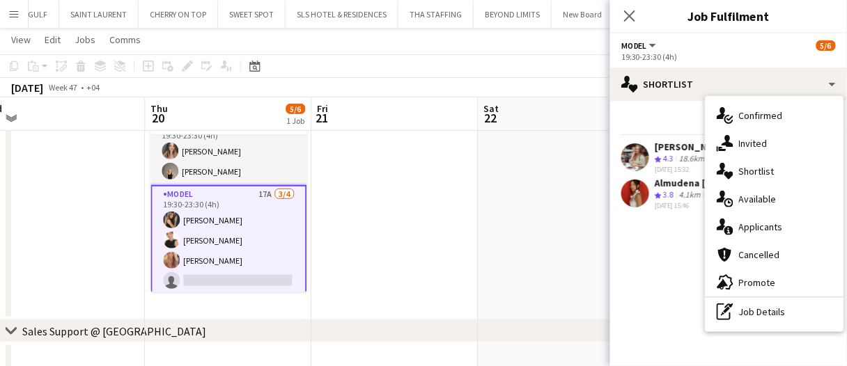
click at [756, 221] on span "Applicants" at bounding box center [761, 227] width 44 height 13
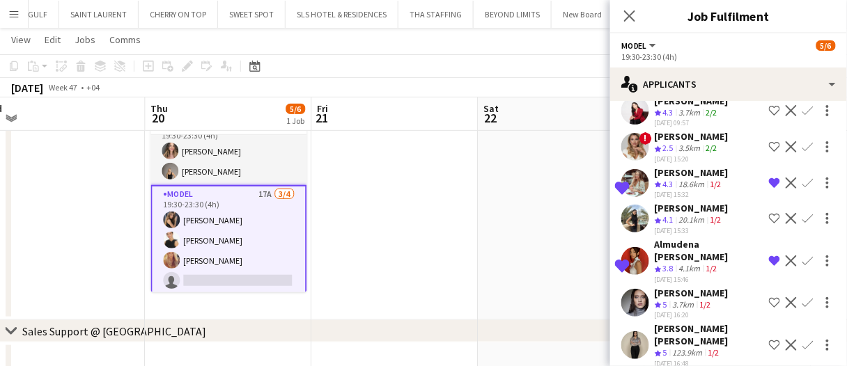
scroll to position [405, 0]
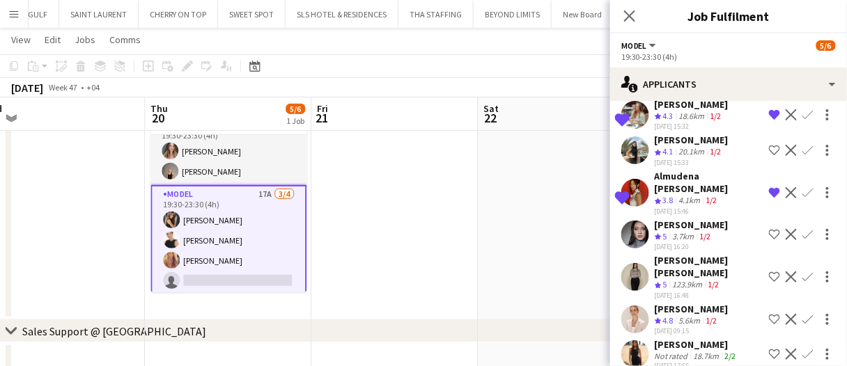
click at [710, 338] on div "Sara Gouda" at bounding box center [697, 344] width 84 height 13
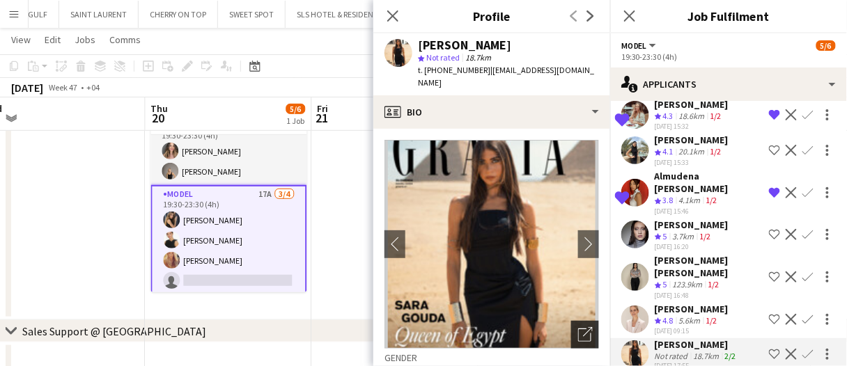
click at [578, 327] on icon "Open photos pop-in" at bounding box center [585, 334] width 15 height 15
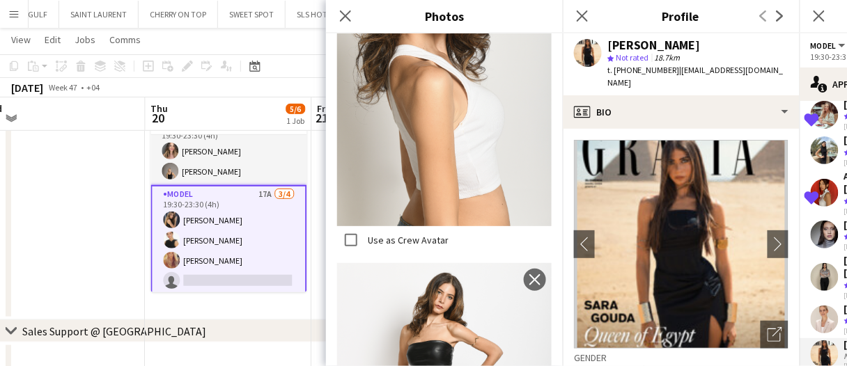
scroll to position [4114, 0]
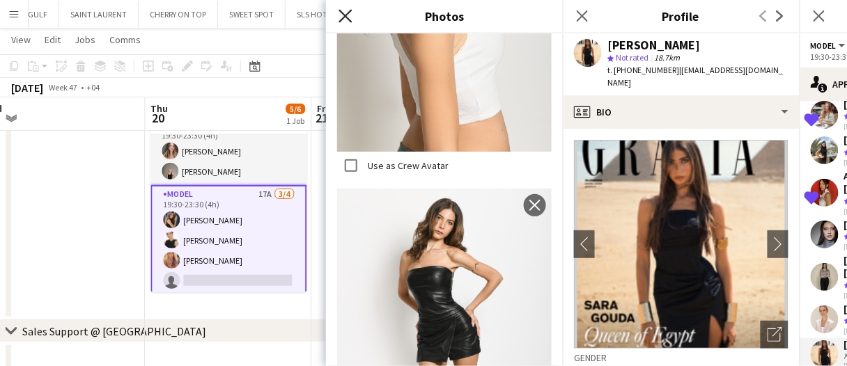
click at [348, 11] on icon "Close pop-in" at bounding box center [344, 15] width 13 height 13
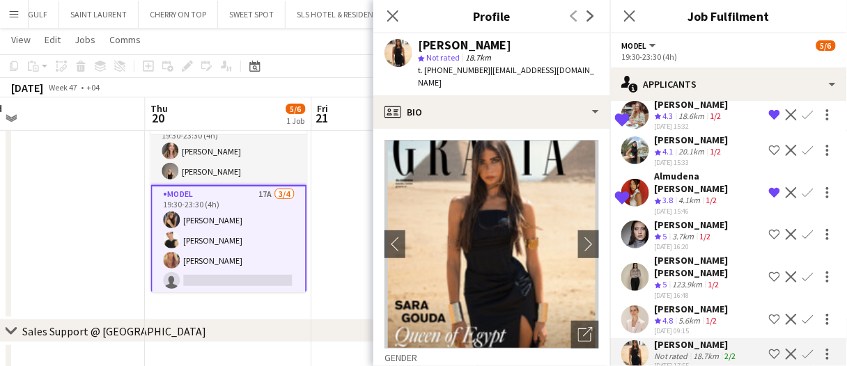
click at [783, 346] on button "Decline" at bounding box center [791, 354] width 17 height 17
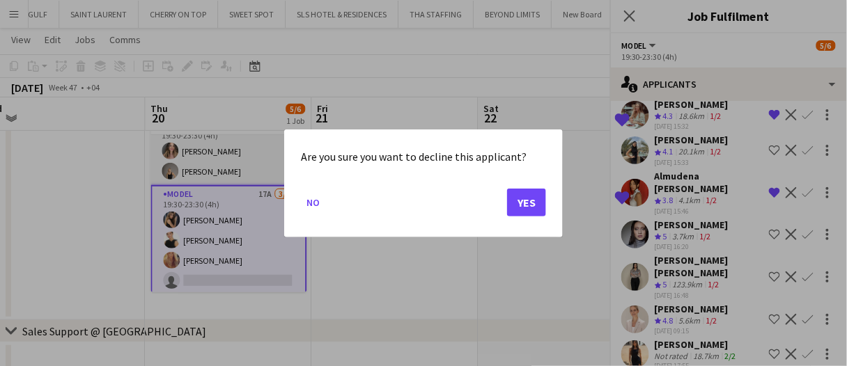
scroll to position [0, 0]
drag, startPoint x: 311, startPoint y: 203, endPoint x: 328, endPoint y: 210, distance: 18.8
click at [311, 203] on button "No" at bounding box center [313, 202] width 24 height 22
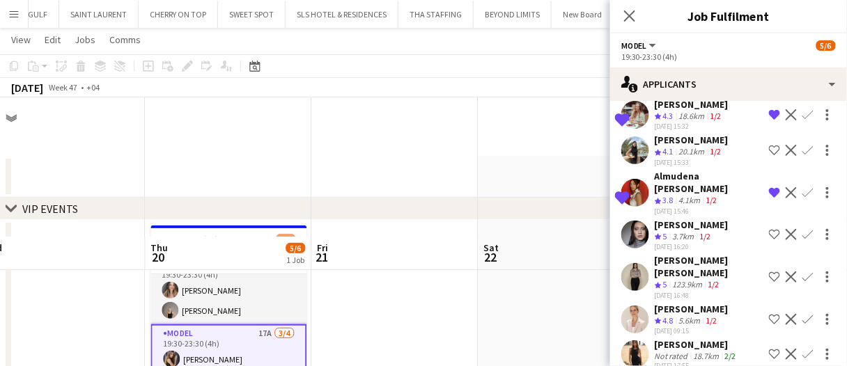
scroll to position [139, 0]
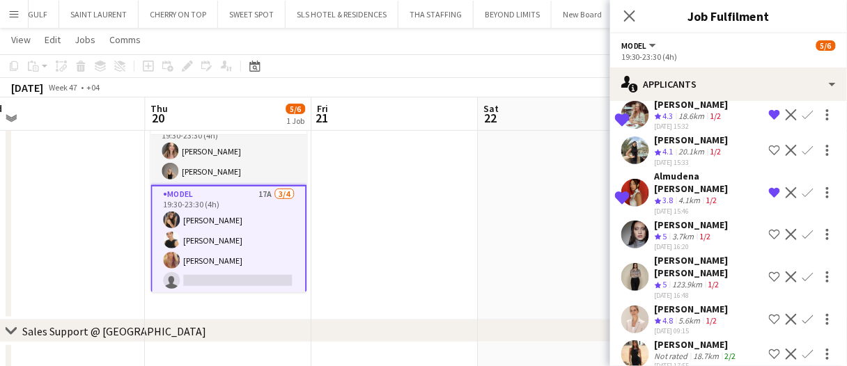
click at [769, 349] on app-icon "Shortlist crew" at bounding box center [774, 354] width 11 height 11
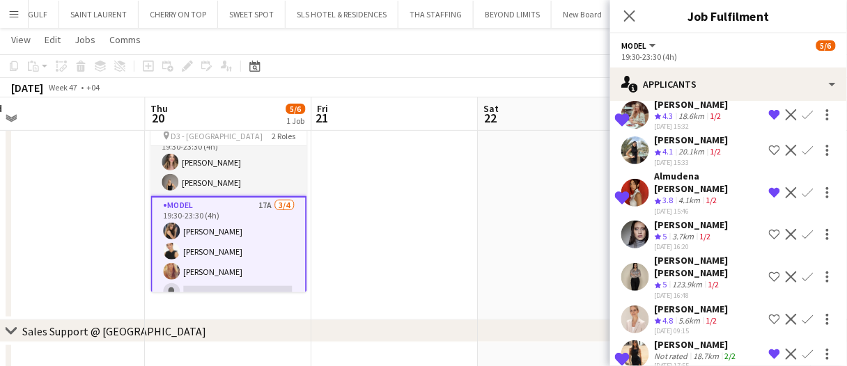
click at [725, 351] on app-skills-label "2/2" at bounding box center [730, 356] width 11 height 10
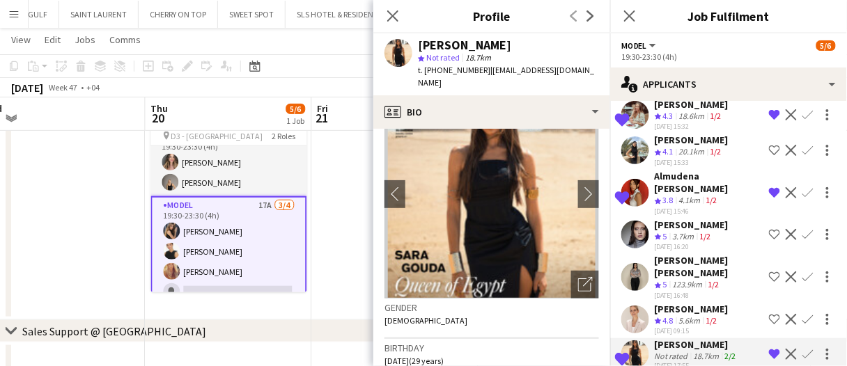
scroll to position [0, 0]
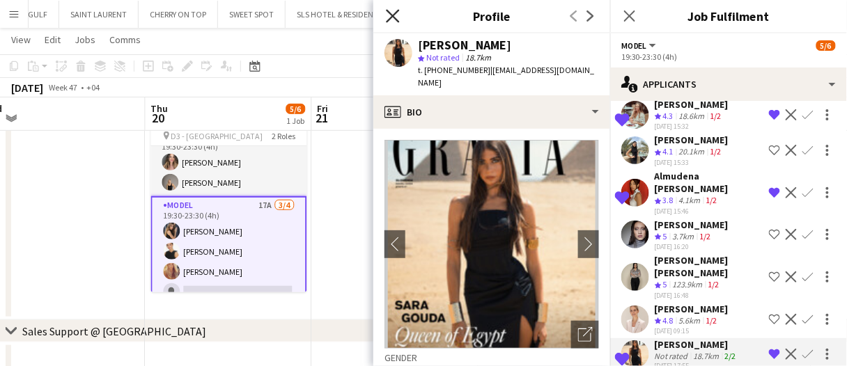
click at [398, 21] on icon at bounding box center [392, 15] width 13 height 13
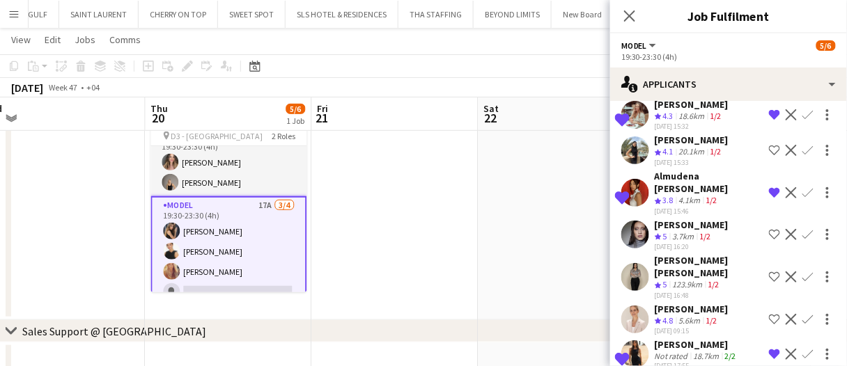
click at [368, 230] on app-date-cell at bounding box center [394, 201] width 166 height 240
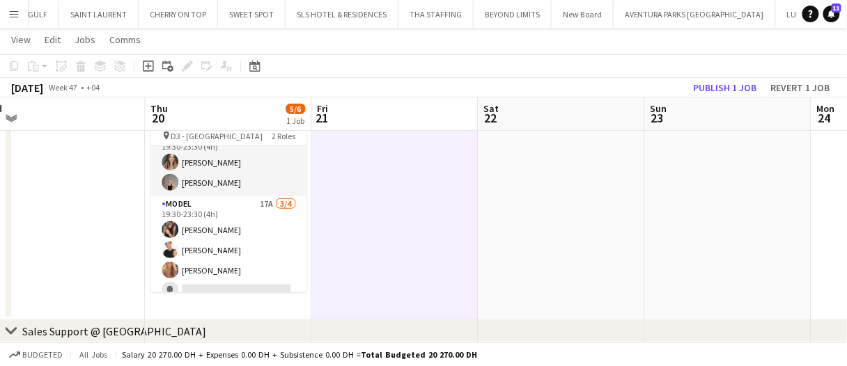
click at [370, 260] on app-date-cell at bounding box center [394, 201] width 166 height 240
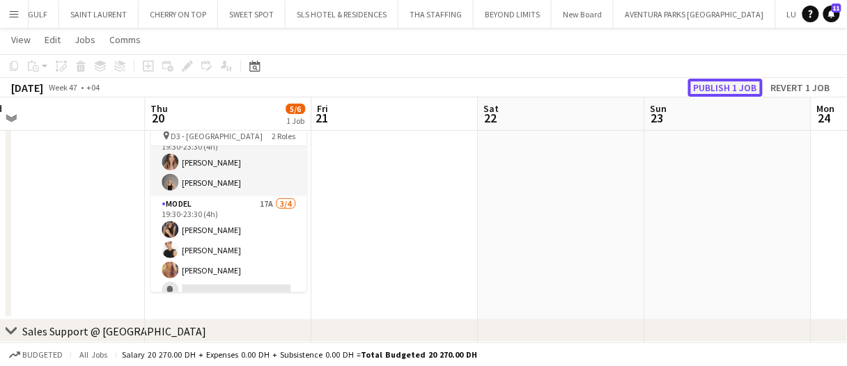
click at [735, 84] on button "Publish 1 job" at bounding box center [725, 88] width 75 height 18
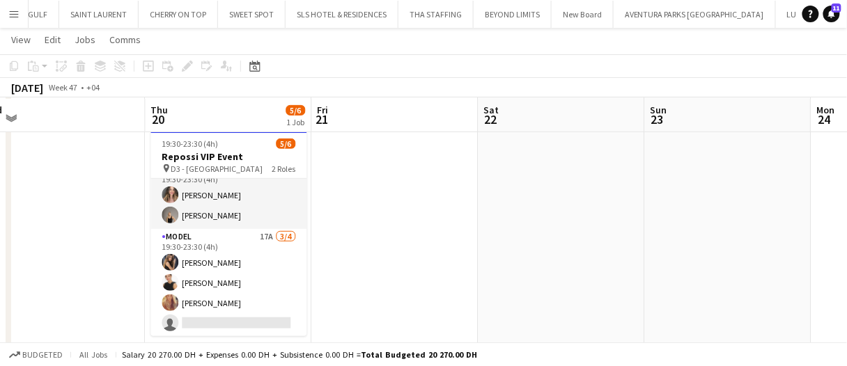
scroll to position [97, 0]
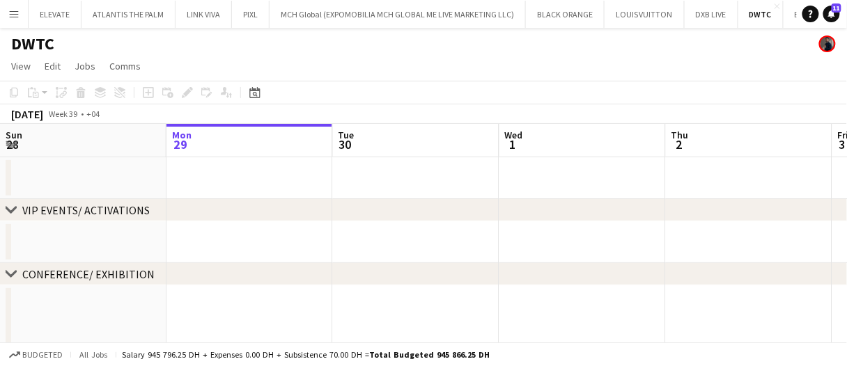
drag, startPoint x: 612, startPoint y: 136, endPoint x: 625, endPoint y: 132, distance: 13.9
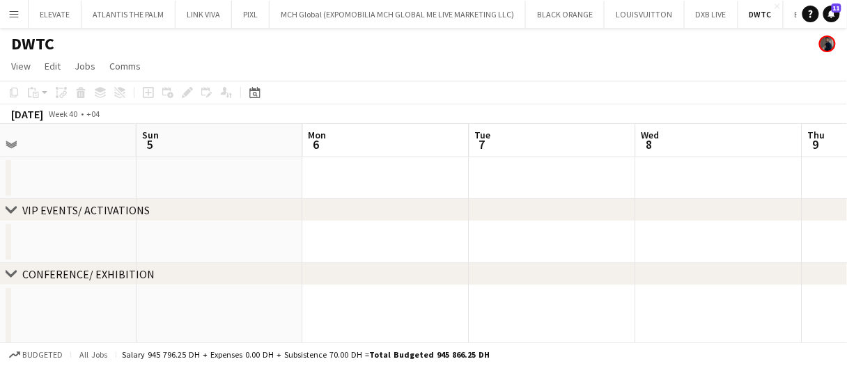
scroll to position [0, 388]
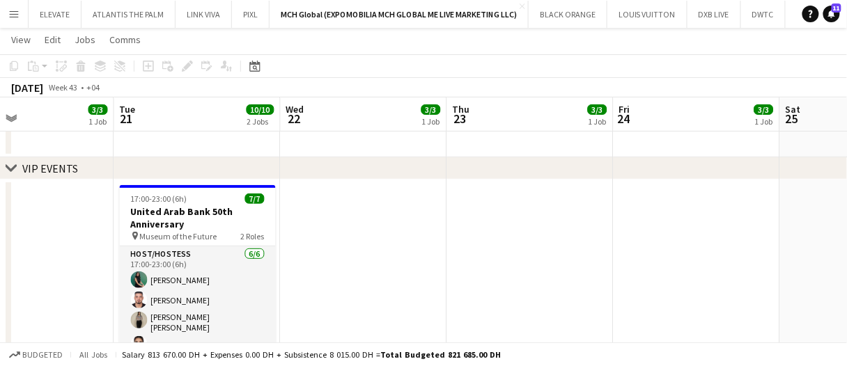
scroll to position [70, 0]
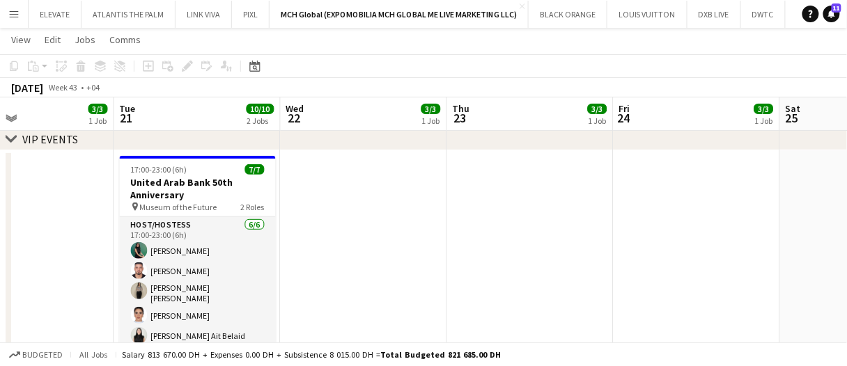
drag, startPoint x: 226, startPoint y: 190, endPoint x: 195, endPoint y: 136, distance: 62.1
click at [226, 190] on h3 "United Arab Bank 50th Anniversary" at bounding box center [198, 188] width 156 height 25
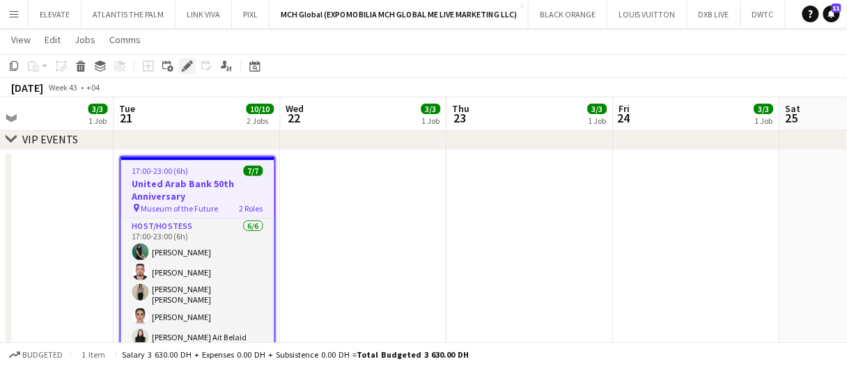
click at [189, 69] on icon "Edit" at bounding box center [187, 66] width 11 height 11
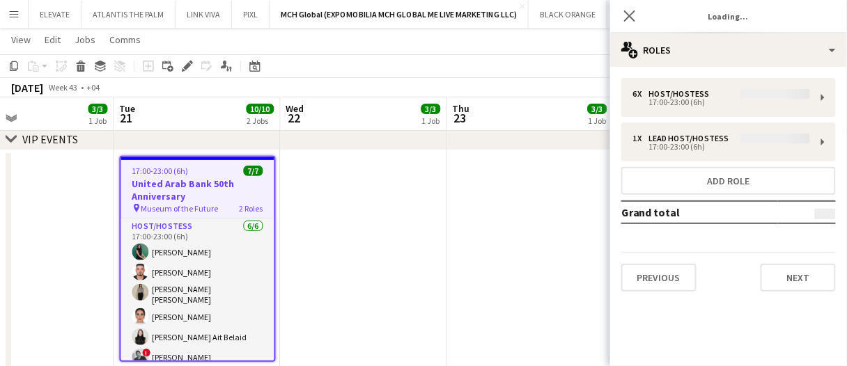
type input "**********"
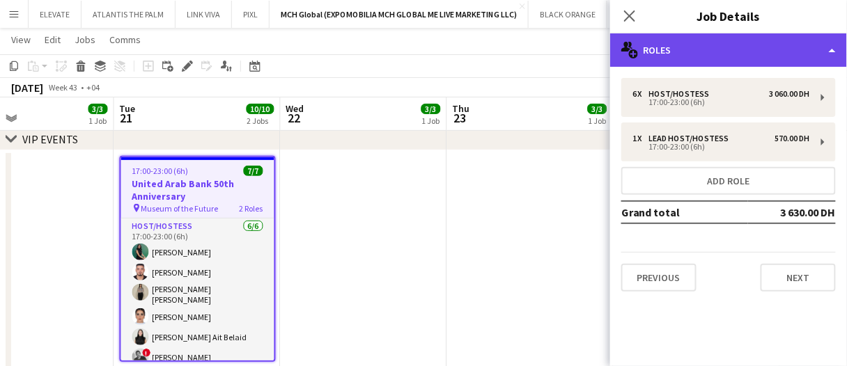
click at [721, 38] on div "multiple-users-add Roles" at bounding box center [728, 49] width 237 height 33
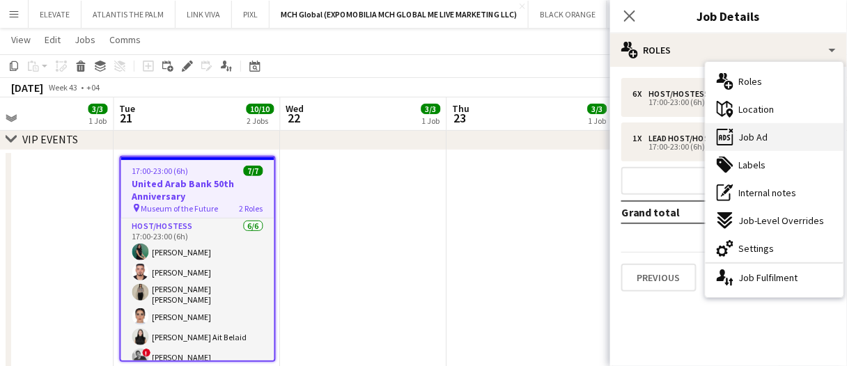
click at [765, 129] on div "ads-window Job Ad" at bounding box center [774, 137] width 138 height 28
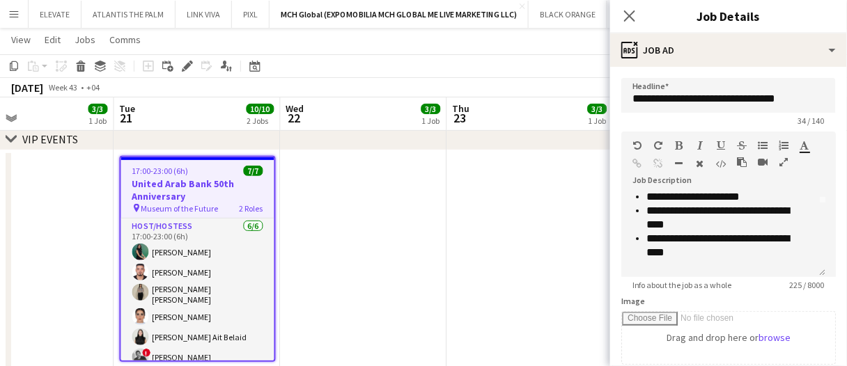
scroll to position [94, 0]
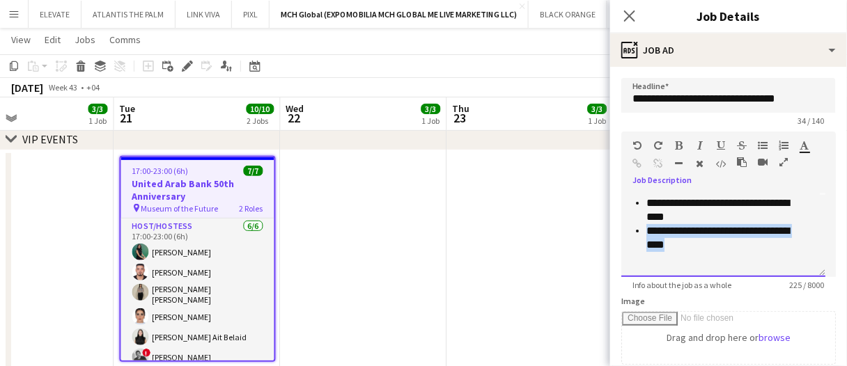
drag, startPoint x: 726, startPoint y: 245, endPoint x: 715, endPoint y: 221, distance: 26.8
click at [716, 221] on ul "**********" at bounding box center [723, 196] width 182 height 111
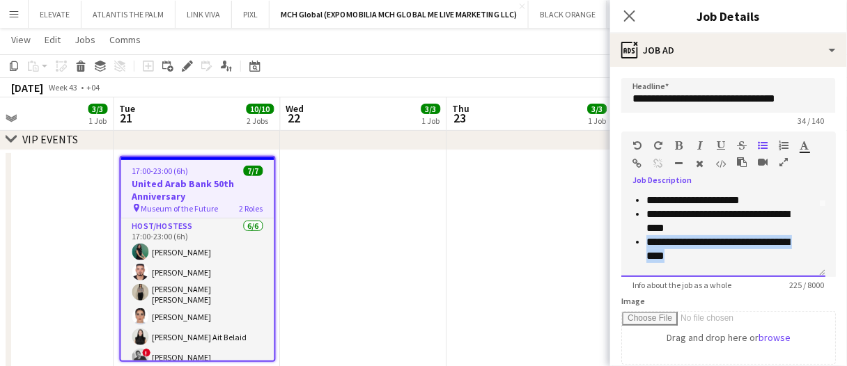
scroll to position [0, 0]
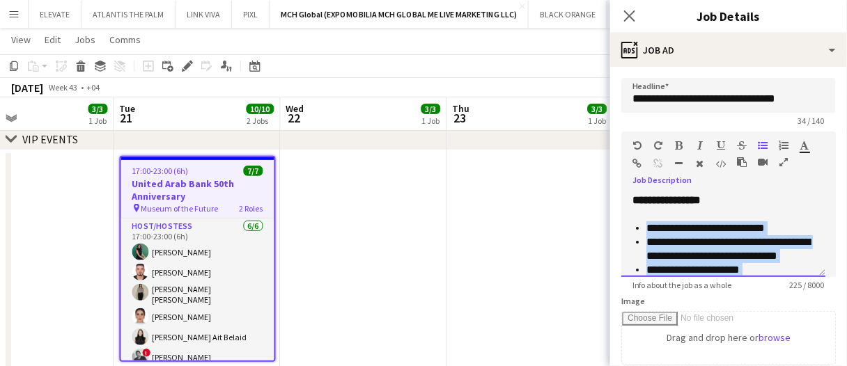
click at [645, 228] on ul "**********" at bounding box center [723, 276] width 182 height 111
copy ul "**********"
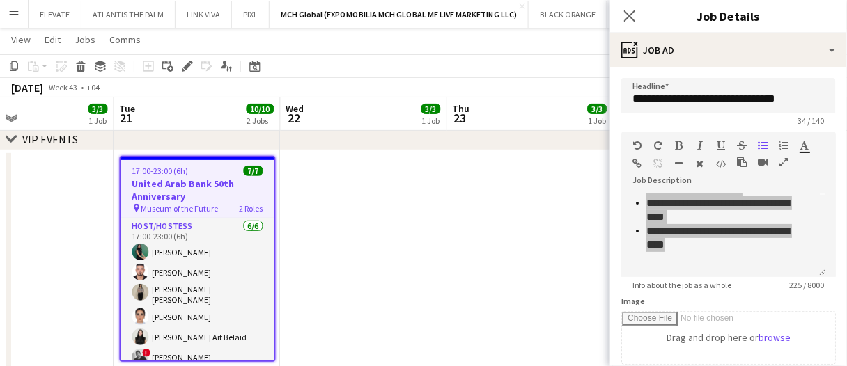
scroll to position [94, 0]
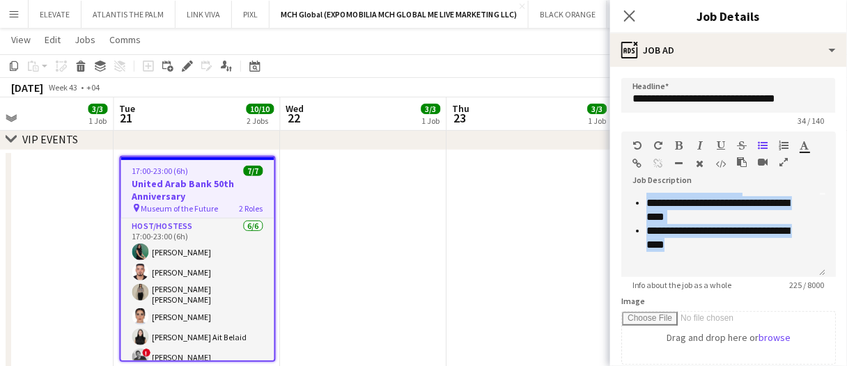
click at [771, 299] on div "Image Drag and drop here or browse" at bounding box center [728, 330] width 214 height 69
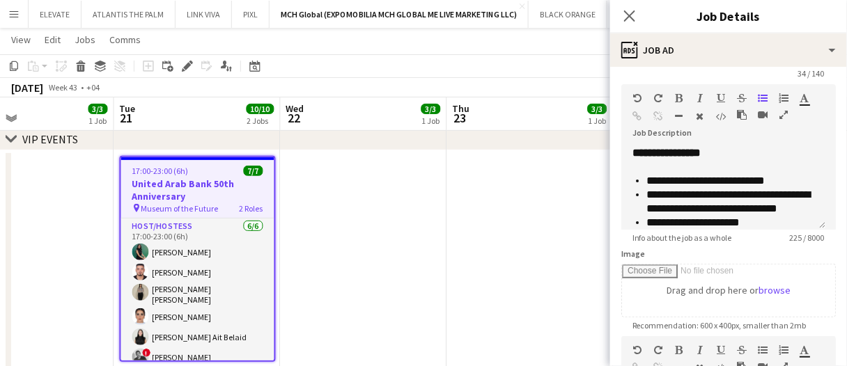
scroll to position [139, 0]
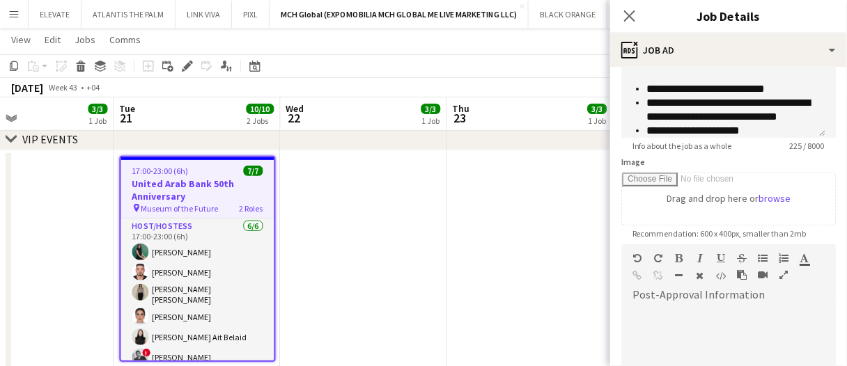
drag, startPoint x: 334, startPoint y: 206, endPoint x: 357, endPoint y: 247, distance: 46.1
click at [334, 206] on app-date-cell at bounding box center [364, 270] width 166 height 240
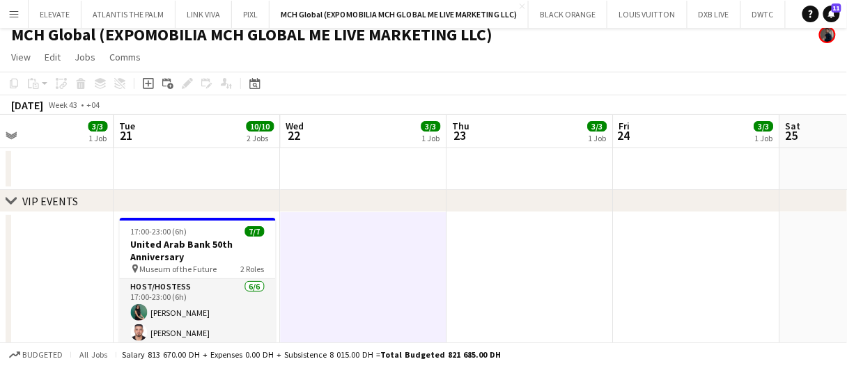
scroll to position [0, 0]
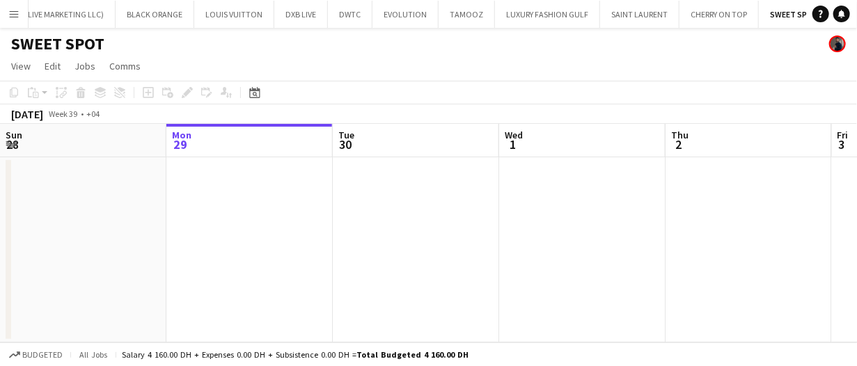
scroll to position [0, 412]
drag, startPoint x: 615, startPoint y: 146, endPoint x: 444, endPoint y: 181, distance: 175.0
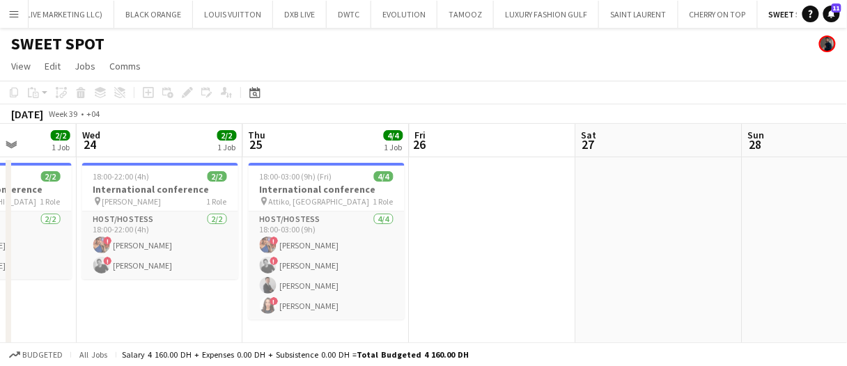
scroll to position [0, 481]
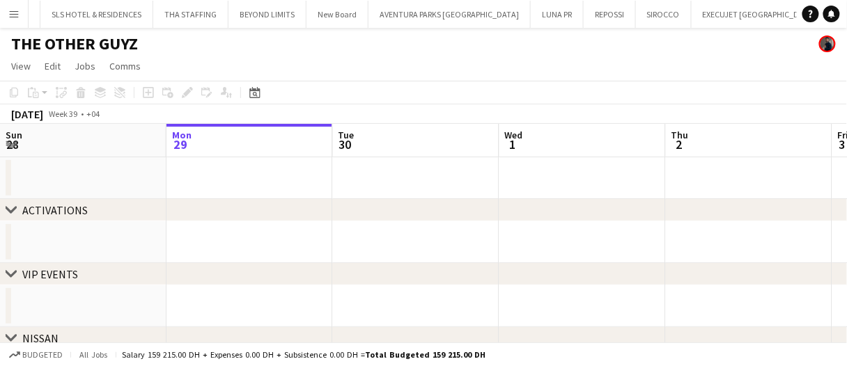
scroll to position [0, 1207]
drag, startPoint x: 565, startPoint y: 140, endPoint x: 474, endPoint y: 161, distance: 94.3
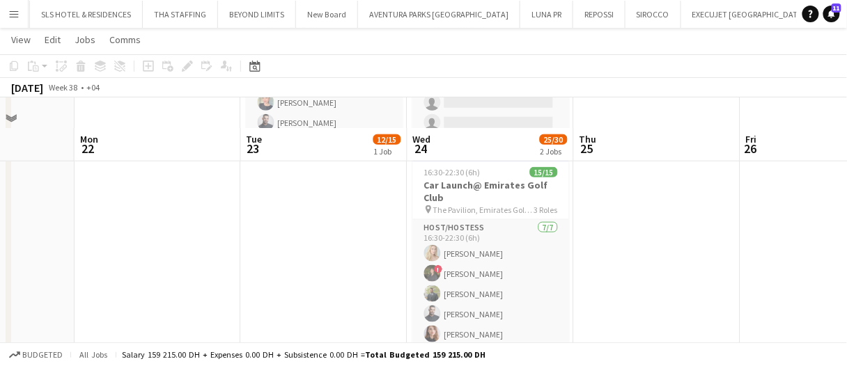
scroll to position [348, 0]
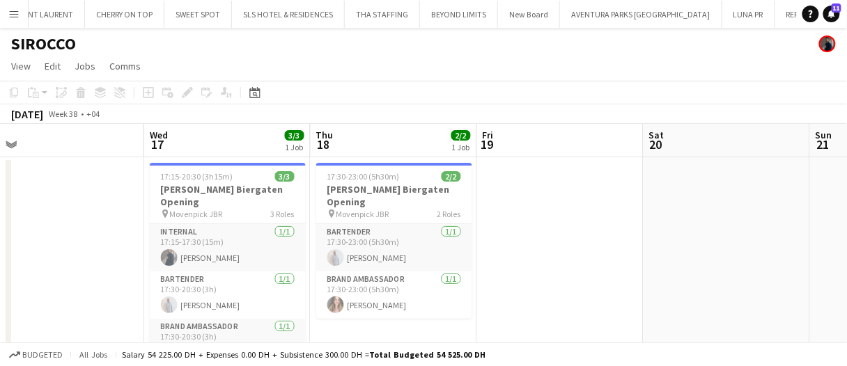
scroll to position [0, 297]
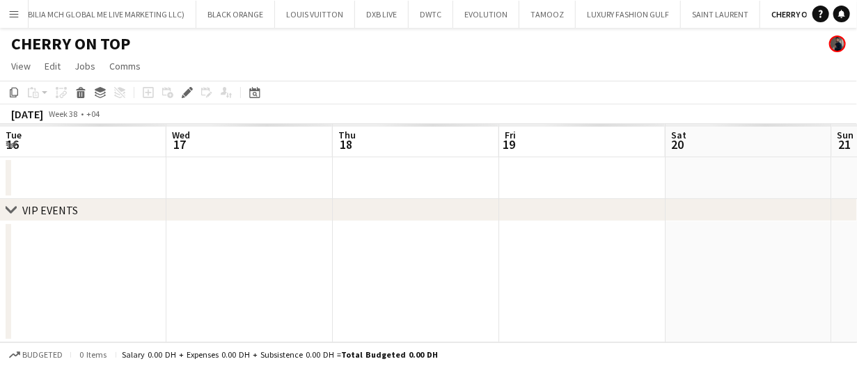
scroll to position [0, 344]
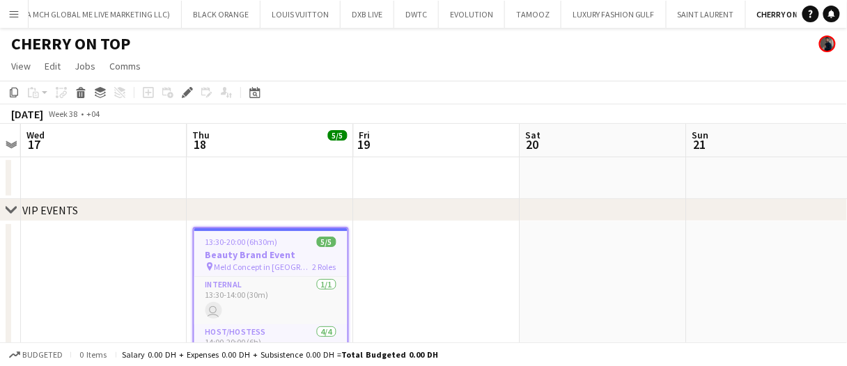
drag, startPoint x: 609, startPoint y: 130, endPoint x: 510, endPoint y: 141, distance: 99.5
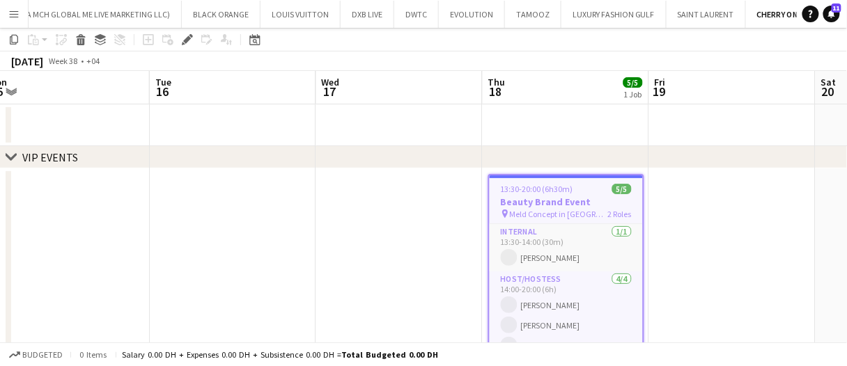
scroll to position [0, 0]
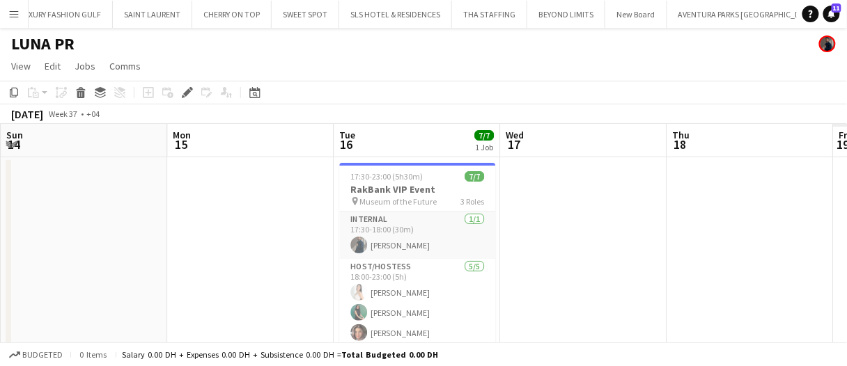
scroll to position [0, 481]
